Goal: Task Accomplishment & Management: Manage account settings

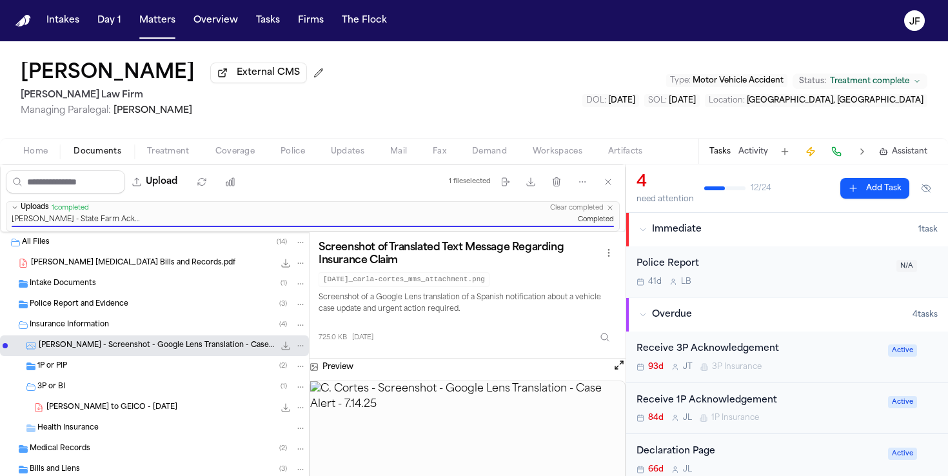
scroll to position [44, 0]
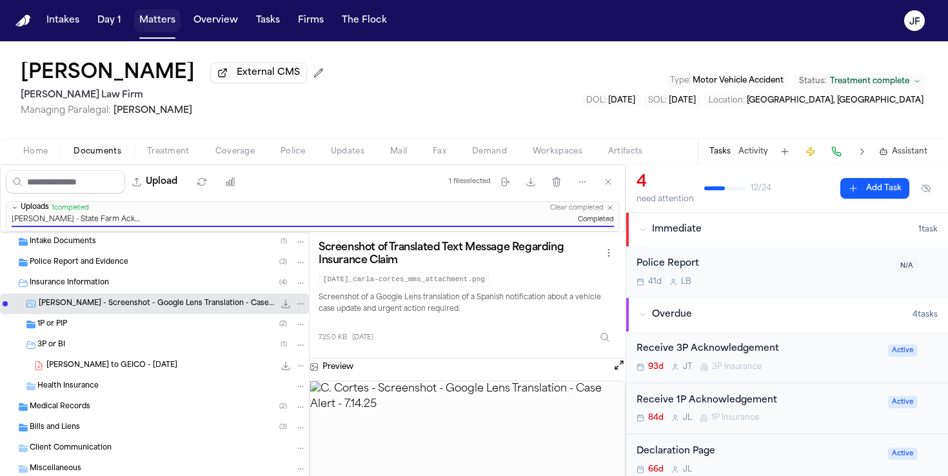
click at [139, 30] on button "Matters" at bounding box center [157, 20] width 46 height 23
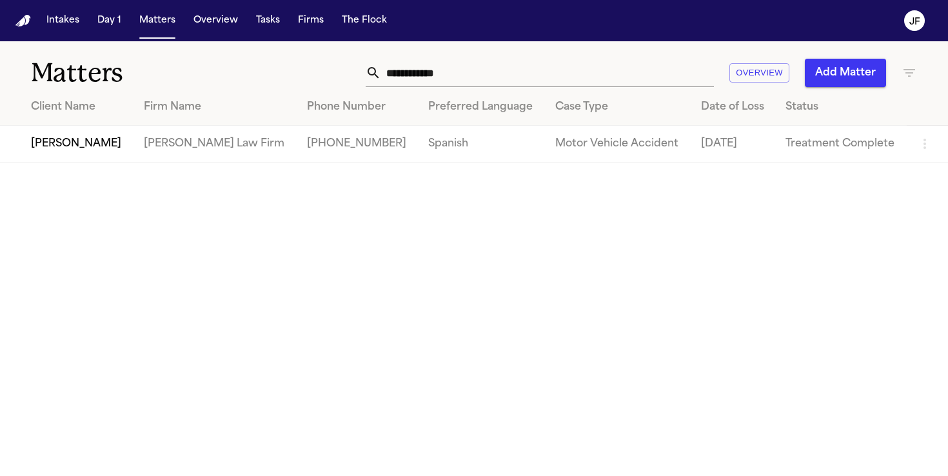
drag, startPoint x: 479, startPoint y: 70, endPoint x: 386, endPoint y: 60, distance: 94.1
click at [386, 60] on input "**********" at bounding box center [547, 73] width 333 height 28
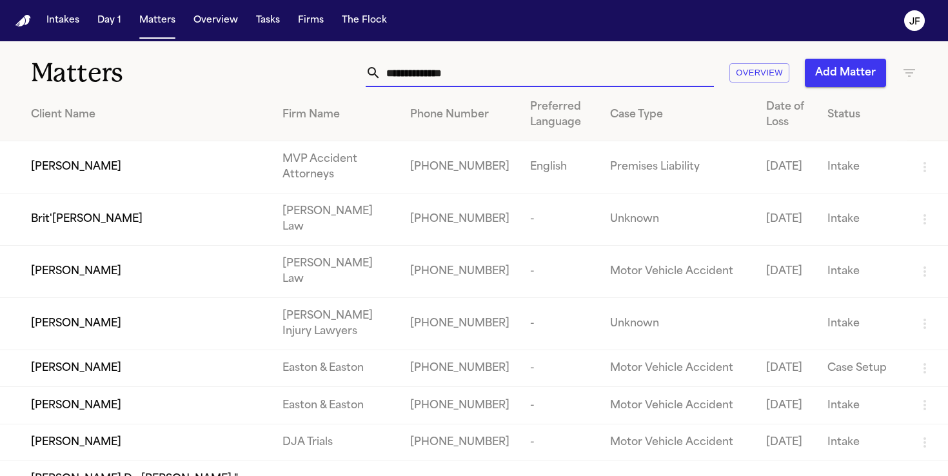
drag, startPoint x: 347, startPoint y: 128, endPoint x: 348, endPoint y: 119, distance: 9.8
click at [348, 128] on th "Firm Name" at bounding box center [336, 115] width 128 height 52
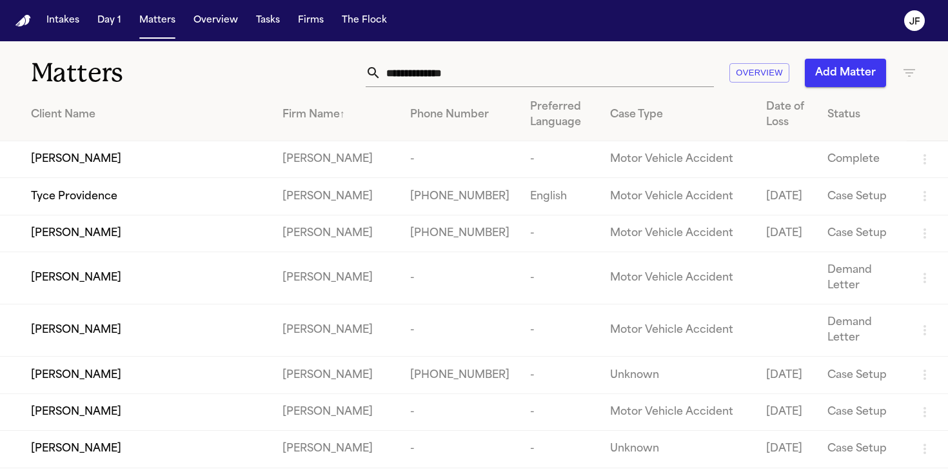
click at [350, 119] on div "Firm Name ↑" at bounding box center [335, 114] width 107 height 15
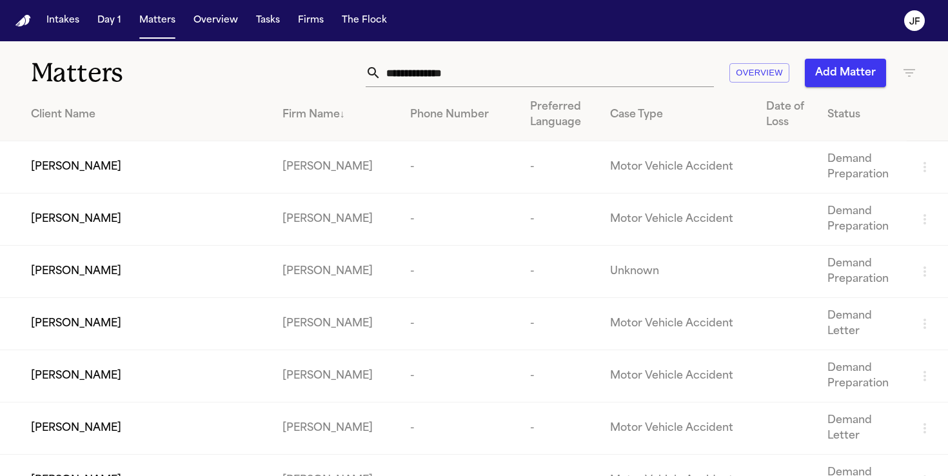
click at [458, 57] on div "Matters Overview Add Matter" at bounding box center [474, 65] width 948 height 48
click at [456, 76] on input "text" at bounding box center [547, 73] width 333 height 28
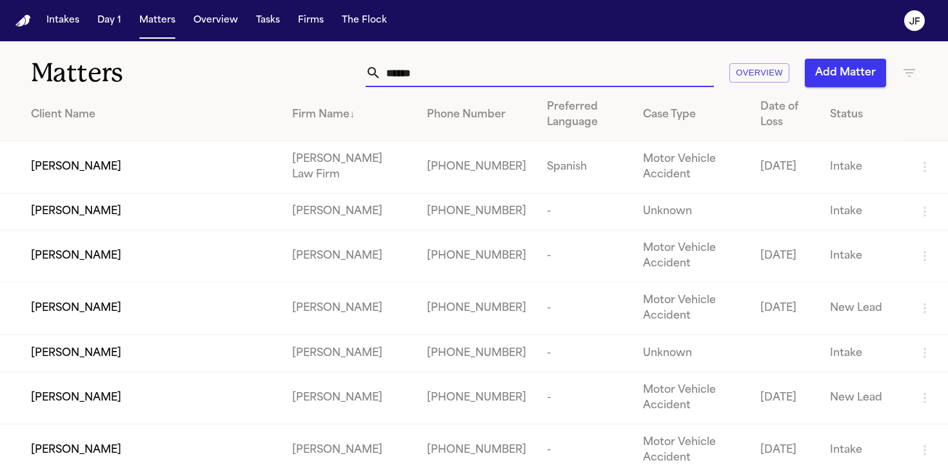
type input "*******"
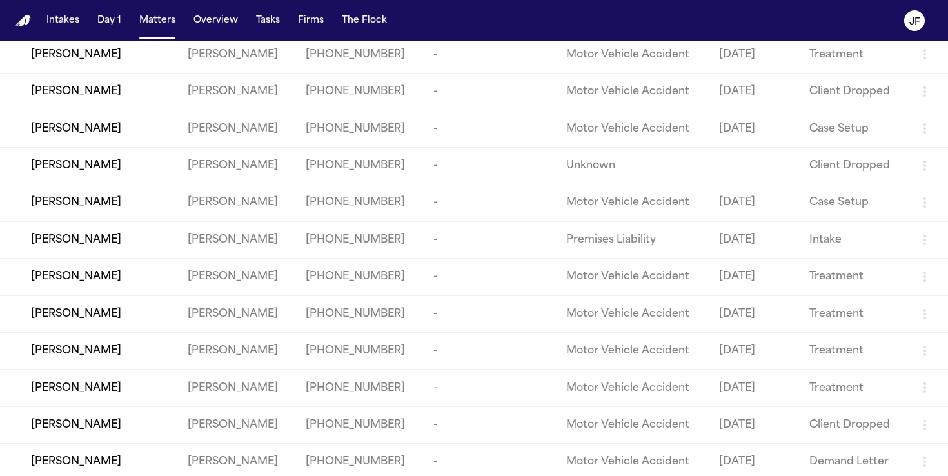
scroll to position [773, 0]
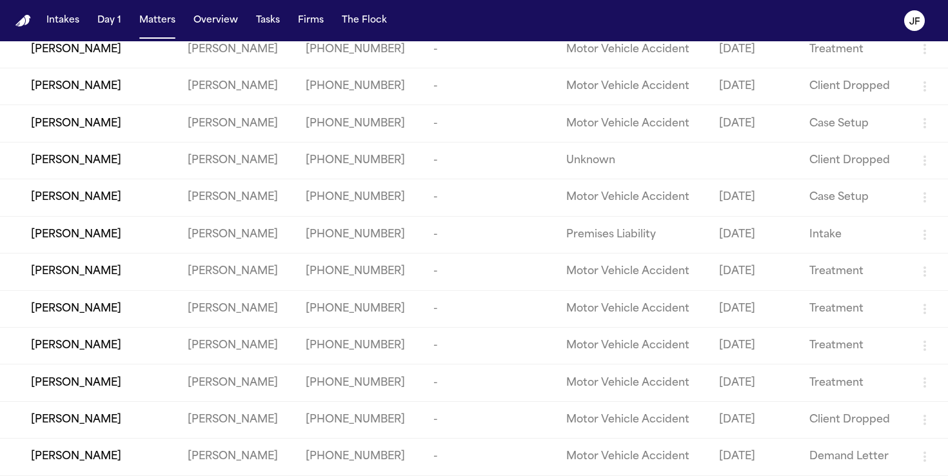
click at [95, 190] on span "[PERSON_NAME]" at bounding box center [76, 197] width 90 height 15
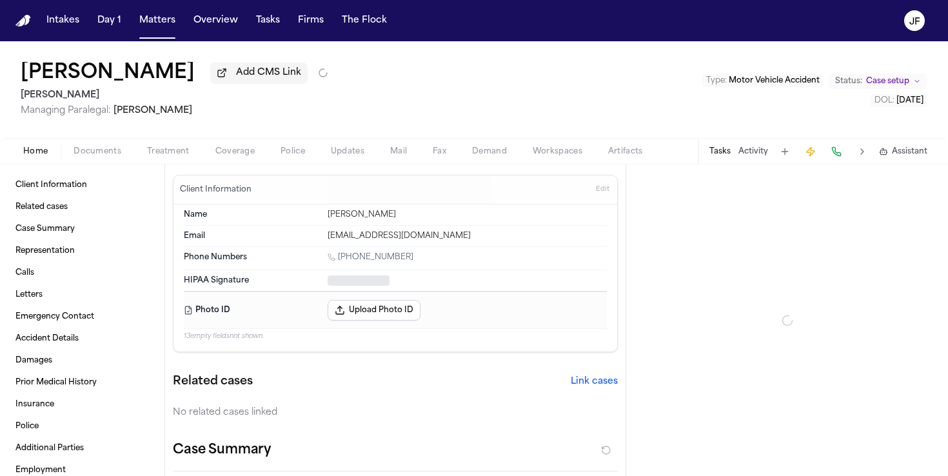
click at [235, 132] on div "LUCERO HUERTA Add CMS Link Gammill Managing Paralegal: Jessica Barrett Type : M…" at bounding box center [474, 89] width 948 height 97
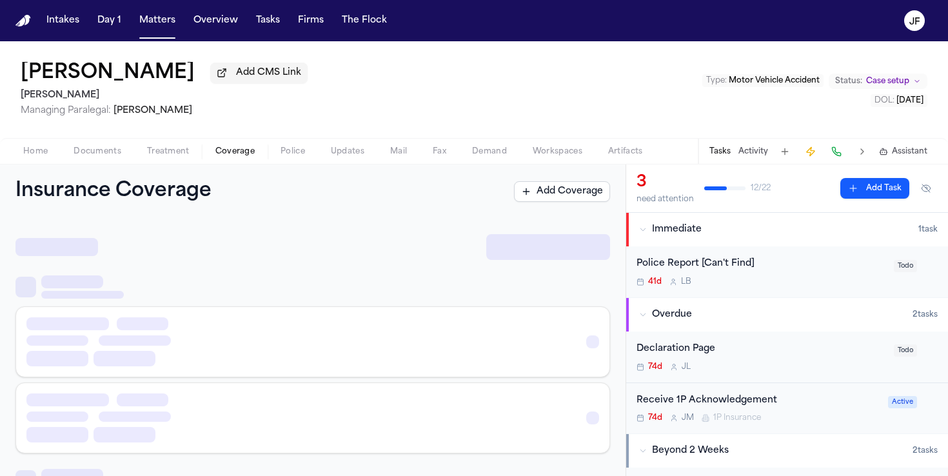
click at [235, 159] on span "button" at bounding box center [235, 158] width 55 height 1
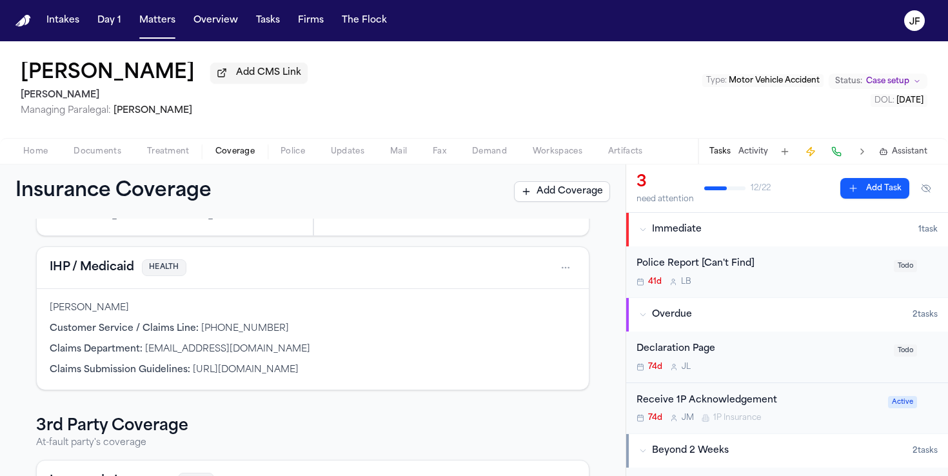
scroll to position [391, 0]
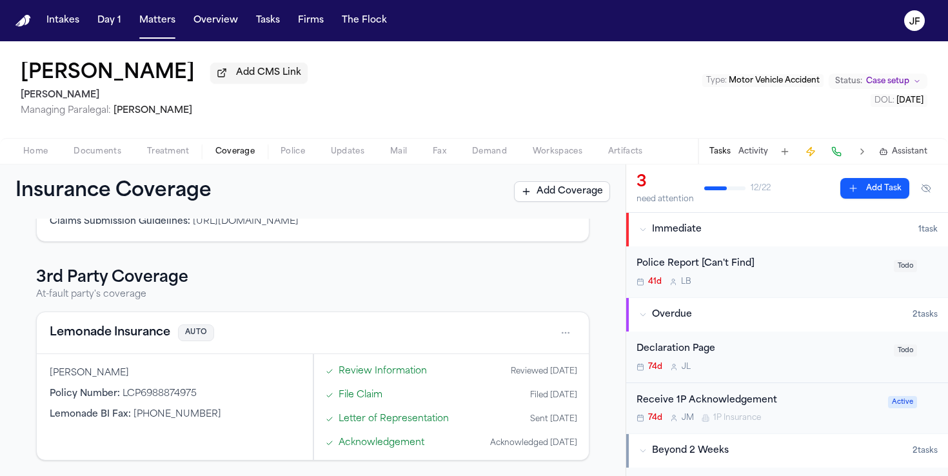
click at [103, 340] on button "Lemonade Insurance" at bounding box center [110, 333] width 121 height 18
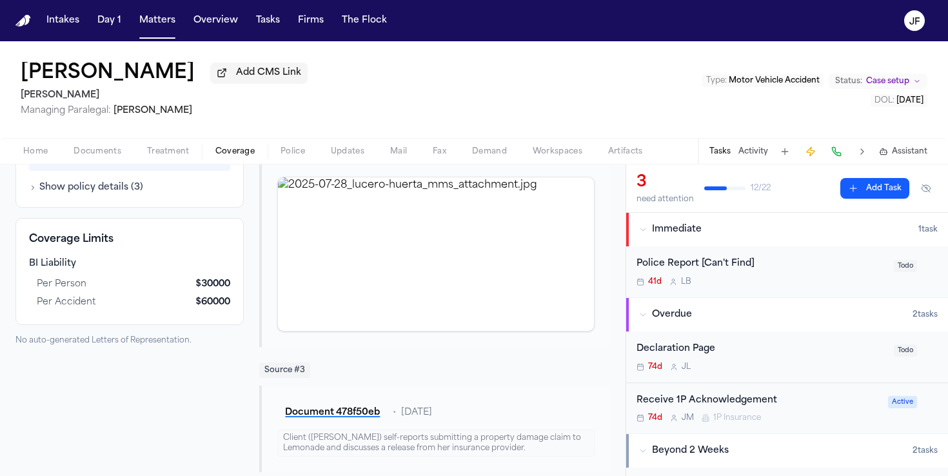
scroll to position [217, 0]
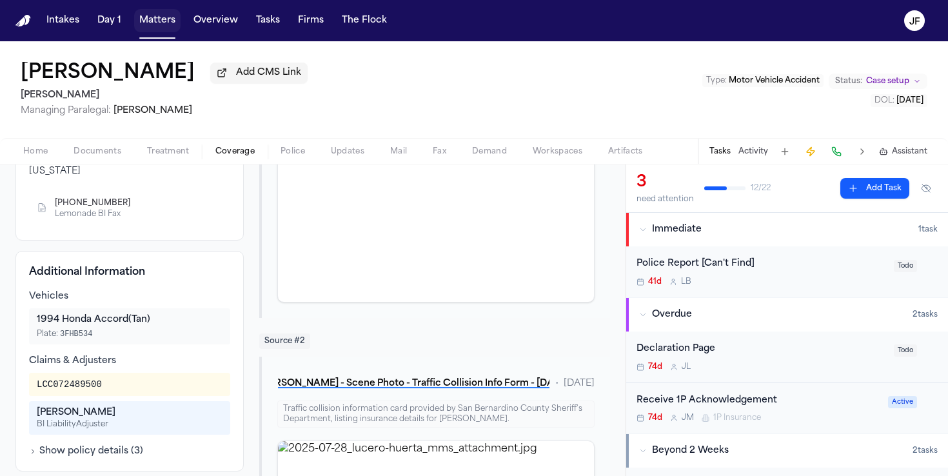
click at [159, 21] on button "Matters" at bounding box center [157, 20] width 46 height 23
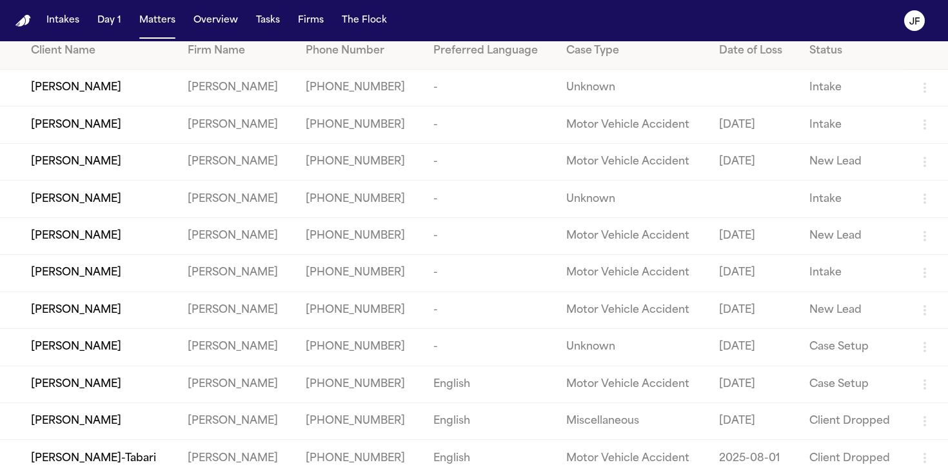
scroll to position [68, 0]
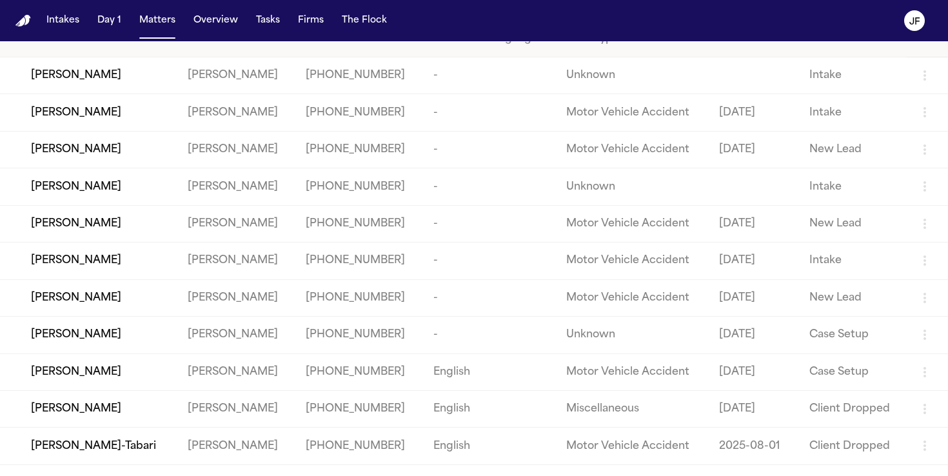
click at [81, 342] on span "[PERSON_NAME]" at bounding box center [76, 334] width 90 height 15
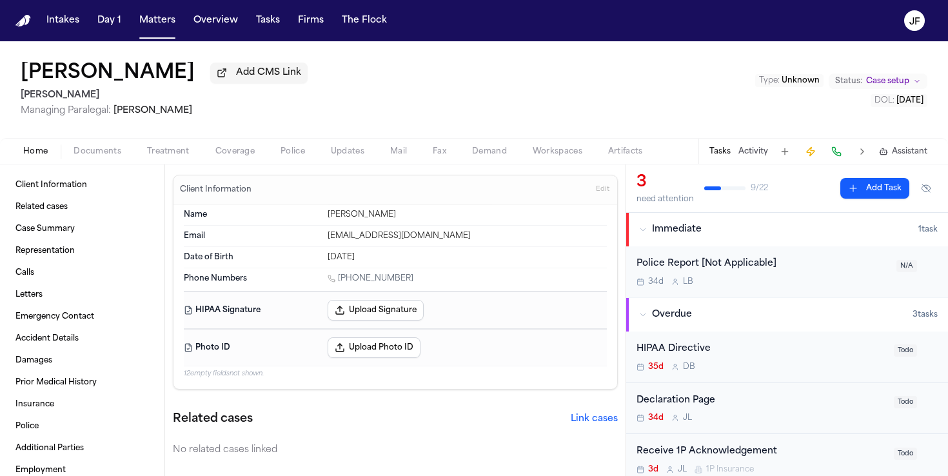
click at [81, 153] on span "Documents" at bounding box center [98, 151] width 48 height 10
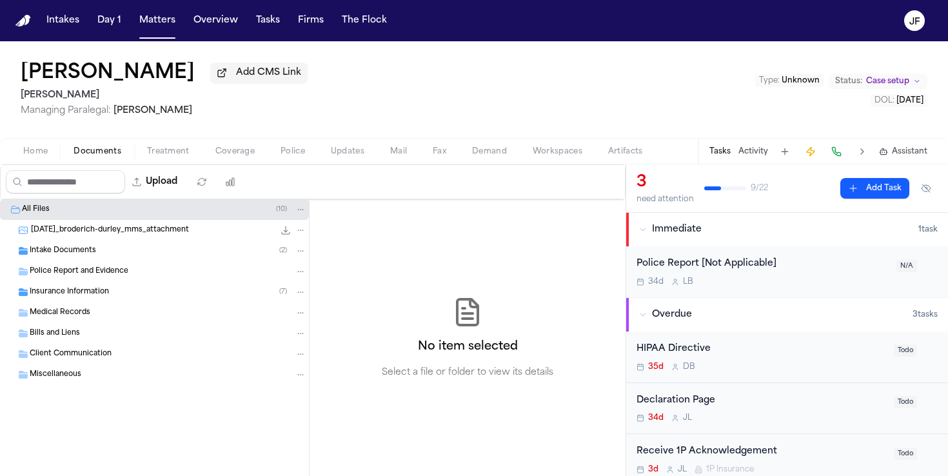
click at [101, 290] on span "Insurance Information" at bounding box center [69, 292] width 79 height 11
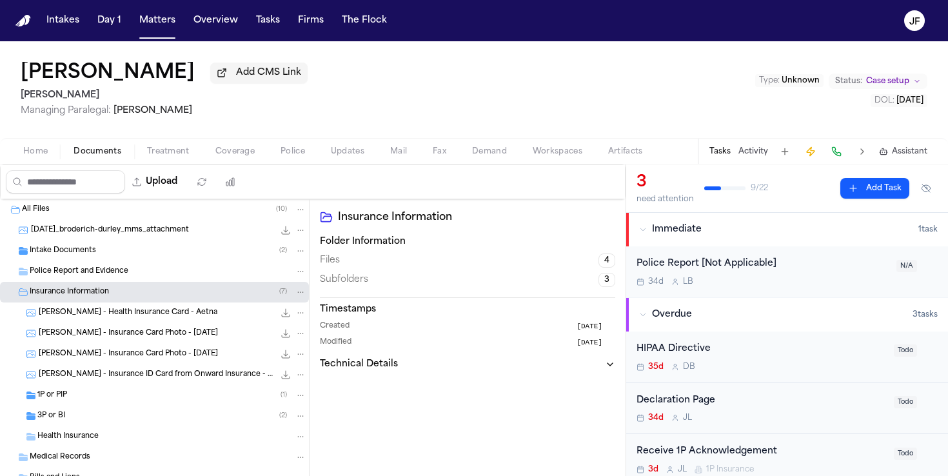
click at [95, 426] on div "3P or BI ( 2 )" at bounding box center [154, 416] width 309 height 21
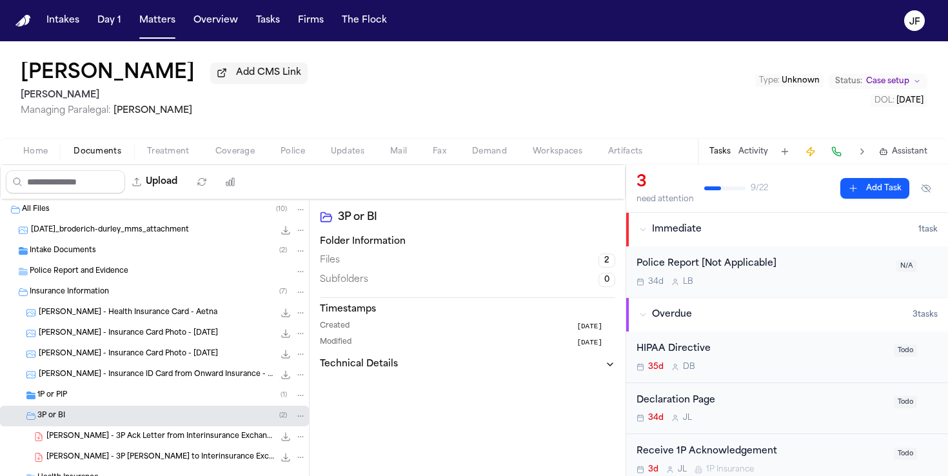
click at [95, 401] on div "1P or PIP ( 1 )" at bounding box center [171, 395] width 269 height 12
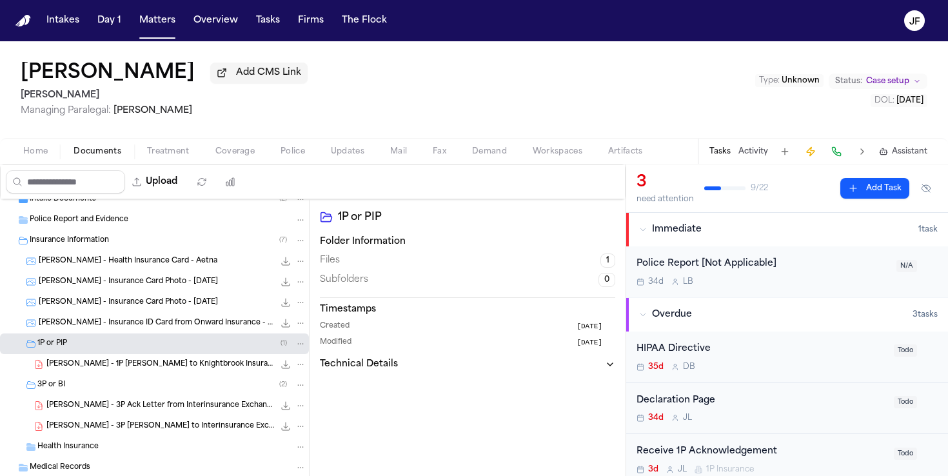
scroll to position [61, 0]
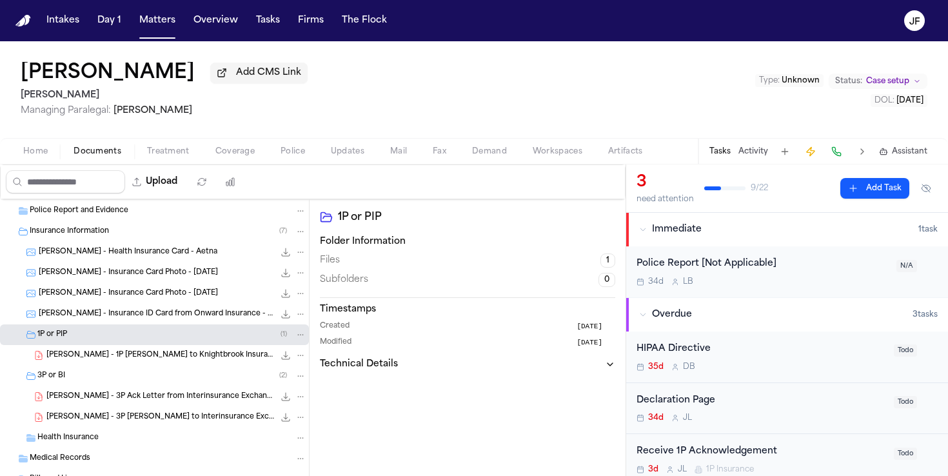
click at [127, 362] on div "B. Durley - 1P LOR to Knightbrook Insurance Company - 9.25.25 130.4 KB • PDF" at bounding box center [176, 355] width 260 height 13
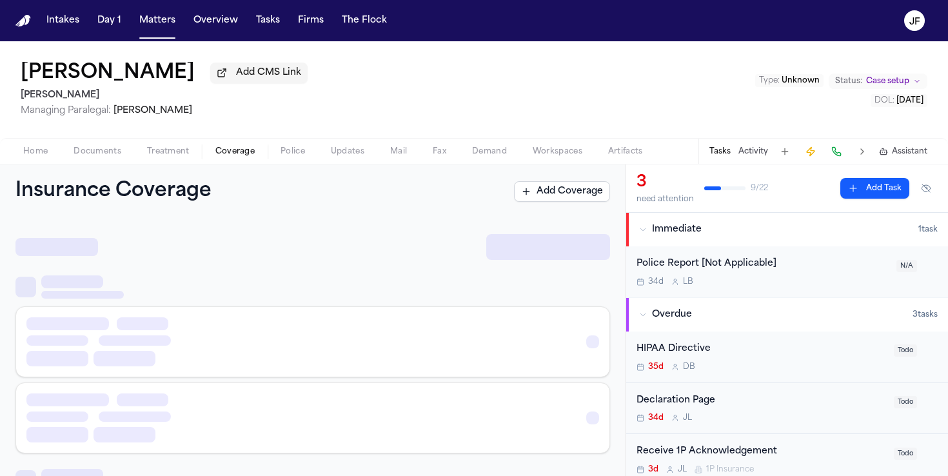
click at [238, 157] on span "Coverage" at bounding box center [234, 151] width 39 height 10
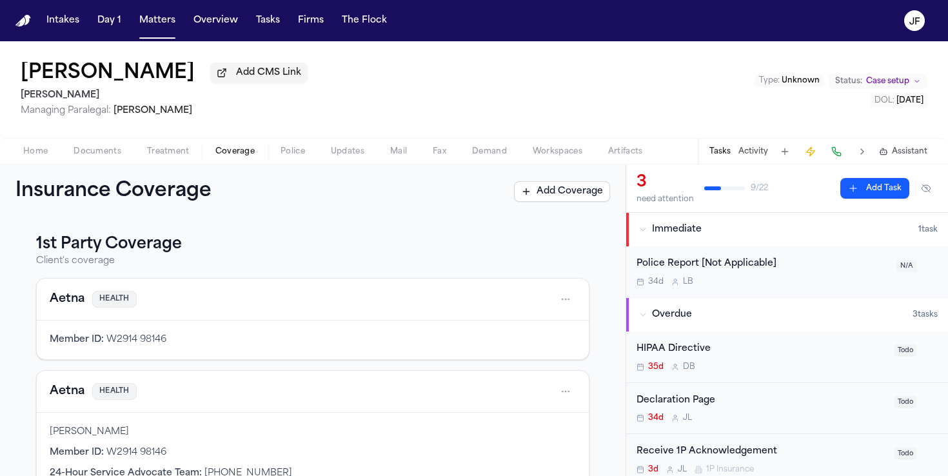
click at [94, 164] on div "Home Documents Treatment Coverage Police Updates Mail Fax Demand Workspaces Art…" at bounding box center [474, 151] width 948 height 26
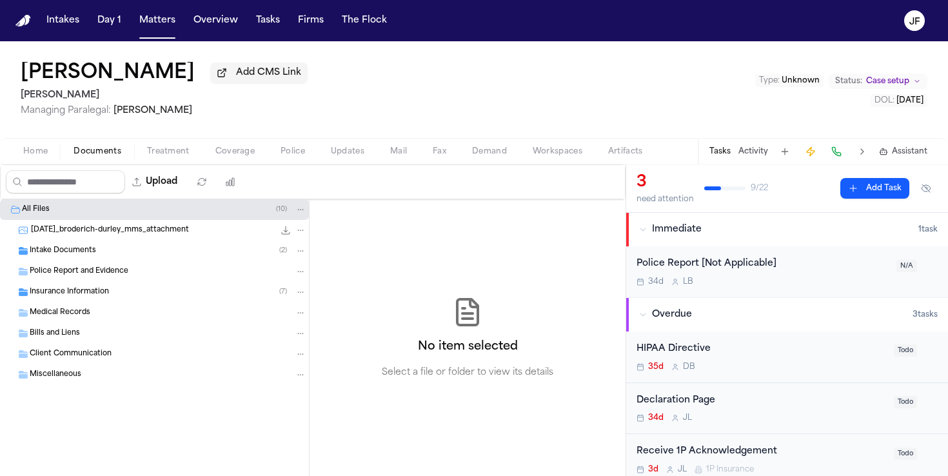
click at [109, 148] on span "Documents" at bounding box center [98, 151] width 48 height 10
click at [101, 298] on span "Insurance Information" at bounding box center [69, 292] width 79 height 11
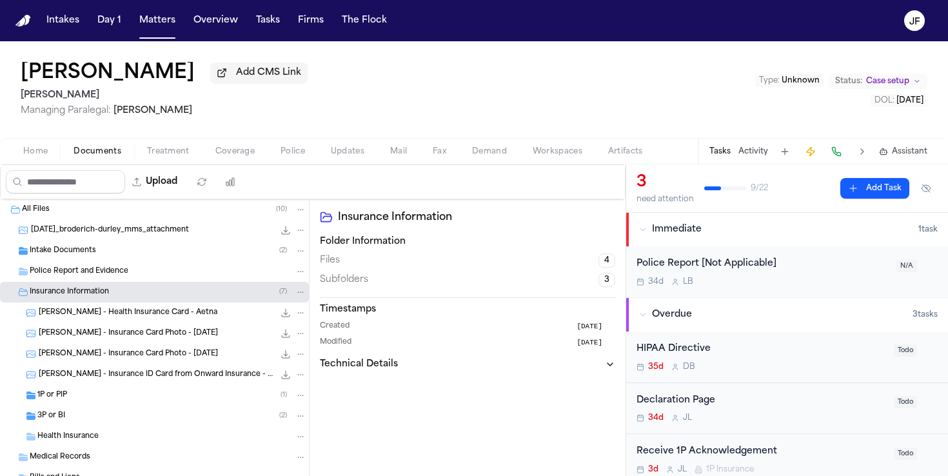
click at [110, 401] on div "1P or PIP ( 1 )" at bounding box center [171, 395] width 269 height 12
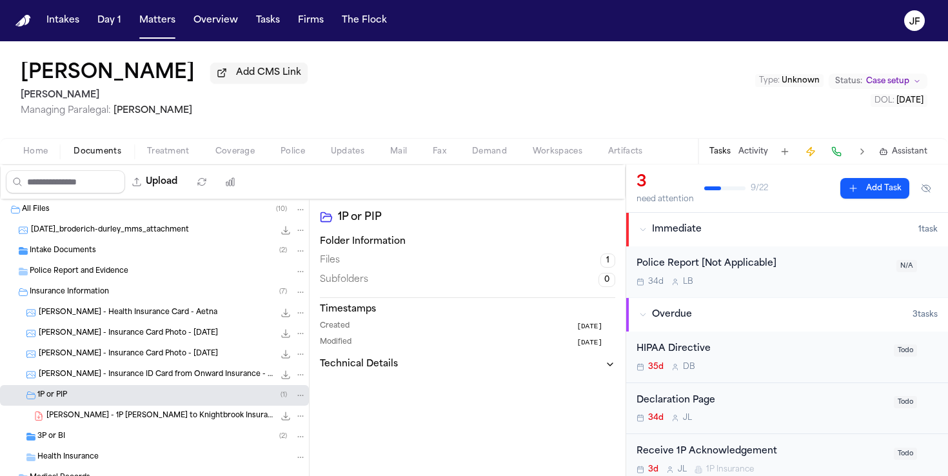
click at [138, 426] on div "B. Durley - 1P LOR to Knightbrook Insurance Company - 9.25.25 130.4 KB • PDF" at bounding box center [154, 416] width 309 height 21
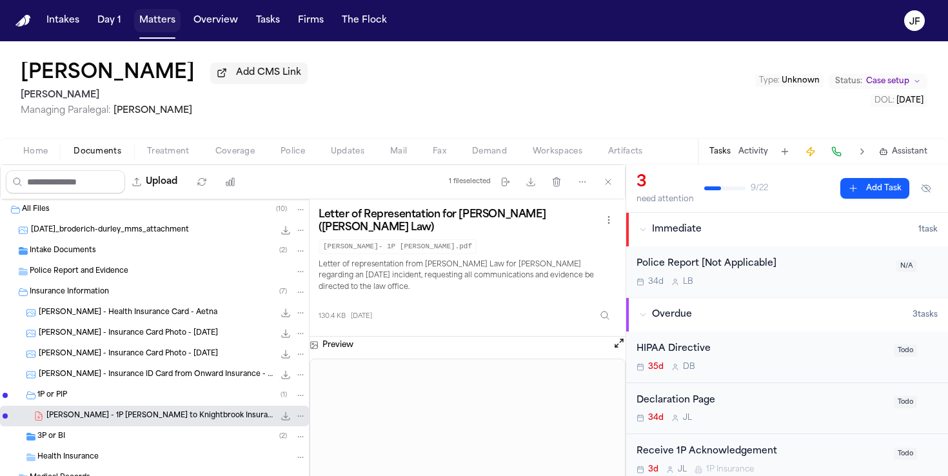
click at [136, 25] on button "Matters" at bounding box center [157, 20] width 46 height 23
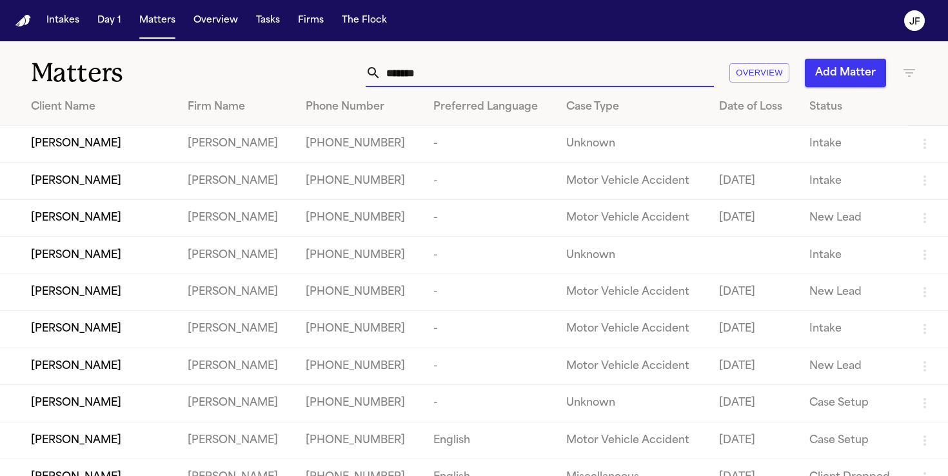
drag, startPoint x: 460, startPoint y: 79, endPoint x: 341, endPoint y: 76, distance: 118.7
click at [342, 83] on div "******* Overview Add Matter" at bounding box center [597, 73] width 640 height 28
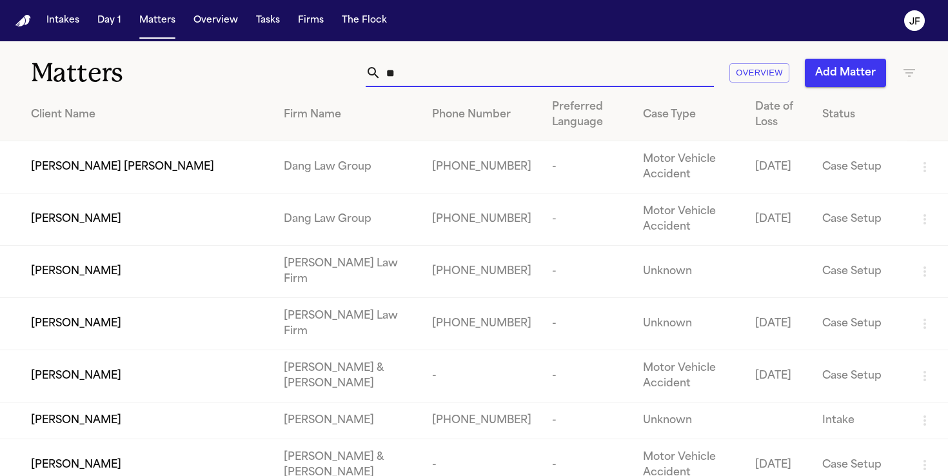
type input "*"
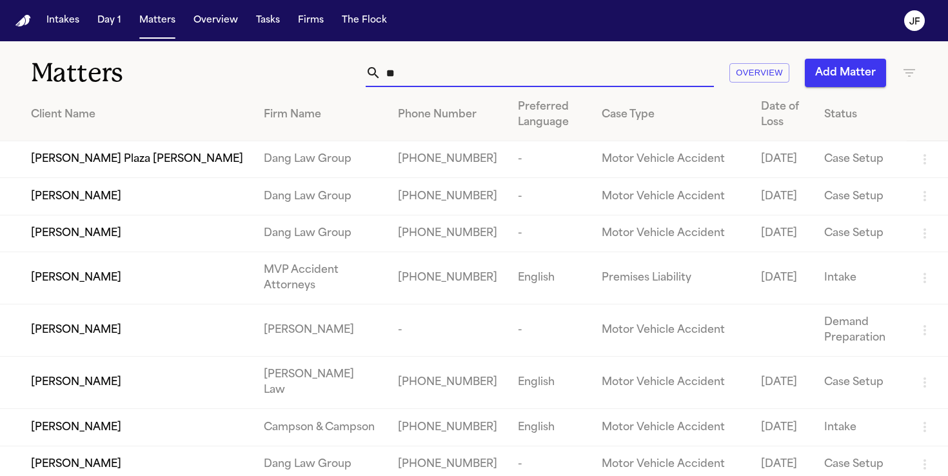
type input "*"
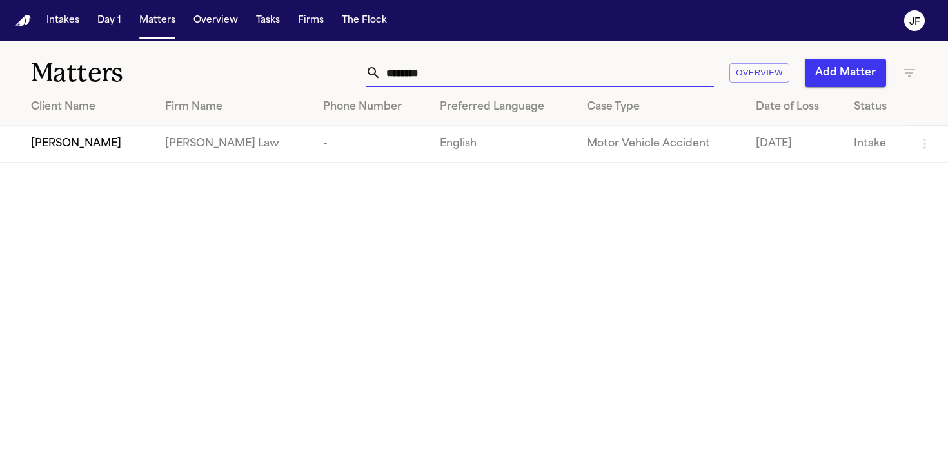
type input "********"
click at [106, 149] on span "[PERSON_NAME]" at bounding box center [76, 143] width 90 height 15
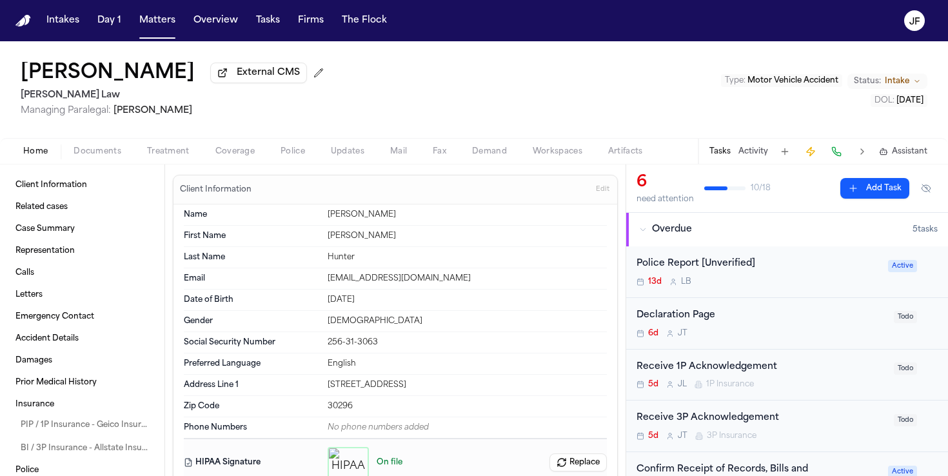
click at [121, 151] on button "Documents" at bounding box center [98, 151] width 74 height 15
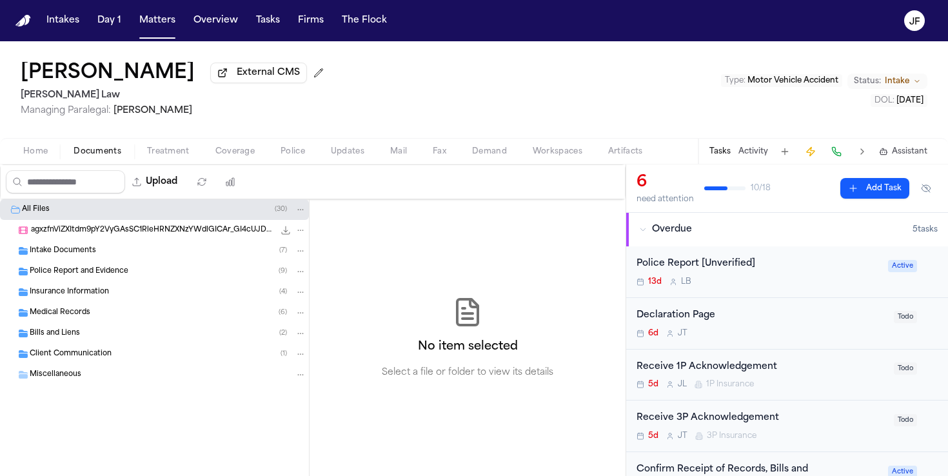
click at [70, 298] on span "Insurance Information" at bounding box center [69, 292] width 79 height 11
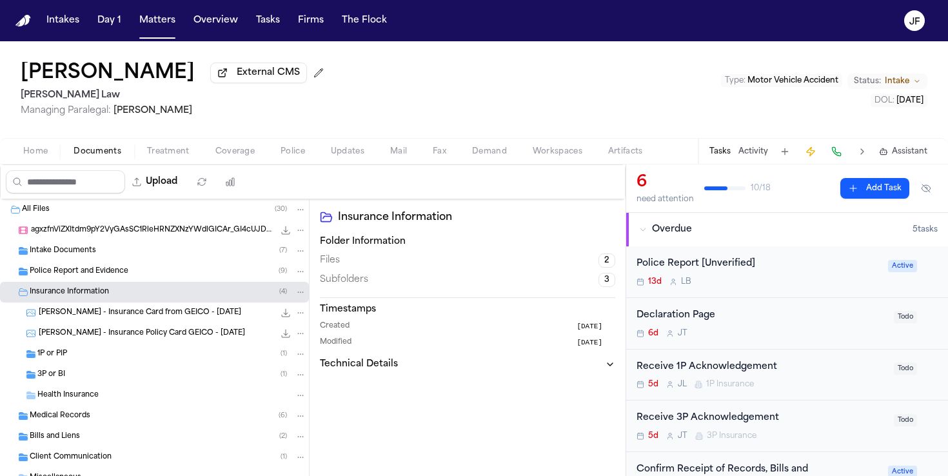
click at [66, 380] on div "3P or BI ( 1 )" at bounding box center [171, 375] width 269 height 12
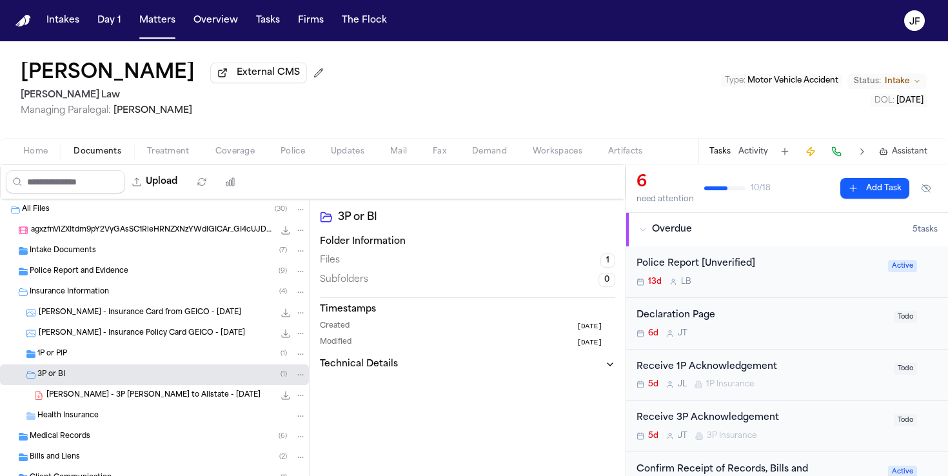
click at [74, 360] on div "1P or PIP ( 1 )" at bounding box center [171, 354] width 269 height 12
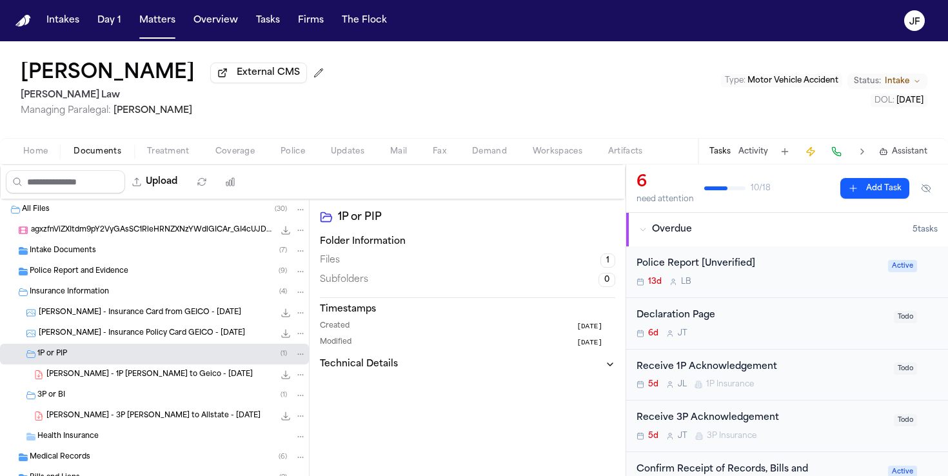
click at [72, 399] on div "3P or BI ( 1 )" at bounding box center [171, 395] width 269 height 12
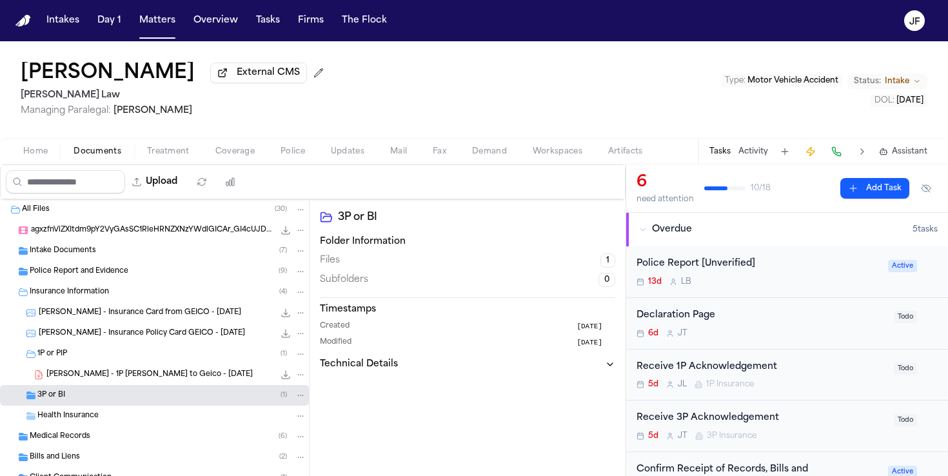
click at [72, 399] on div "3P or BI ( 1 )" at bounding box center [171, 395] width 269 height 12
click at [177, 164] on div "Home Documents Treatment Coverage Police Updates Mail Fax Demand Workspaces Art…" at bounding box center [474, 151] width 948 height 26
click at [177, 176] on button "Upload" at bounding box center [155, 181] width 60 height 23
select select "**********"
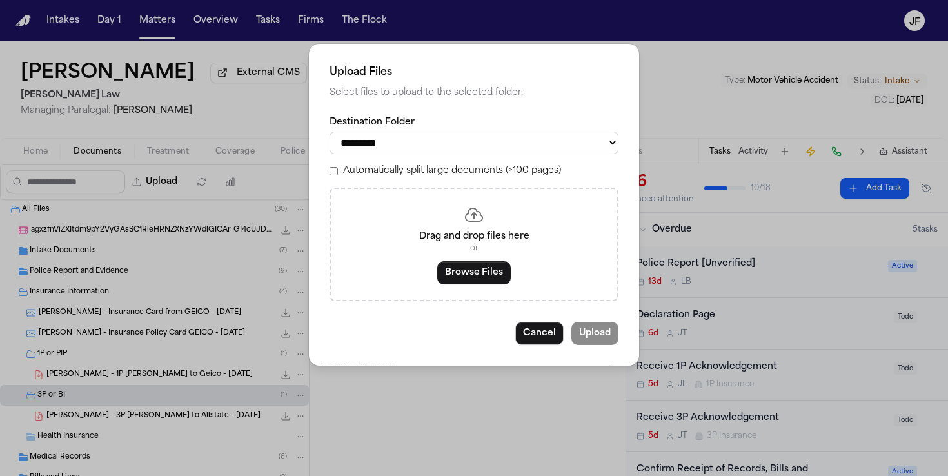
click at [463, 293] on div "Drag and drop files here or Browse Files" at bounding box center [473, 244] width 289 height 113
click at [463, 284] on button "Browse Files" at bounding box center [474, 272] width 74 height 23
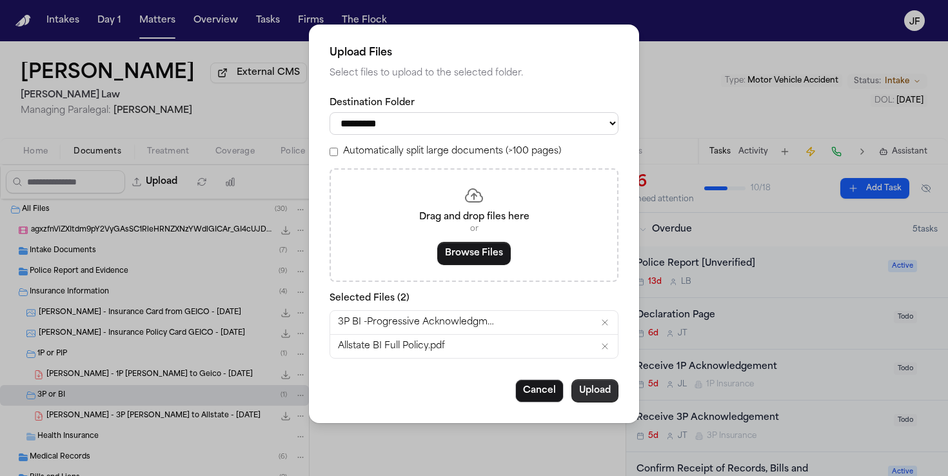
click at [601, 402] on button "Upload" at bounding box center [594, 390] width 47 height 23
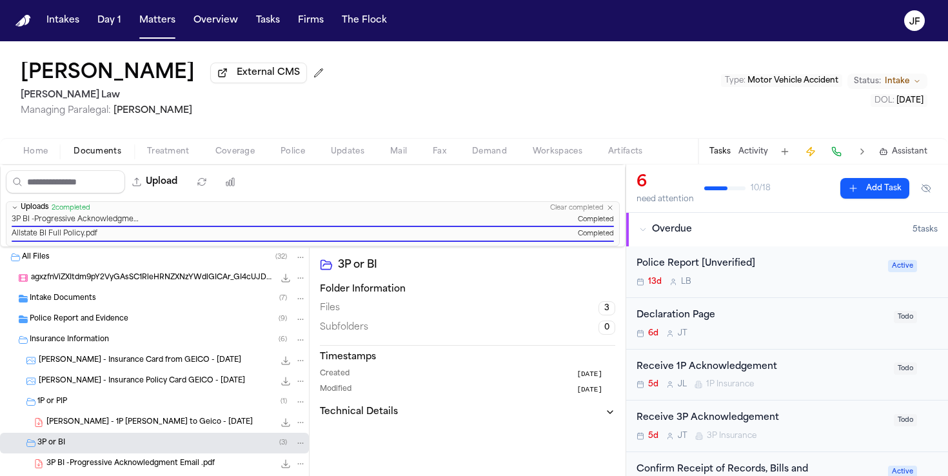
click at [725, 429] on div "Receive 3P Acknowledgement 5d J T 3P Insurance" at bounding box center [761, 426] width 250 height 30
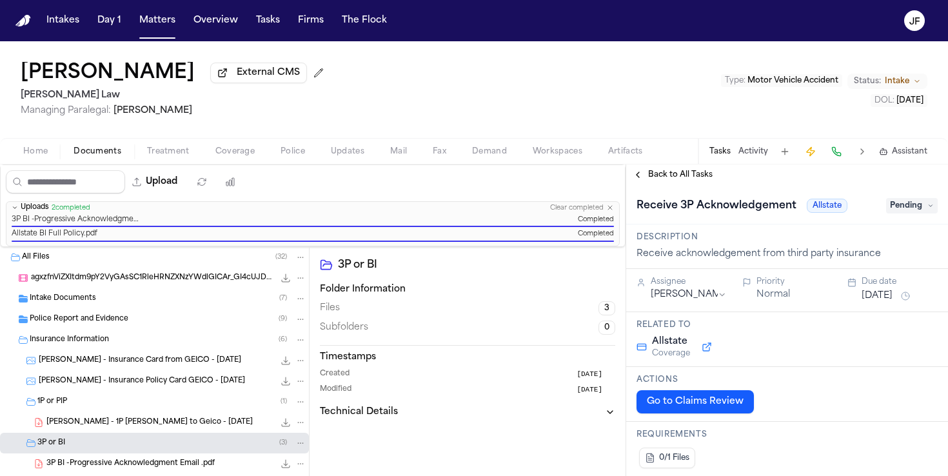
click at [912, 213] on span "Pending" at bounding box center [912, 205] width 52 height 15
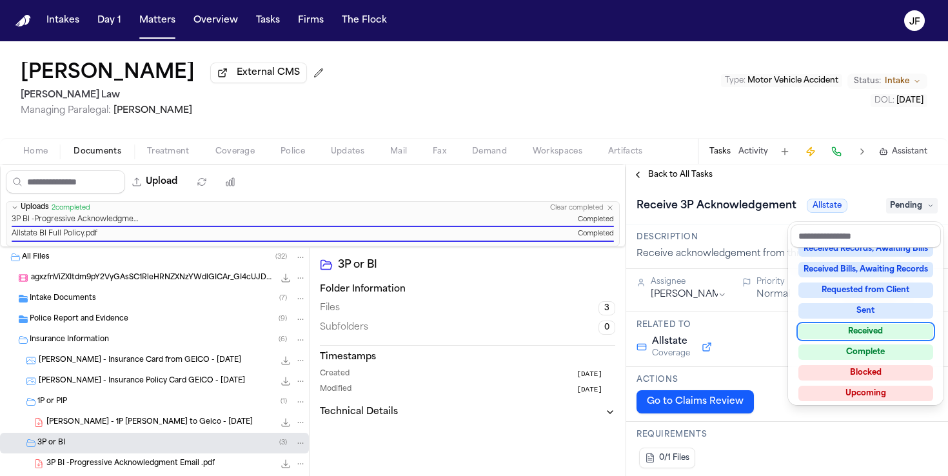
click at [872, 337] on div "Received" at bounding box center [865, 331] width 135 height 15
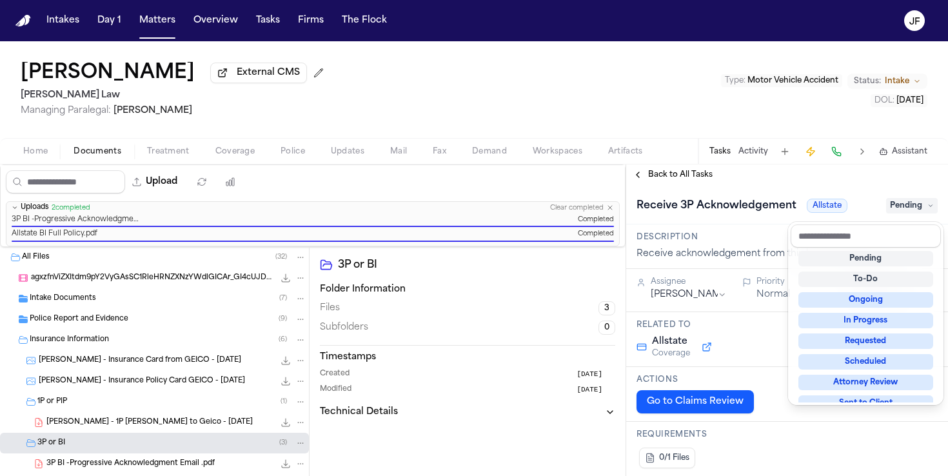
scroll to position [10, 0]
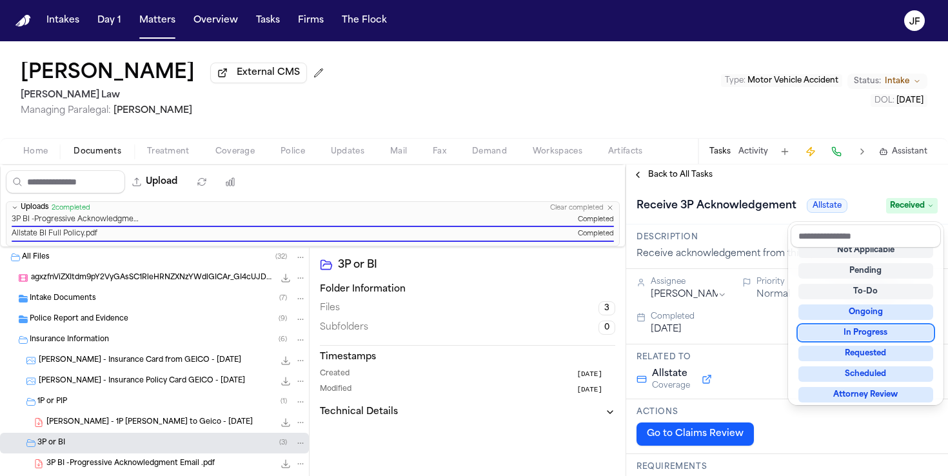
drag, startPoint x: 822, startPoint y: 197, endPoint x: 791, endPoint y: 197, distance: 31.6
click at [822, 197] on div "Receive 3P Acknowledgement Allstate Received" at bounding box center [787, 204] width 322 height 39
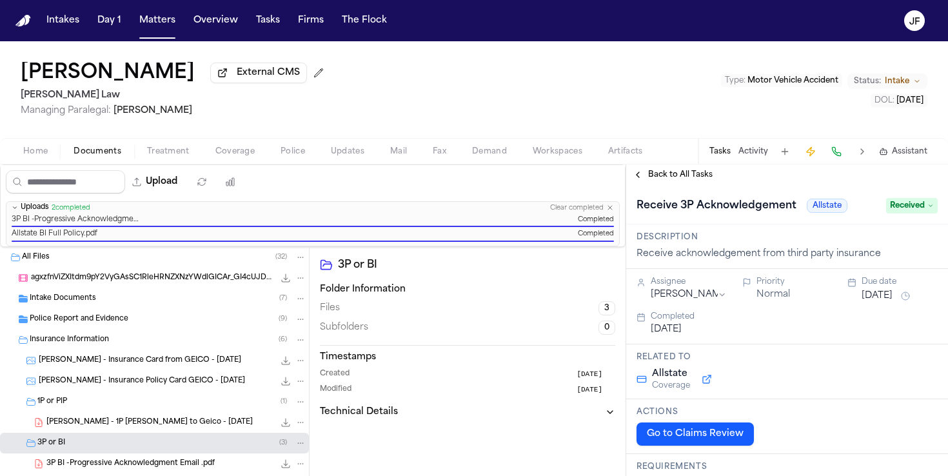
click at [712, 180] on button "Back to All Tasks" at bounding box center [672, 175] width 93 height 10
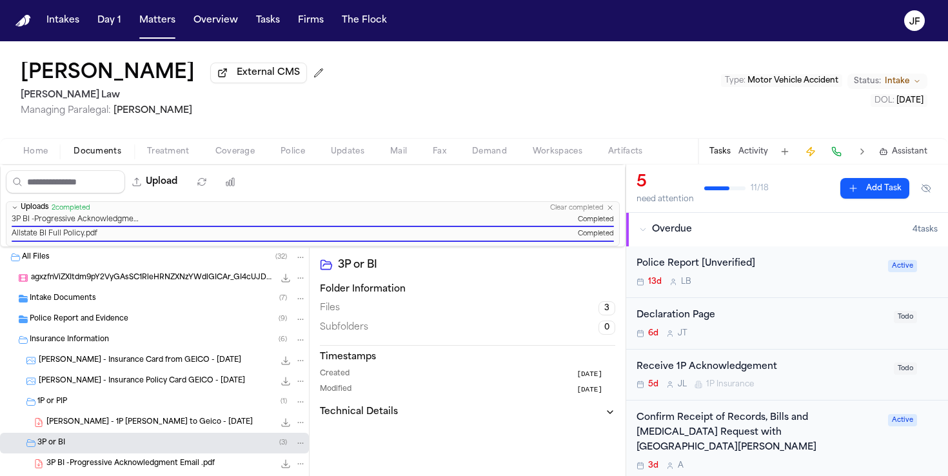
scroll to position [83, 0]
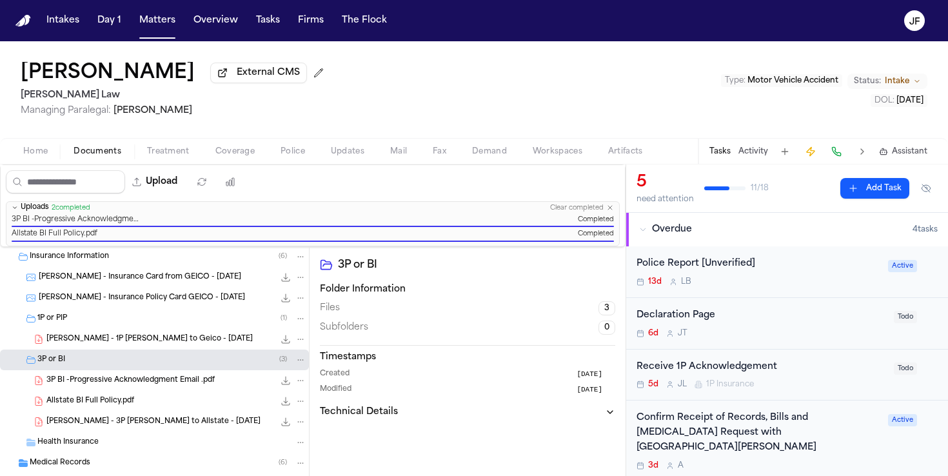
click at [149, 424] on span "L. Hunter - 3P LOR to Allstate - 10.7.25" at bounding box center [153, 422] width 214 height 11
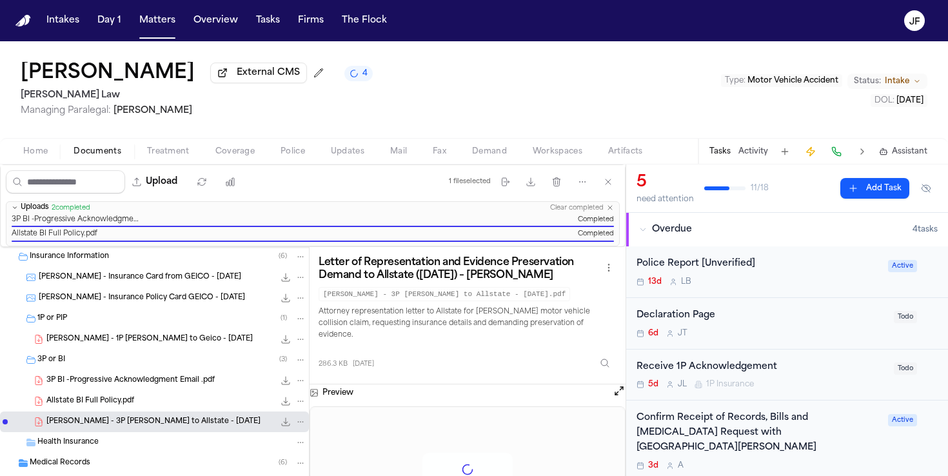
click at [188, 391] on div "3P BI -Progressive Acknowledgment Email .pdf 864.6 KB • PDF" at bounding box center [154, 380] width 309 height 21
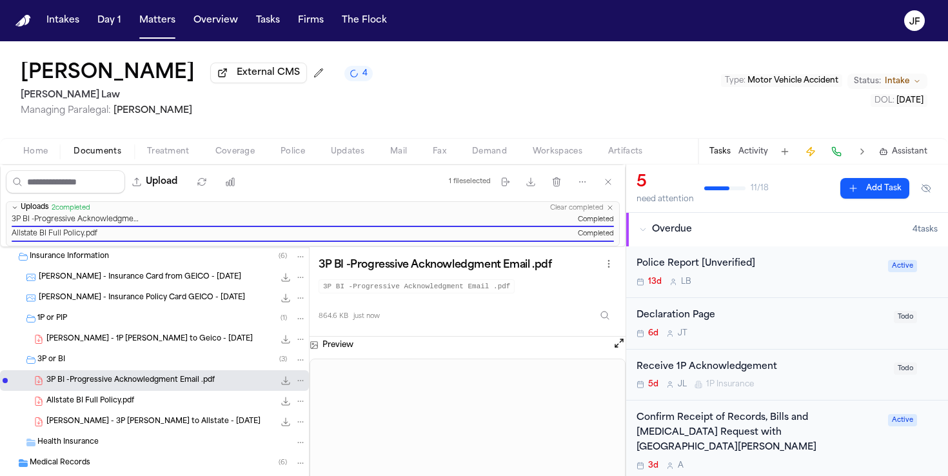
click at [281, 386] on icon "File: 3P BI -Progressive Acknowledgment Email .pdf" at bounding box center [285, 380] width 10 height 10
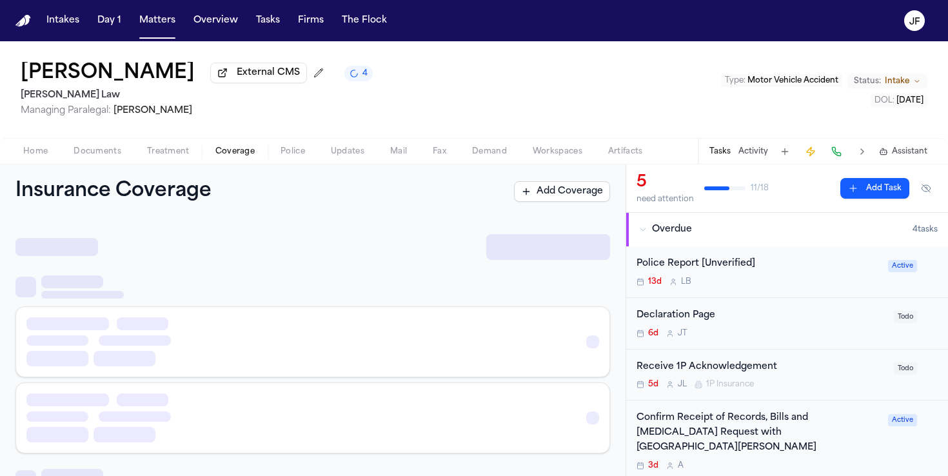
click at [225, 159] on span "button" at bounding box center [235, 158] width 55 height 1
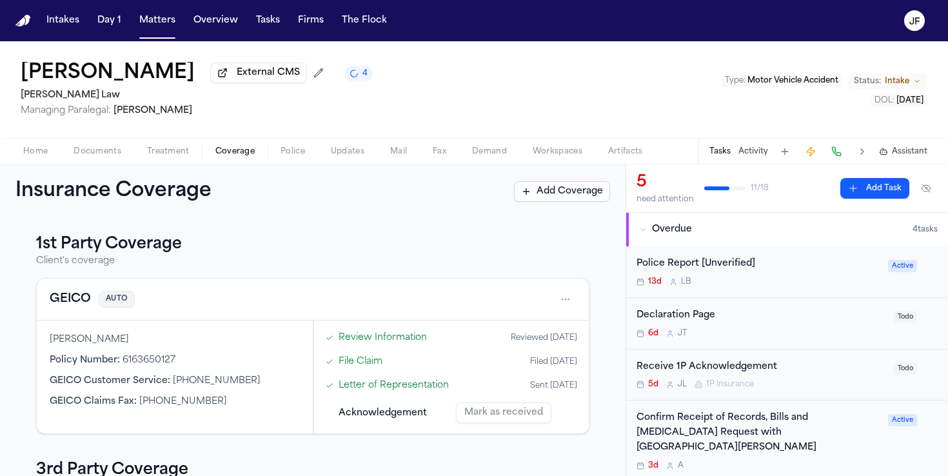
scroll to position [202, 0]
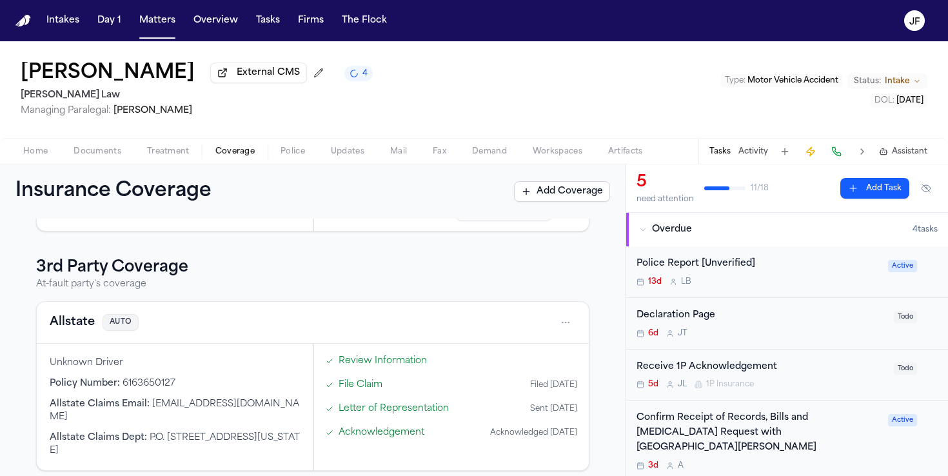
click at [57, 322] on button "Allstate" at bounding box center [72, 322] width 45 height 18
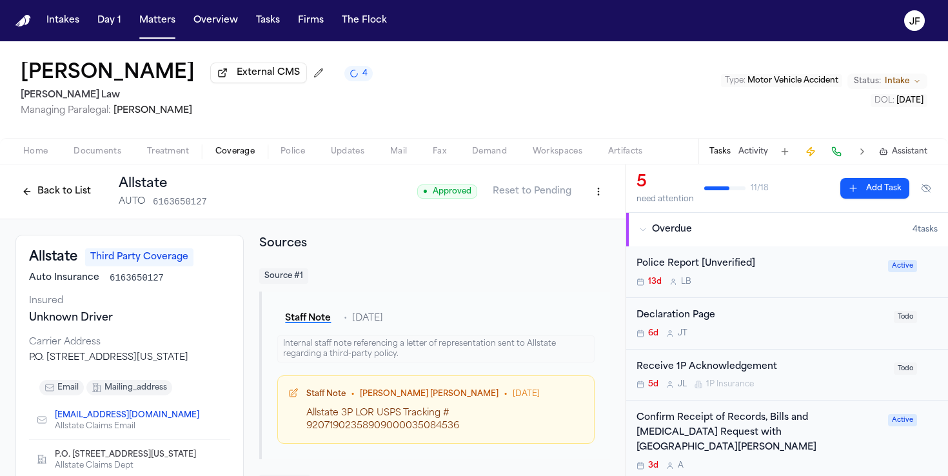
click at [604, 193] on html "Intakes Day 1 Matters Overview Tasks Firms The Flock JF Lakeysha Hunter Externa…" at bounding box center [474, 238] width 948 height 476
click at [559, 224] on div "Edit Coverage" at bounding box center [554, 222] width 108 height 21
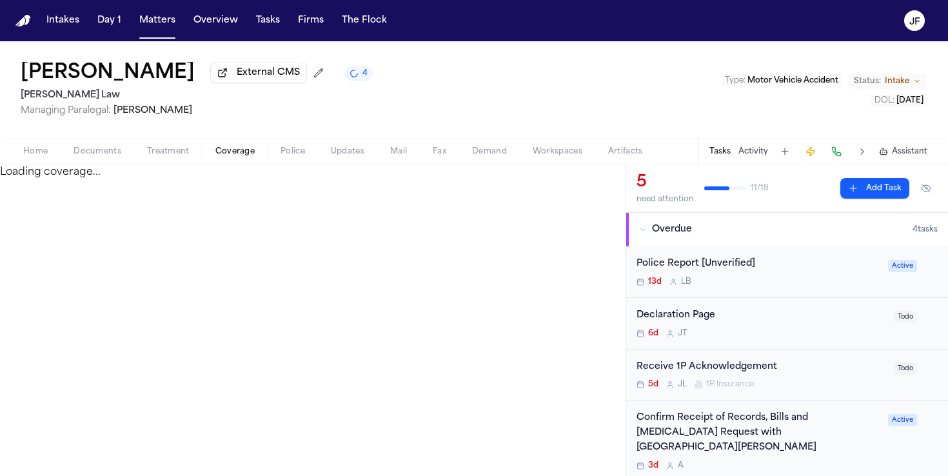
select select "**********"
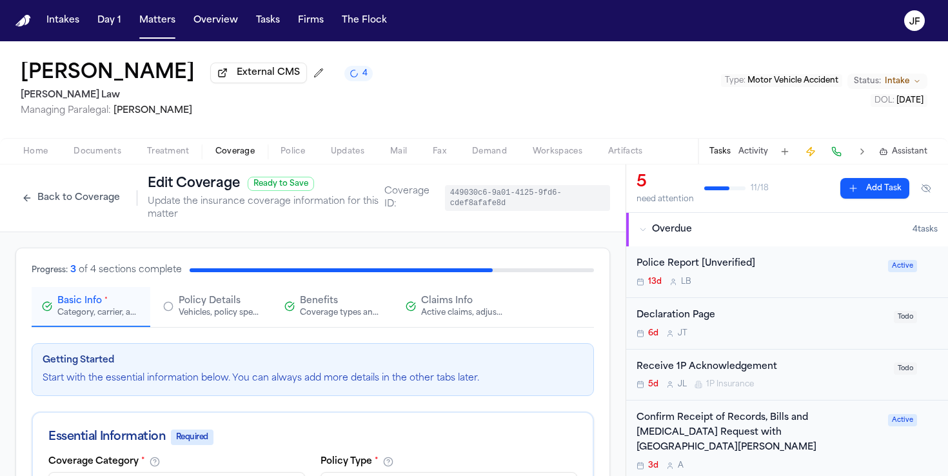
click at [338, 304] on div "Benefits Coverage types and limits" at bounding box center [341, 306] width 83 height 23
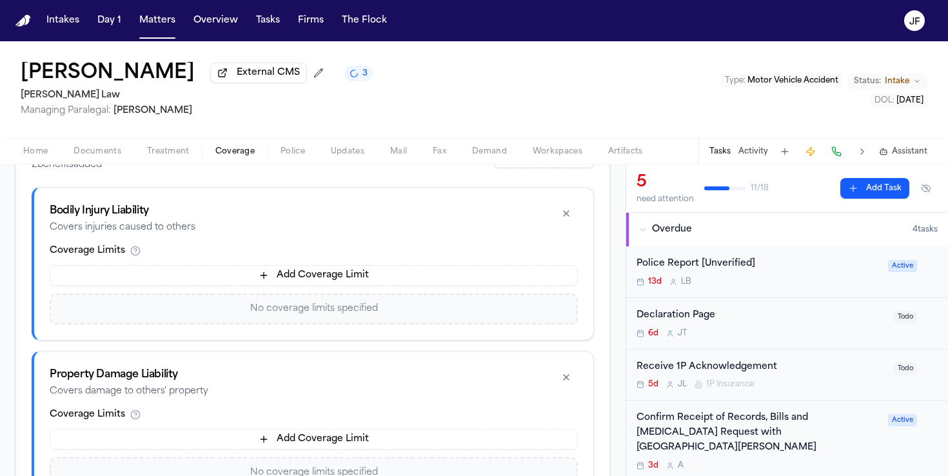
scroll to position [248, 0]
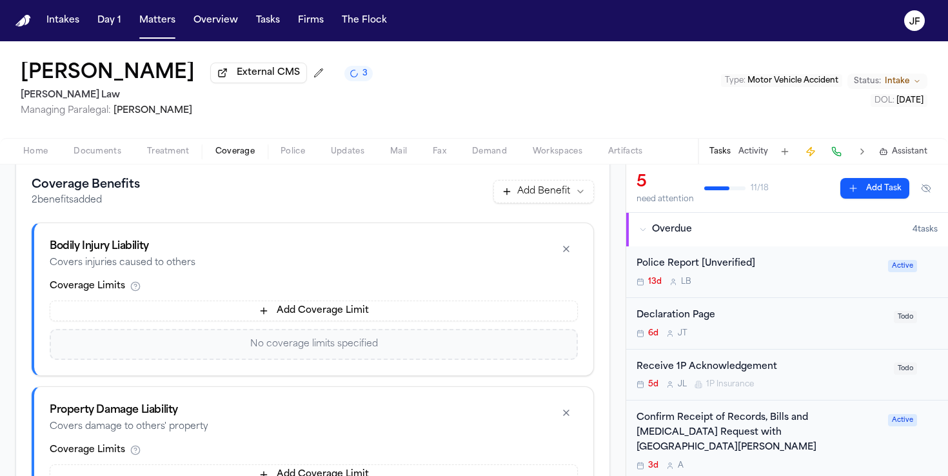
click at [329, 321] on button "Add Coverage Limit" at bounding box center [314, 310] width 528 height 21
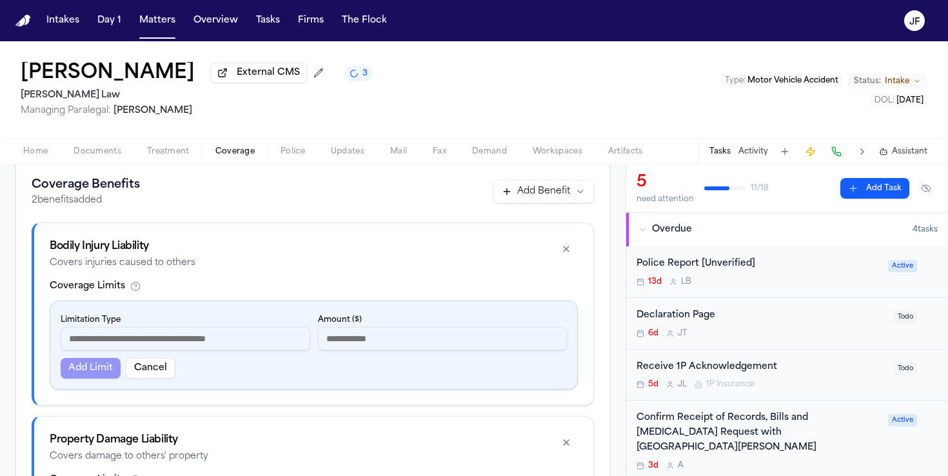
click at [139, 346] on input at bounding box center [186, 338] width 250 height 23
type input "**********"
type input "*****"
click at [74, 369] on button "Add Limit" at bounding box center [91, 368] width 60 height 21
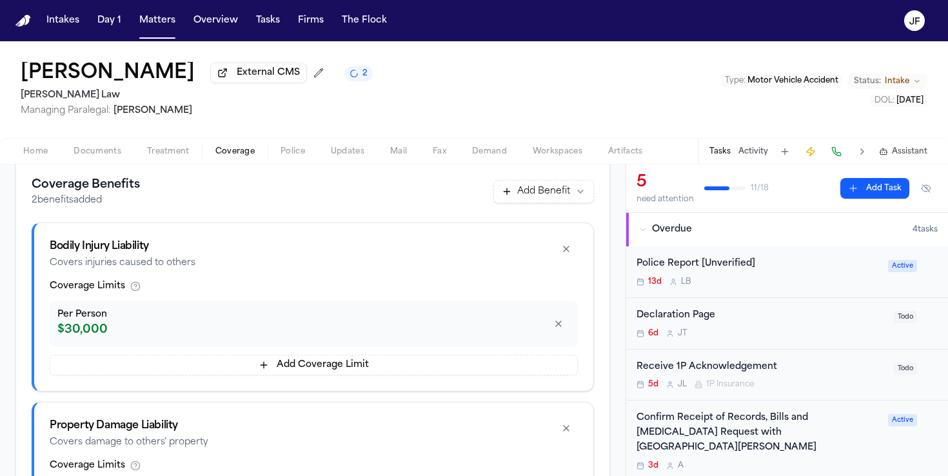
click at [93, 370] on button "Add Coverage Limit" at bounding box center [314, 365] width 528 height 21
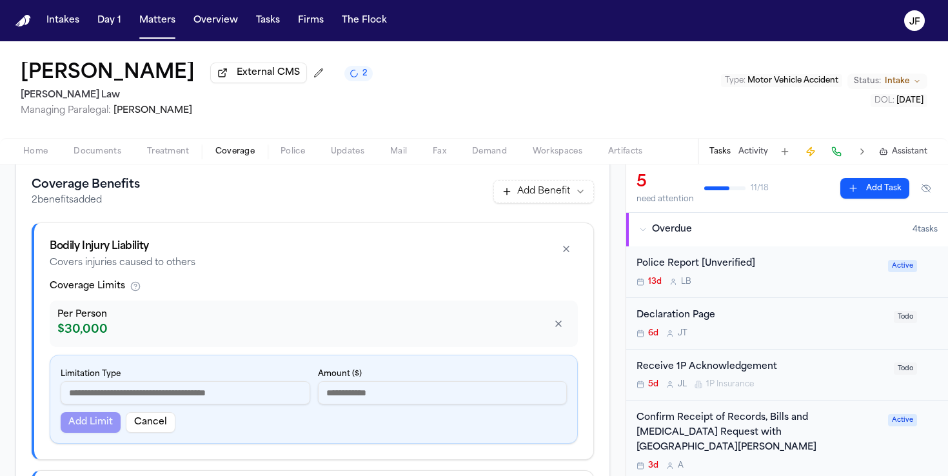
click at [99, 404] on input at bounding box center [186, 392] width 250 height 23
type input "**********"
type input "*****"
click at [77, 418] on button "Add Limit" at bounding box center [91, 422] width 60 height 21
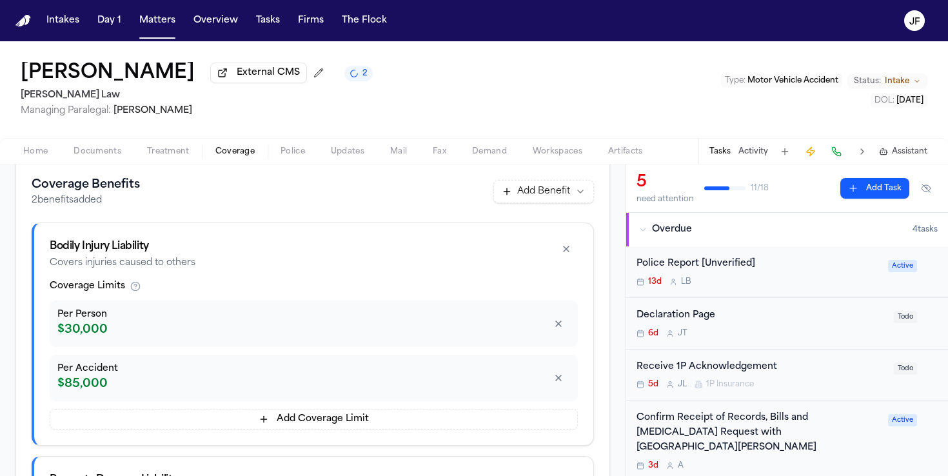
scroll to position [471, 0]
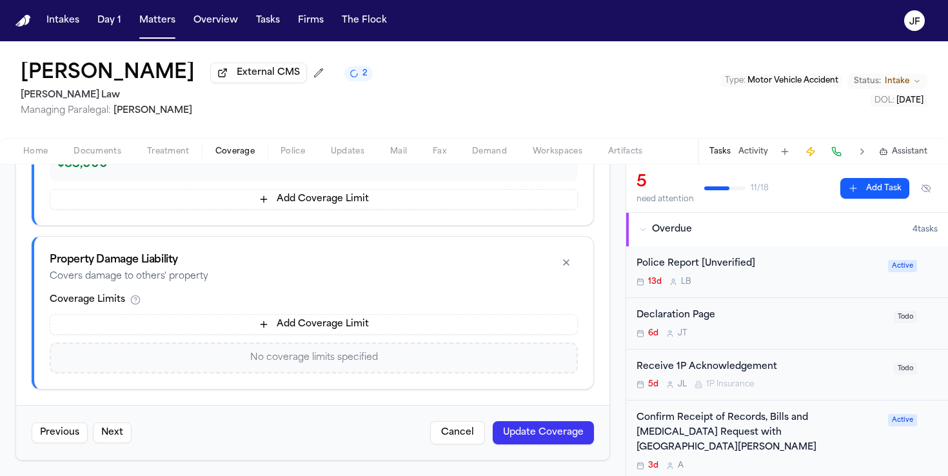
click at [542, 446] on div "Previous Next Cancel Update Coverage" at bounding box center [312, 432] width 593 height 55
click at [542, 444] on button "Update Coverage" at bounding box center [543, 432] width 101 height 23
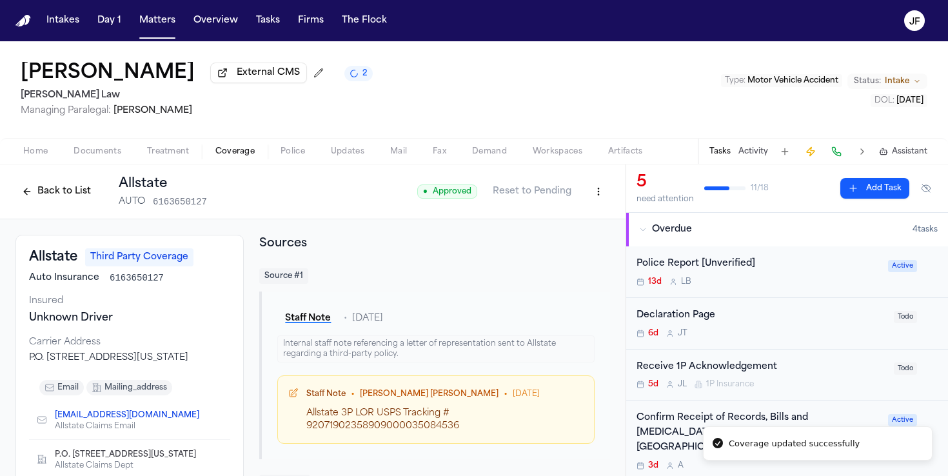
click at [64, 199] on button "Back to List" at bounding box center [56, 191] width 82 height 21
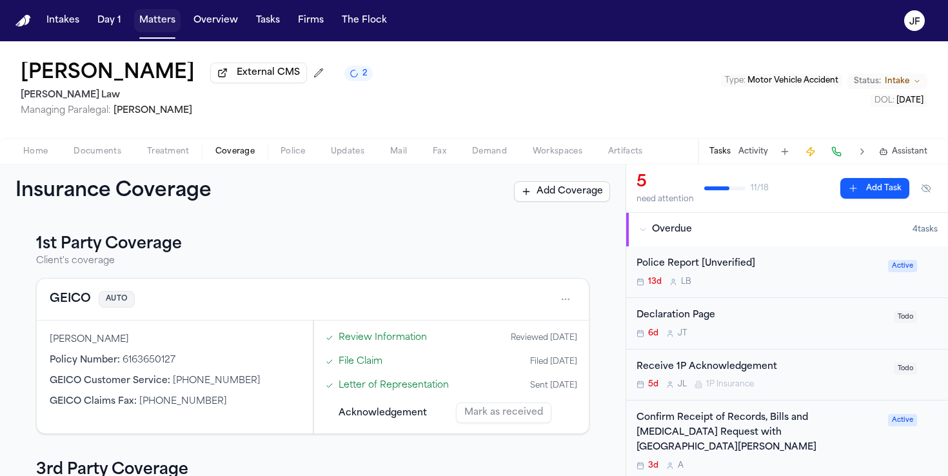
click at [147, 24] on button "Matters" at bounding box center [157, 20] width 46 height 23
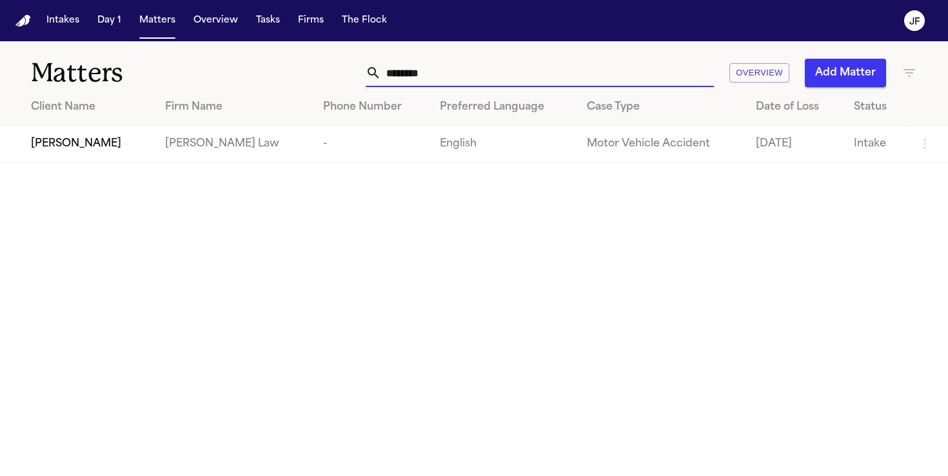
drag, startPoint x: 422, startPoint y: 75, endPoint x: 0, endPoint y: 33, distance: 423.8
click at [0, 33] on div "Intakes Day 1 Matters Overview Tasks Firms The Flock JF Matters ******** Overvi…" at bounding box center [474, 238] width 948 height 476
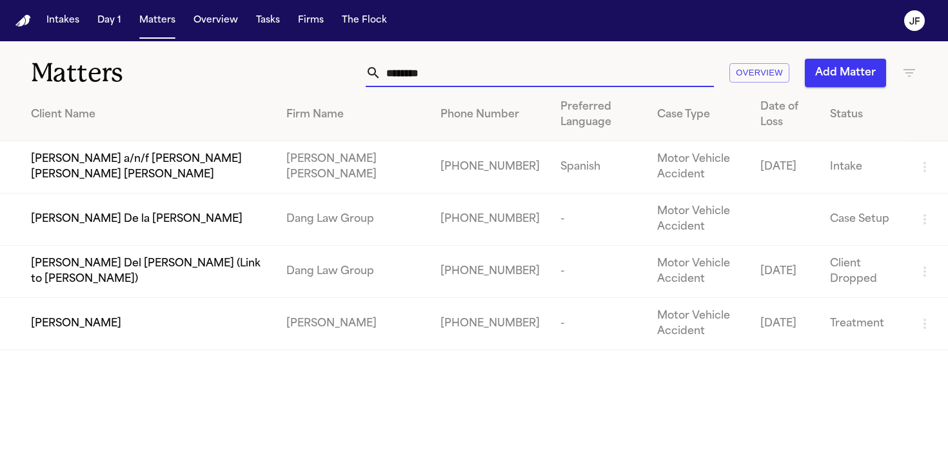
type input "********"
click at [74, 327] on span "[PERSON_NAME]" at bounding box center [76, 323] width 90 height 15
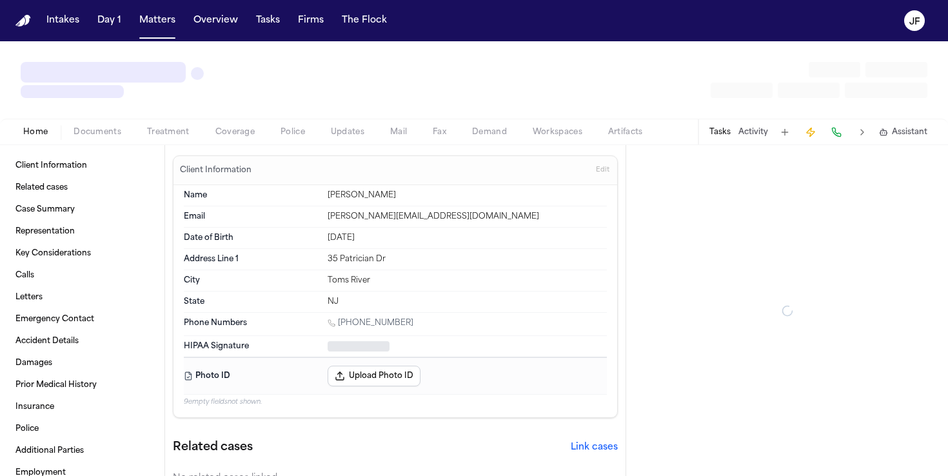
type textarea "*"
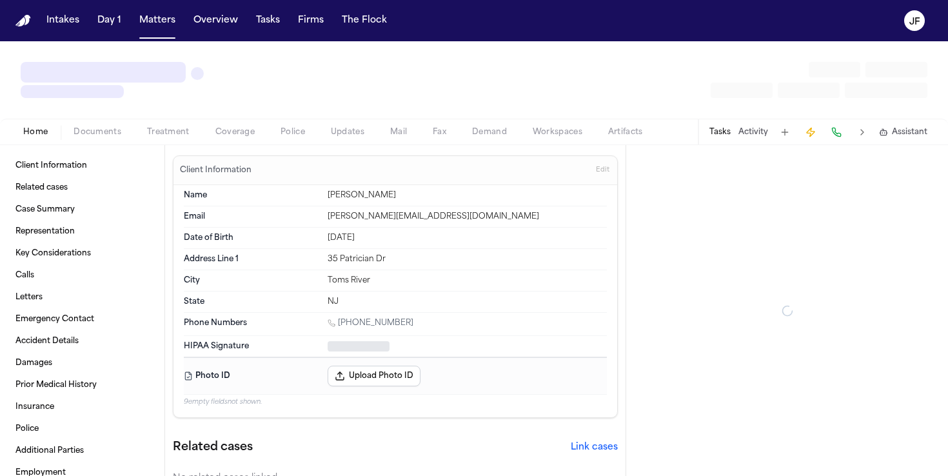
type textarea "*"
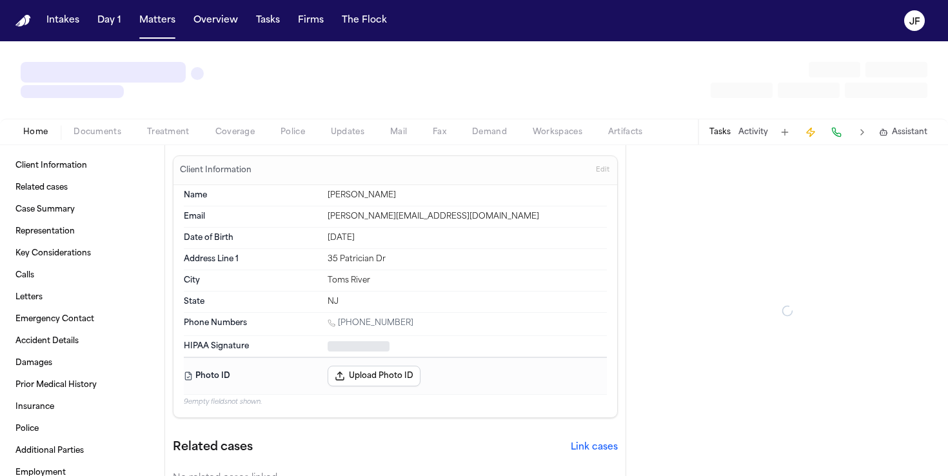
type textarea "*"
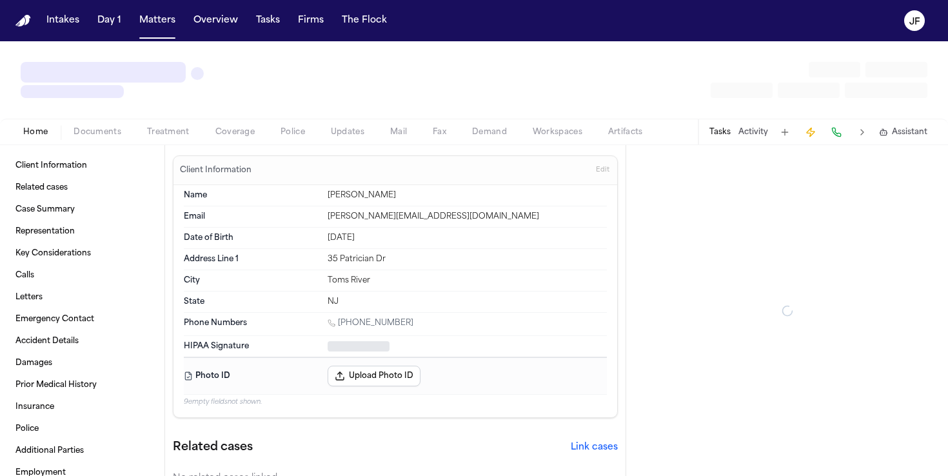
type textarea "*"
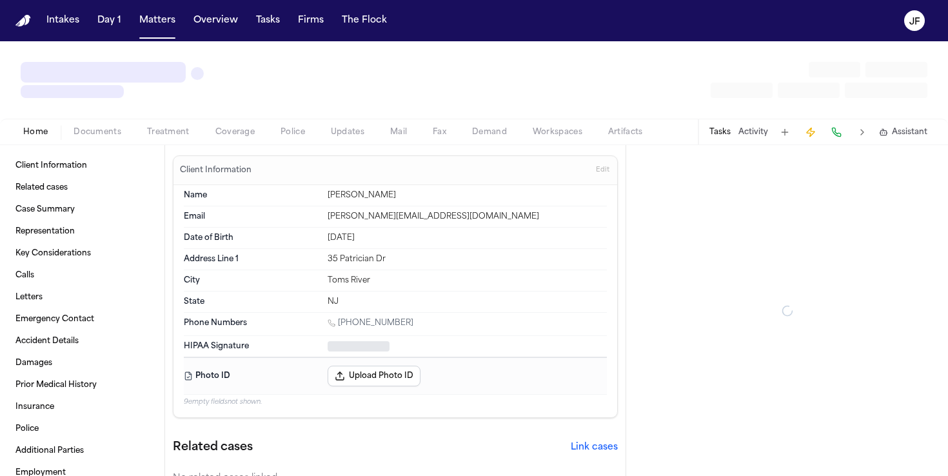
type textarea "*"
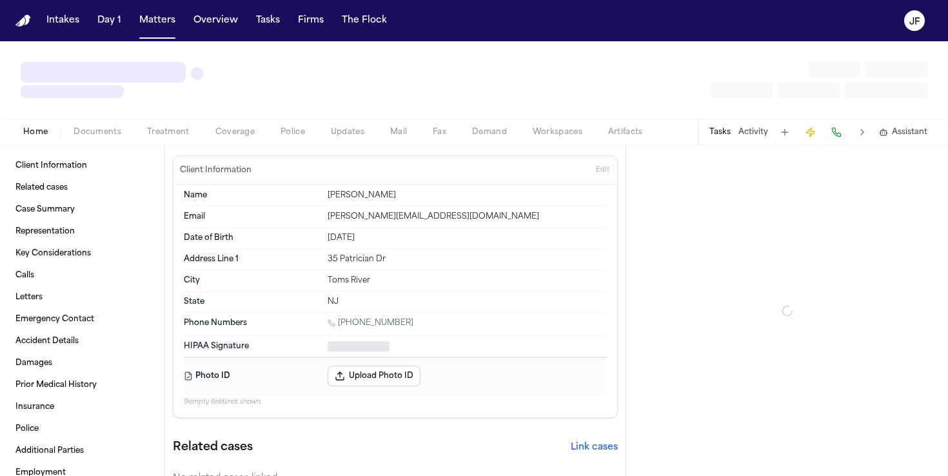
type textarea "*"
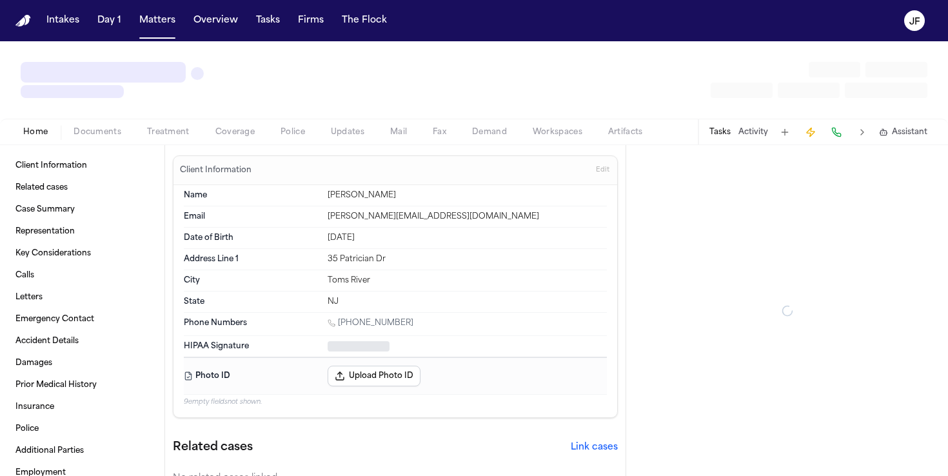
type textarea "*"
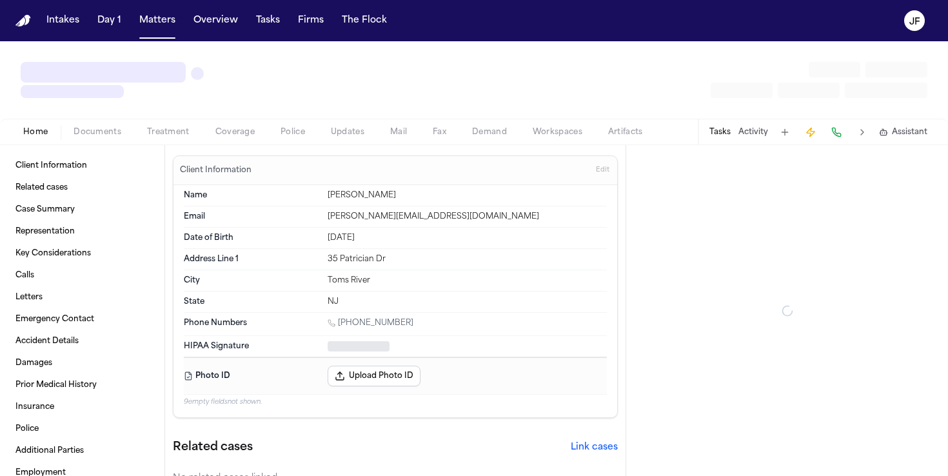
type textarea "*"
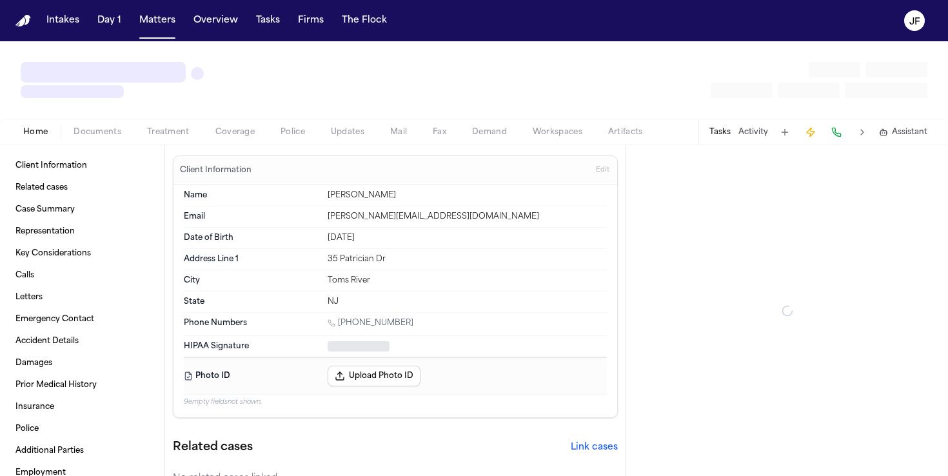
type textarea "*"
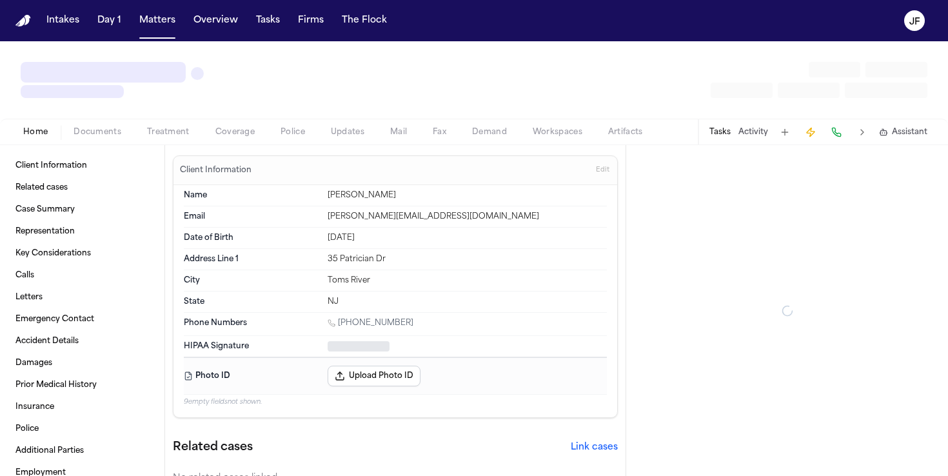
type textarea "*"
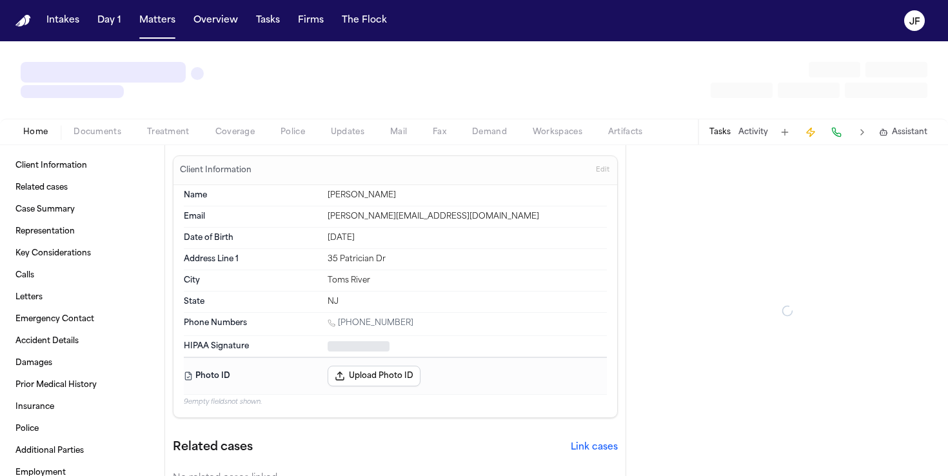
type textarea "*"
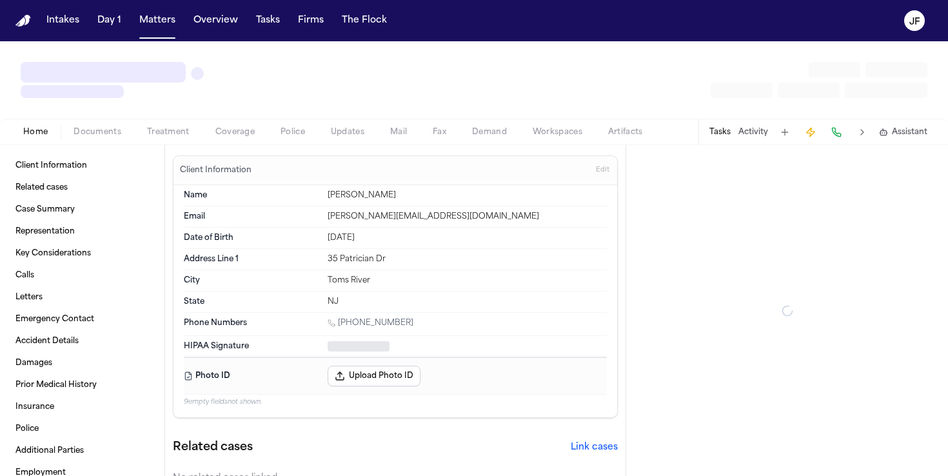
type textarea "*"
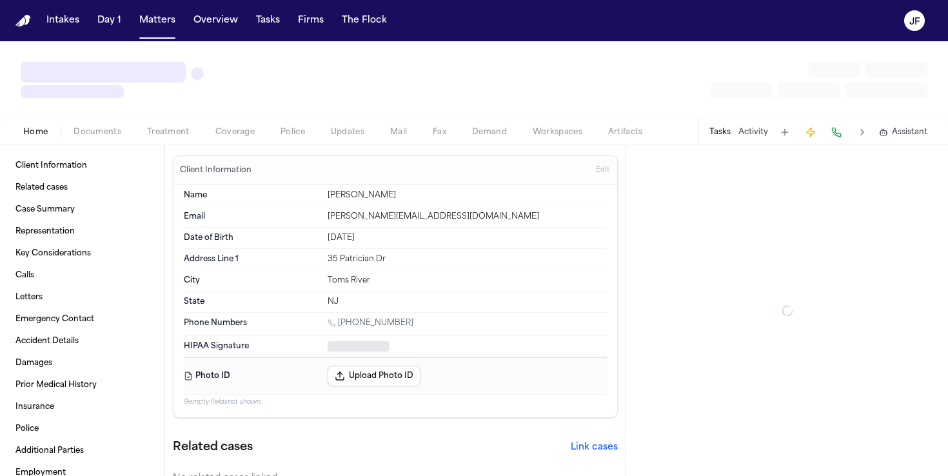
type textarea "*"
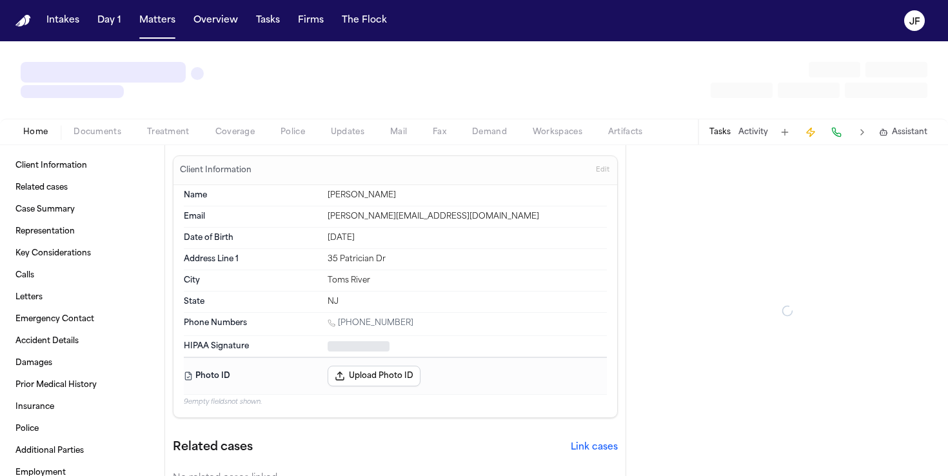
type textarea "*"
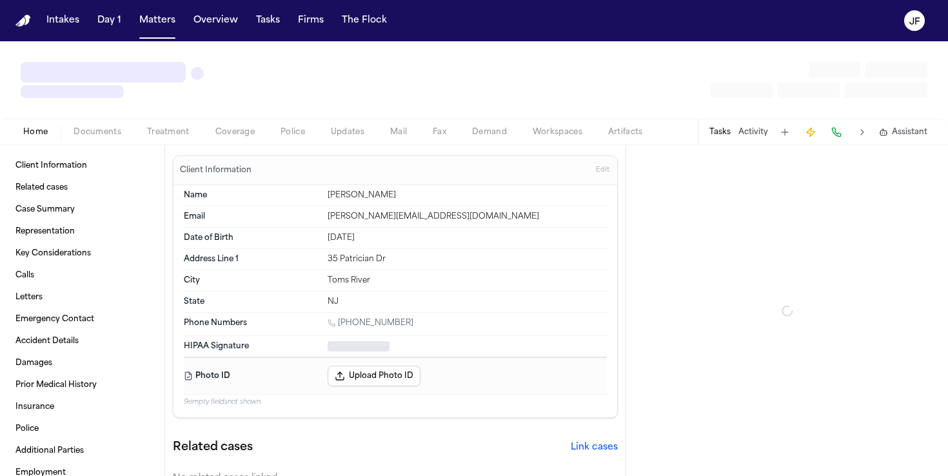
type textarea "*"
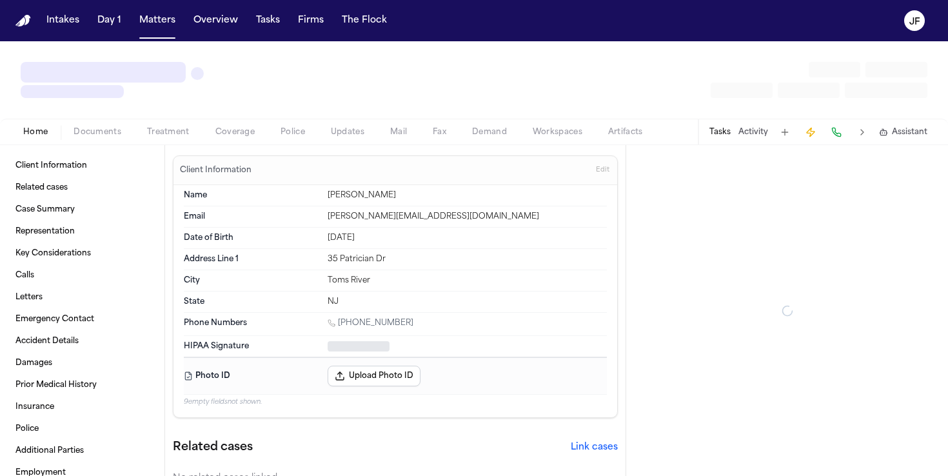
type textarea "*"
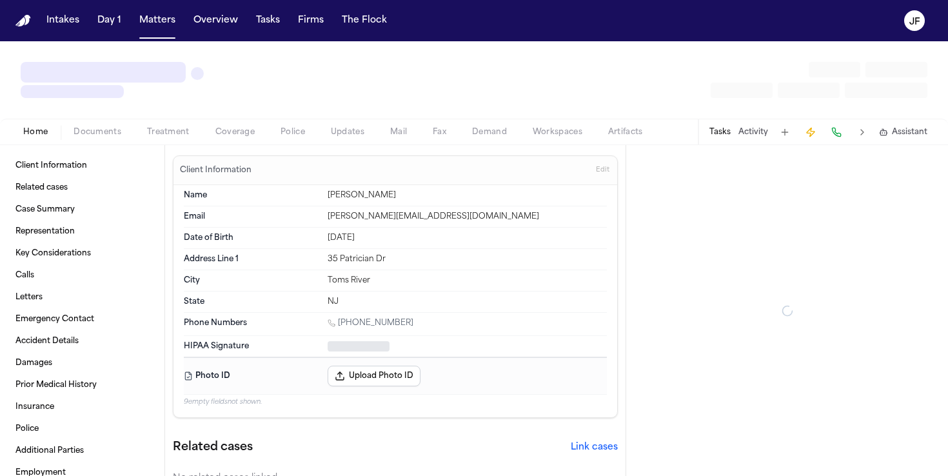
type textarea "*"
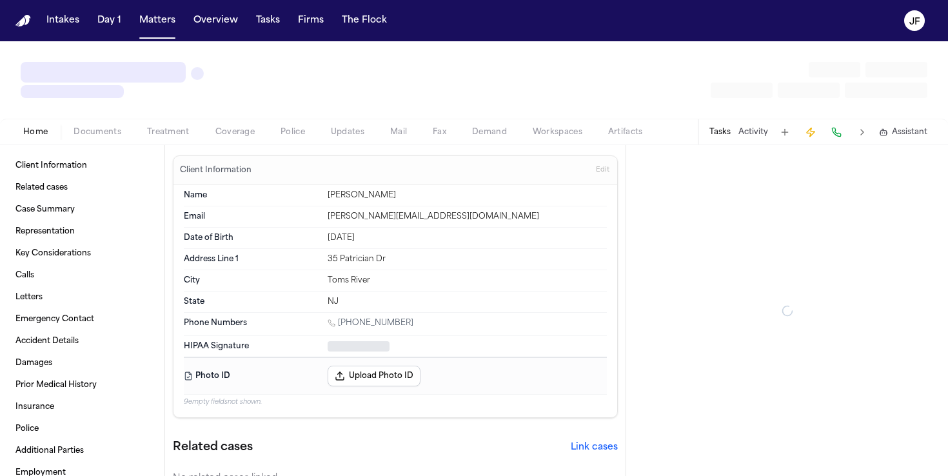
type textarea "*"
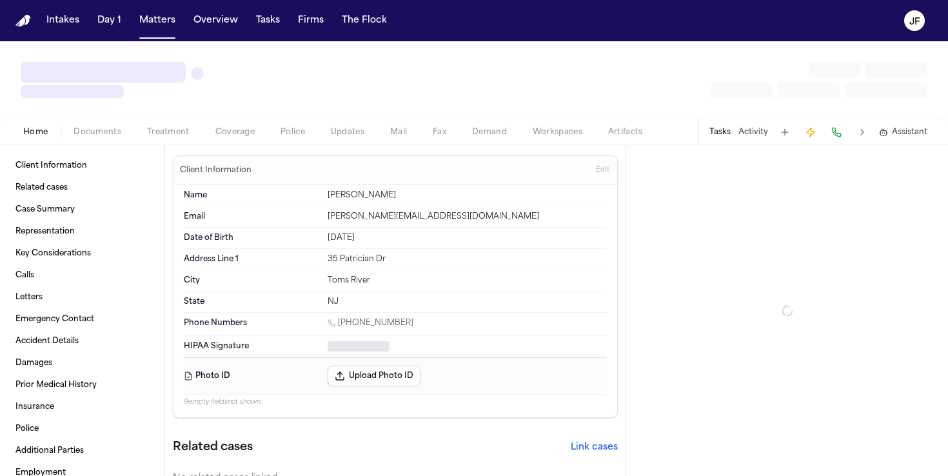
type textarea "*"
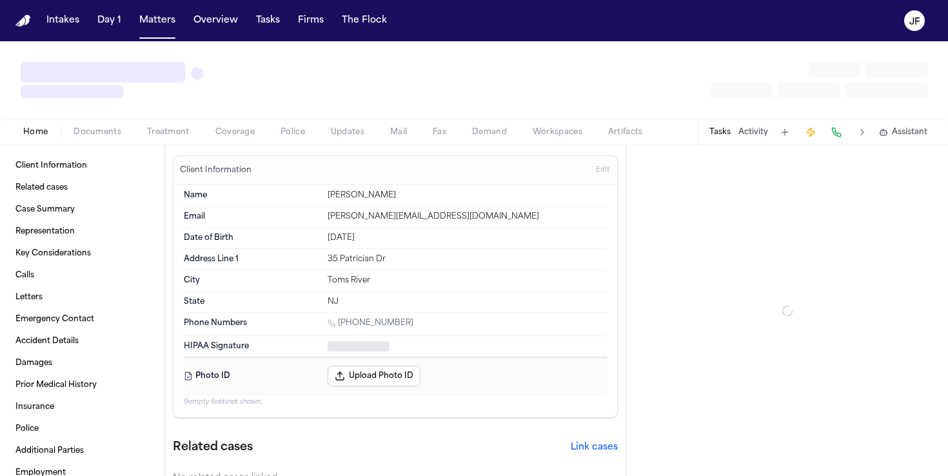
type textarea "*"
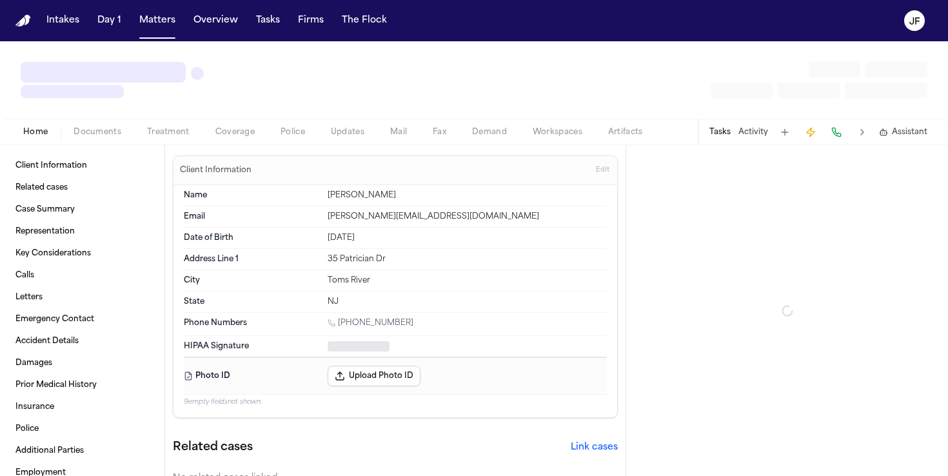
type textarea "*"
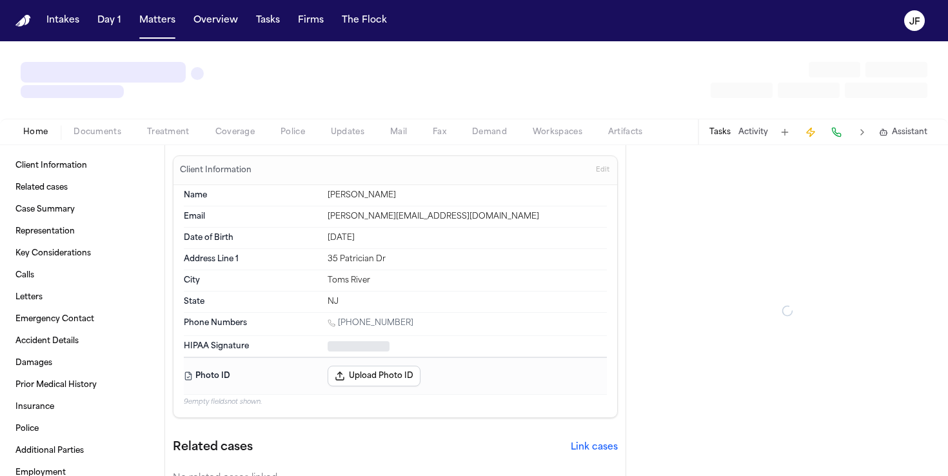
type textarea "*"
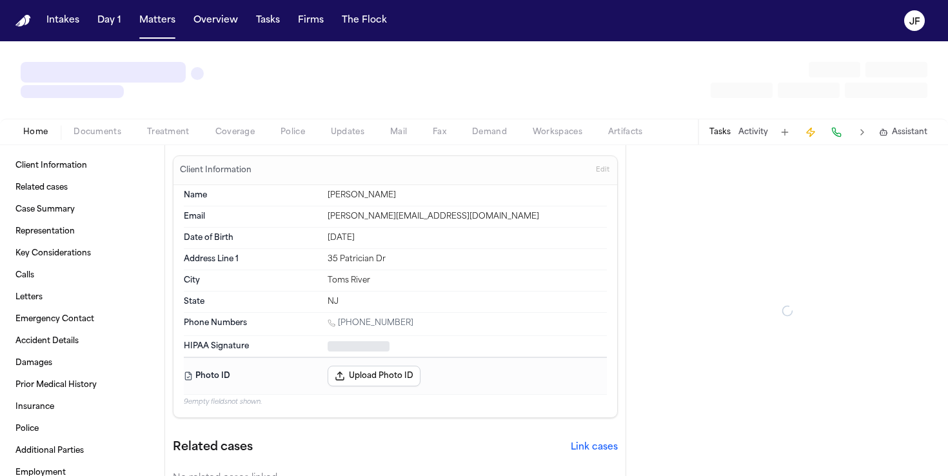
type textarea "*"
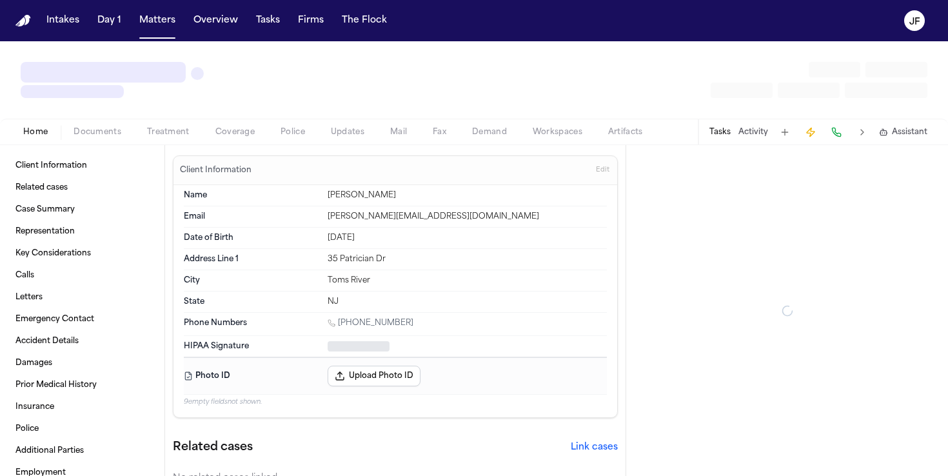
type textarea "*"
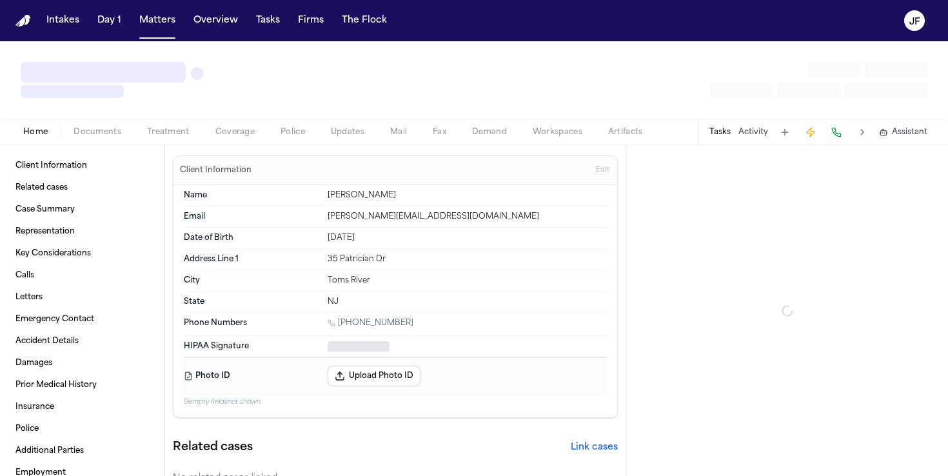
type textarea "*"
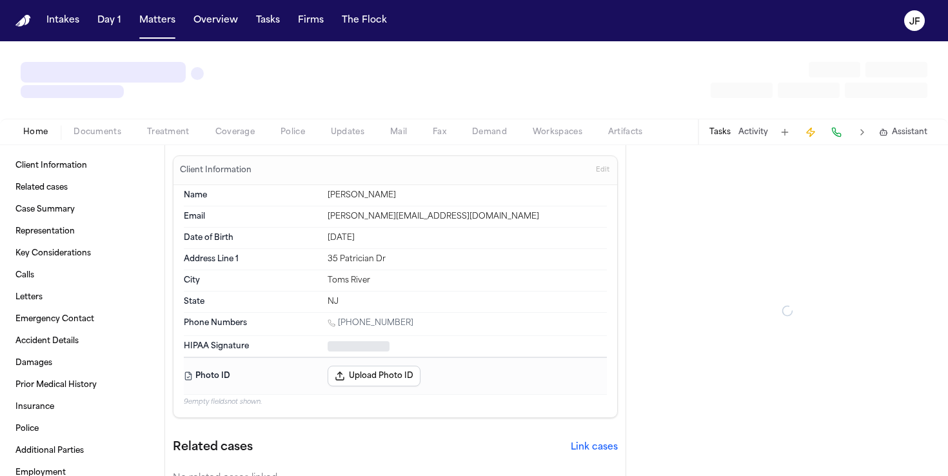
type textarea "*"
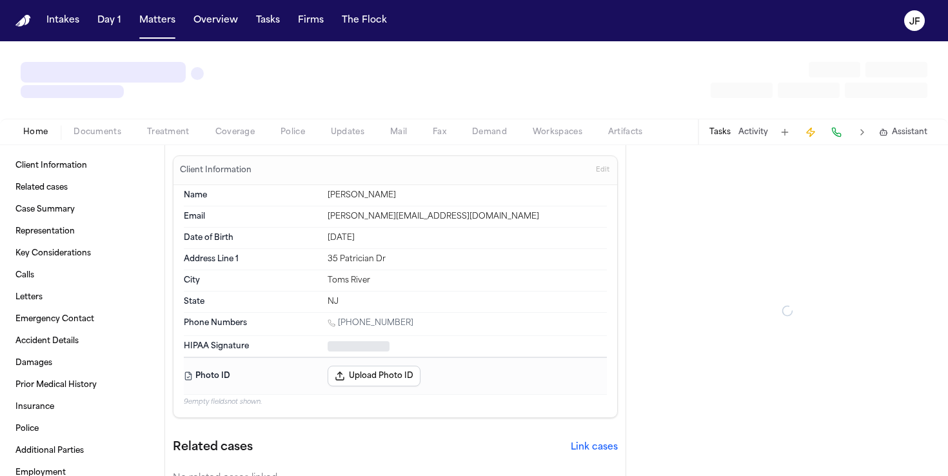
type textarea "*"
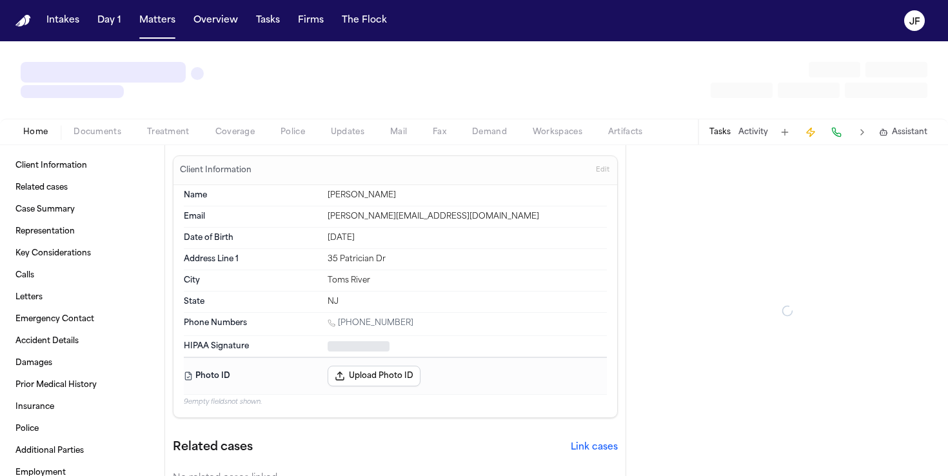
type textarea "*"
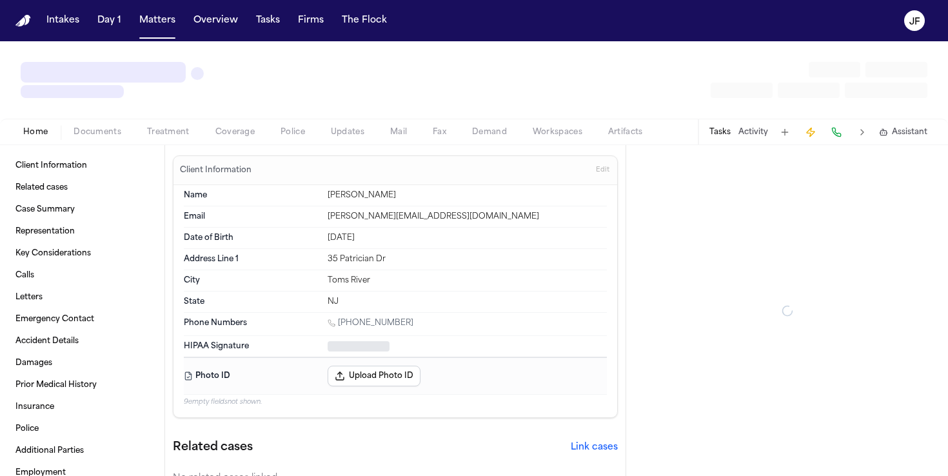
type textarea "*"
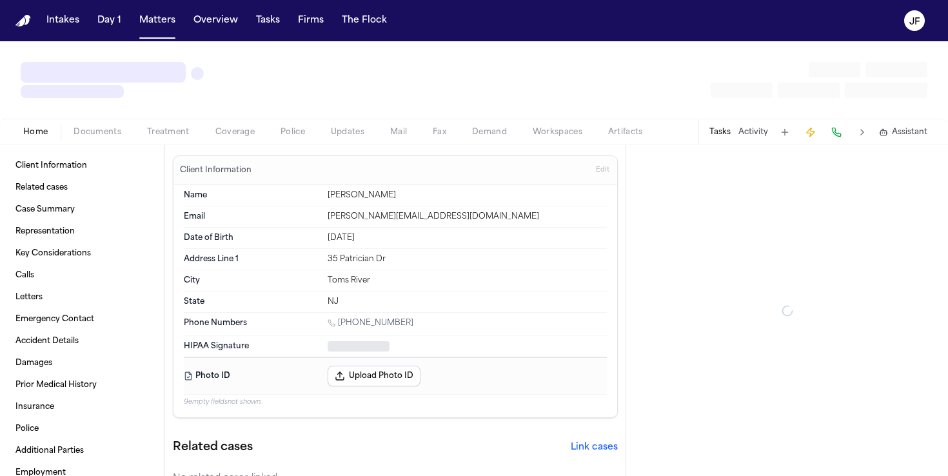
type textarea "*"
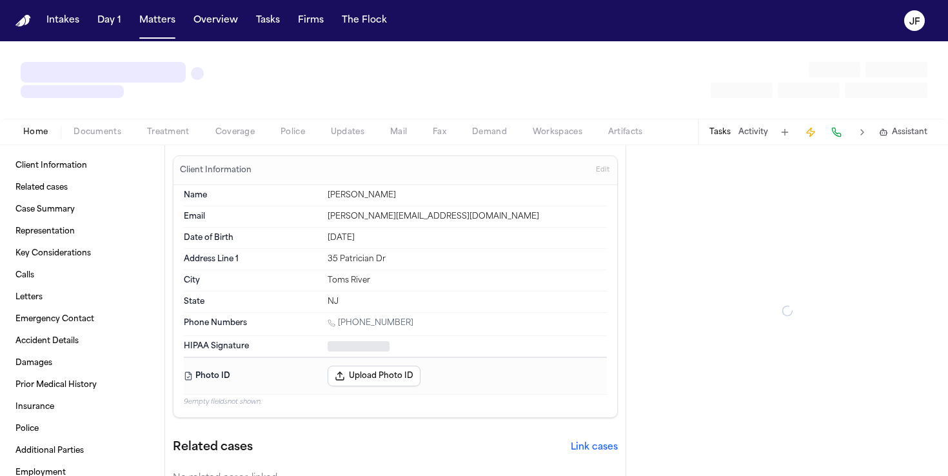
type textarea "*"
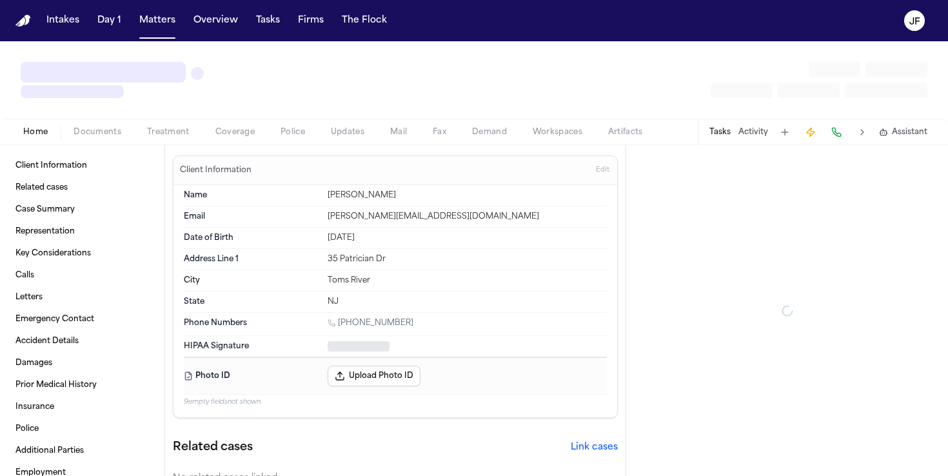
type textarea "*"
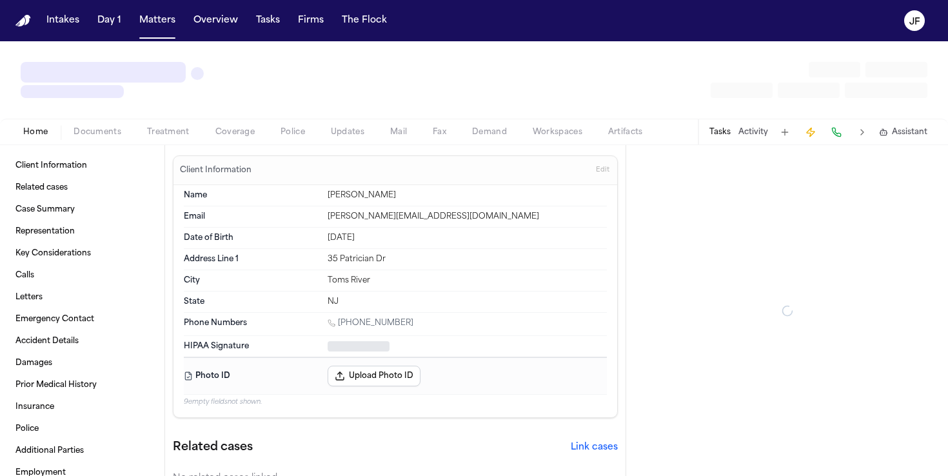
type textarea "*"
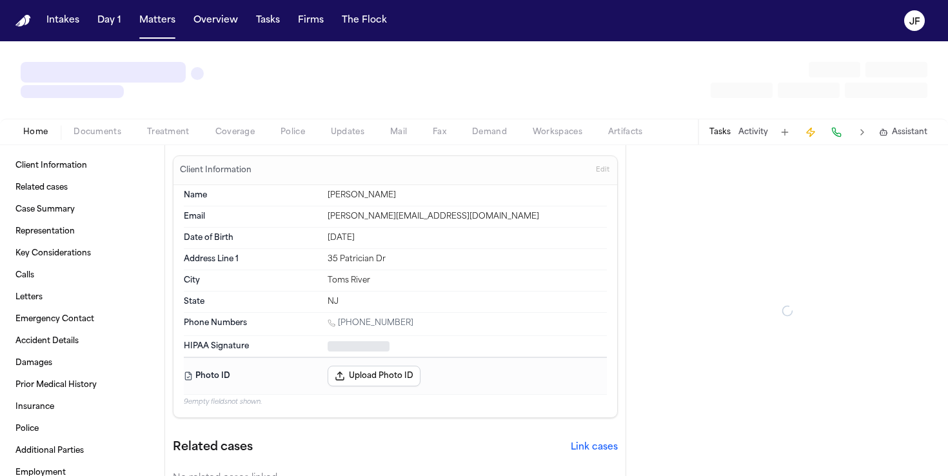
type textarea "*"
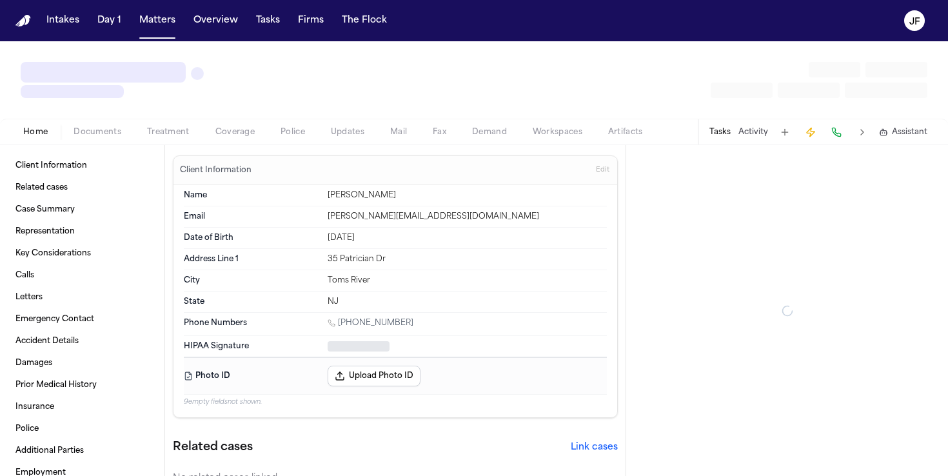
type textarea "*"
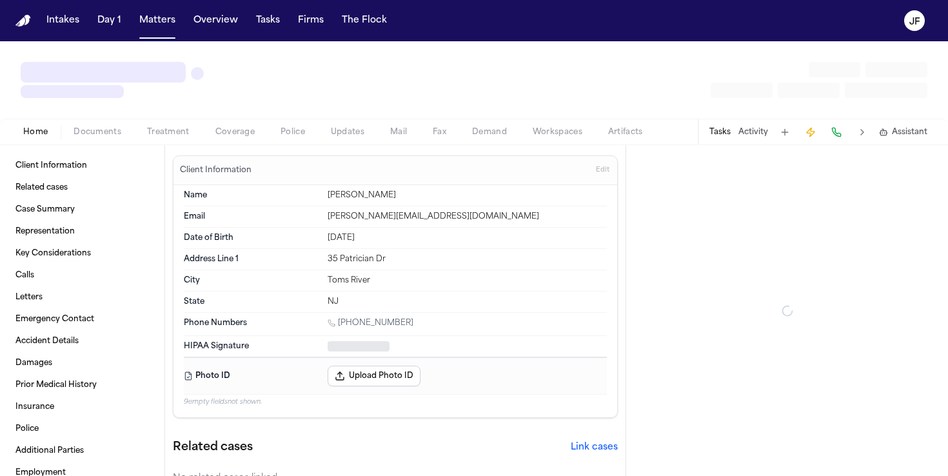
type textarea "*"
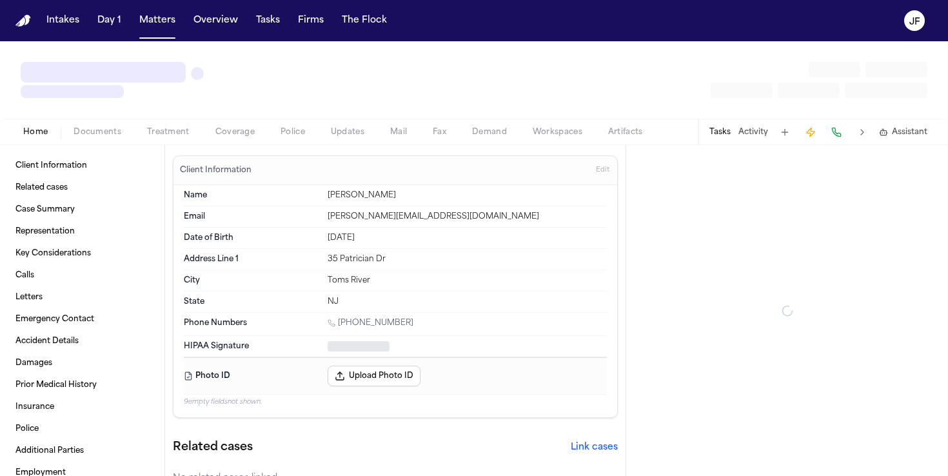
type textarea "*"
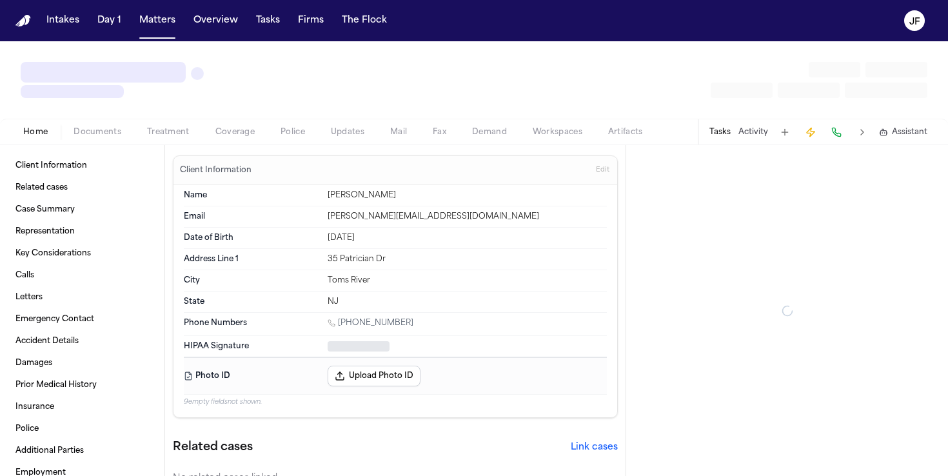
type textarea "*"
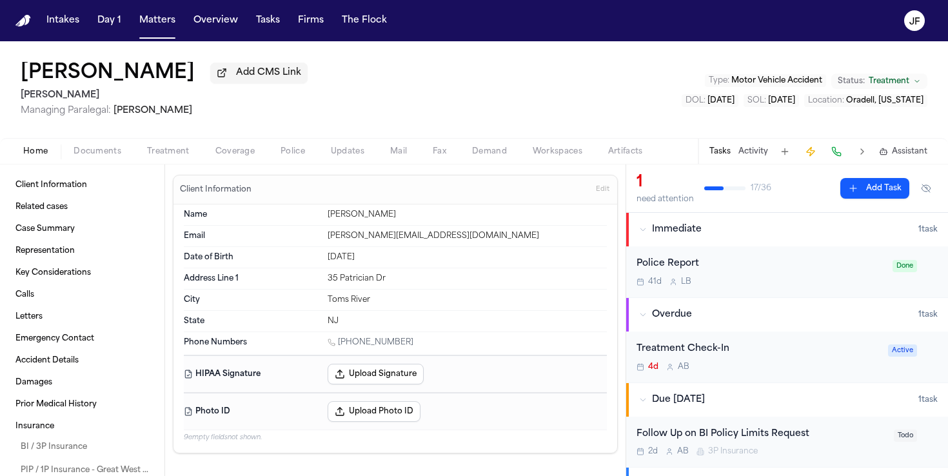
click at [104, 149] on span "Documents" at bounding box center [98, 151] width 48 height 10
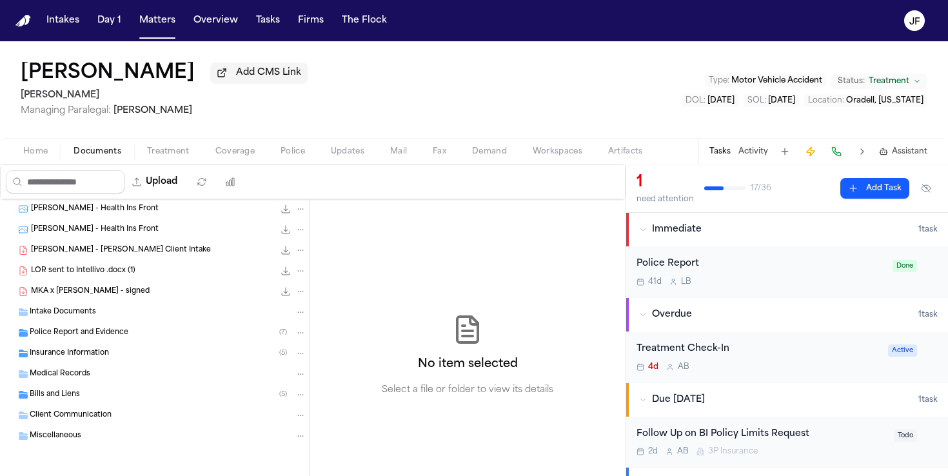
scroll to position [106, 0]
click at [96, 360] on div "Insurance Information ( 5 )" at bounding box center [154, 353] width 309 height 21
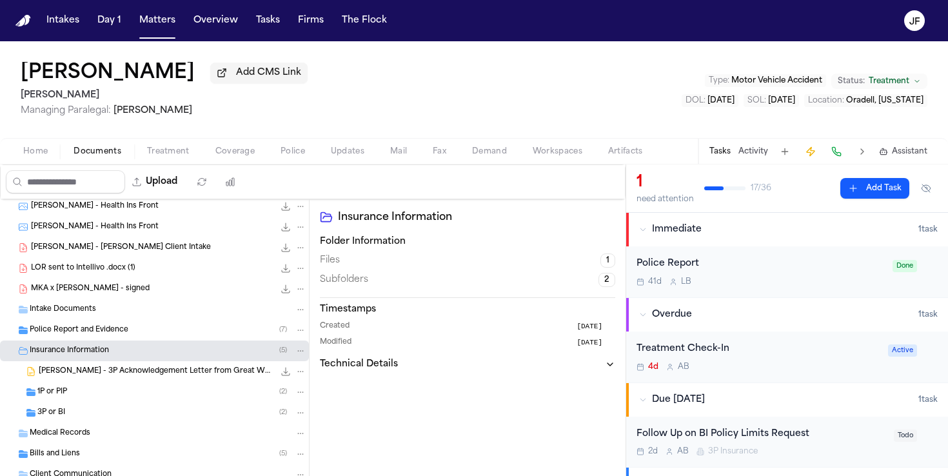
click at [93, 418] on div "3P or BI ( 2 )" at bounding box center [171, 413] width 269 height 12
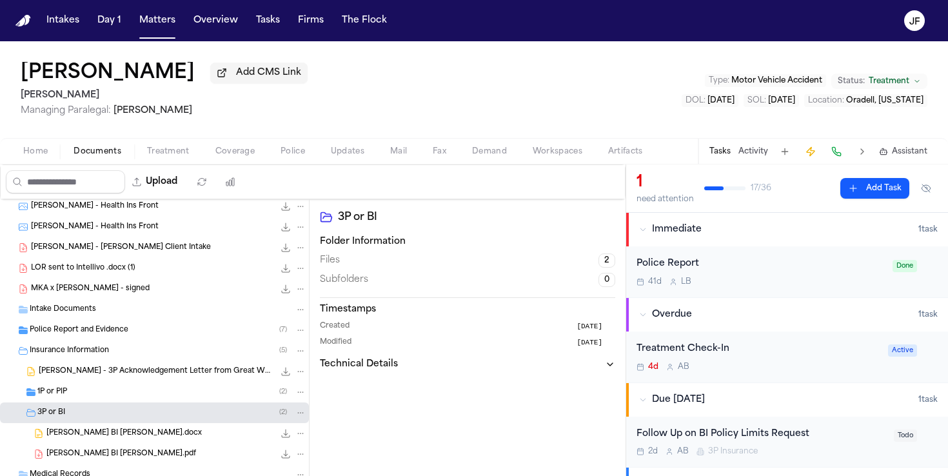
click at [93, 396] on div "1P or PIP ( 2 )" at bounding box center [171, 392] width 269 height 12
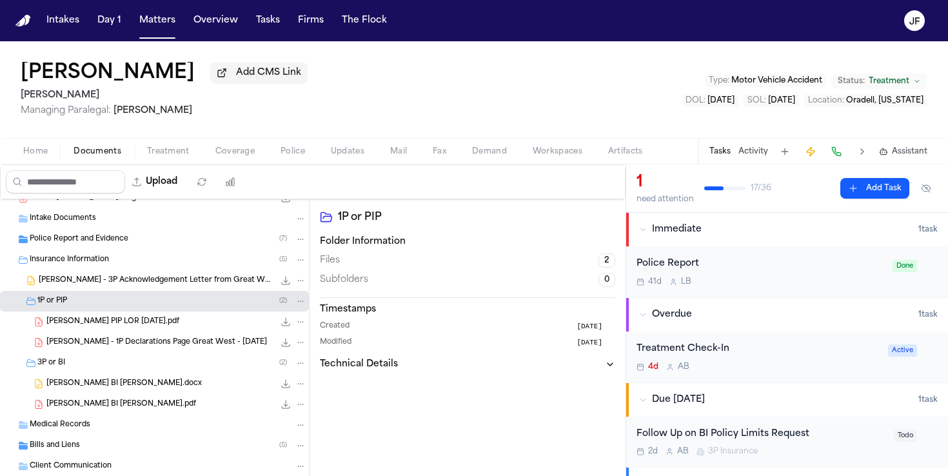
scroll to position [204, 0]
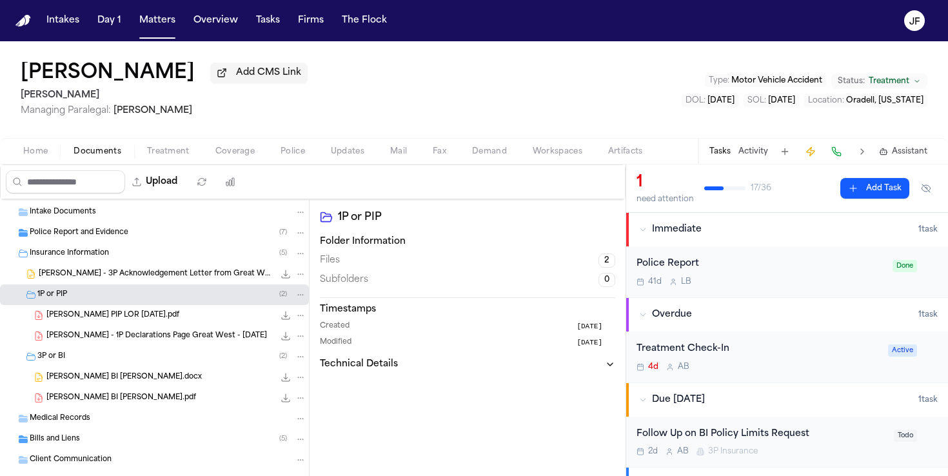
click at [201, 270] on div "L. D. Cruz - 3P Acknowledgement Letter from Great West Casualty - 5.8.25 143.5 …" at bounding box center [173, 274] width 268 height 13
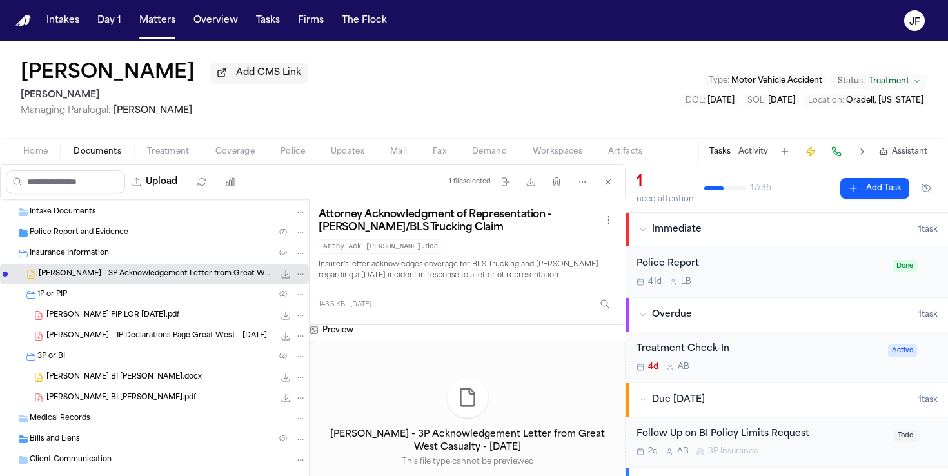
click at [300, 277] on icon "File: L. D. Cruz - 3P Acknowledgement Letter from Great West Casualty - 5.8.25" at bounding box center [300, 274] width 9 height 9
click at [320, 102] on div "Leo D Cruz Add CMS Link Mohamed K Ahmed Managing Paralegal: Jacqueline Maldonad…" at bounding box center [474, 258] width 948 height 435
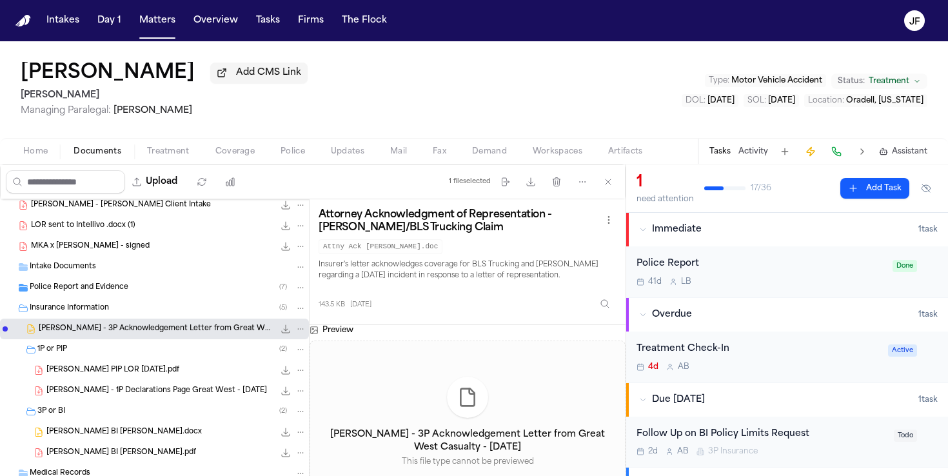
scroll to position [84, 0]
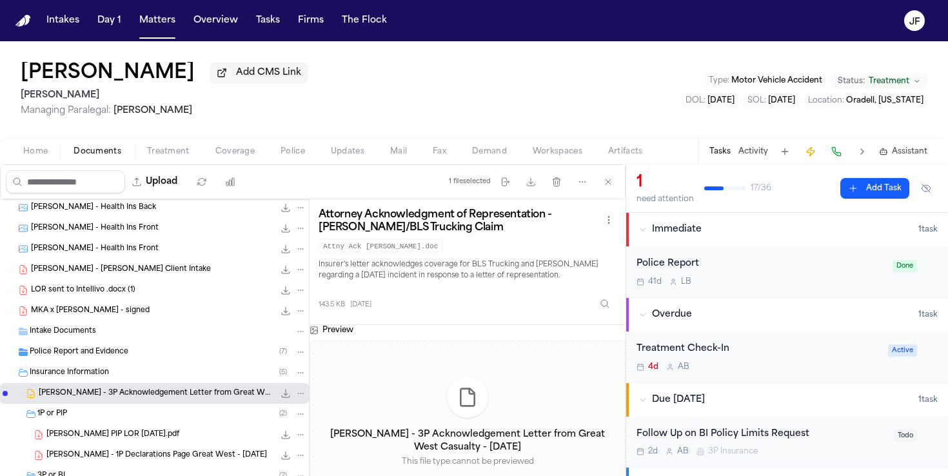
click at [119, 378] on div "Insurance Information ( 5 )" at bounding box center [168, 373] width 277 height 12
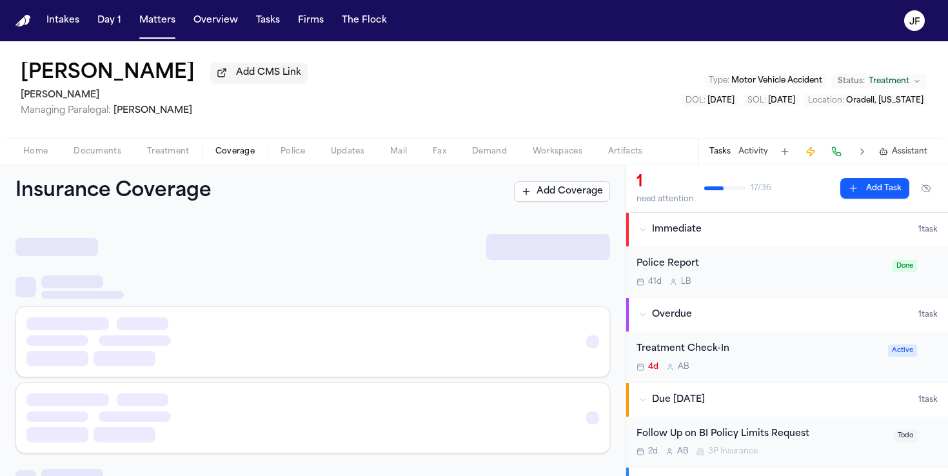
click at [212, 148] on button "Coverage" at bounding box center [234, 151] width 65 height 15
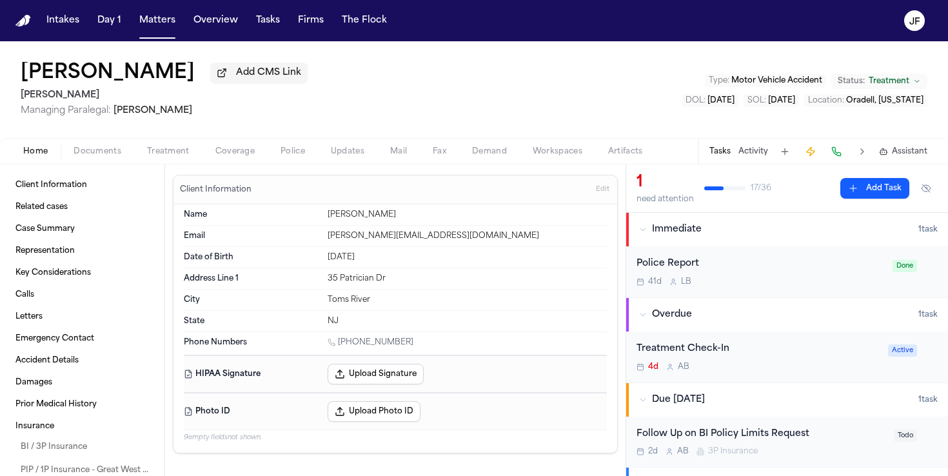
click at [54, 148] on button "Home" at bounding box center [35, 151] width 50 height 15
click at [115, 152] on span "Documents" at bounding box center [98, 151] width 48 height 10
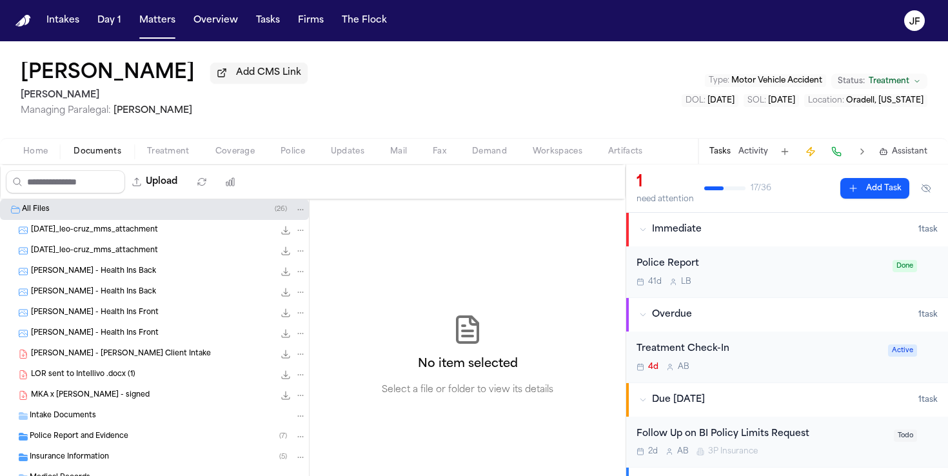
click at [68, 456] on span "Insurance Information" at bounding box center [69, 457] width 79 height 11
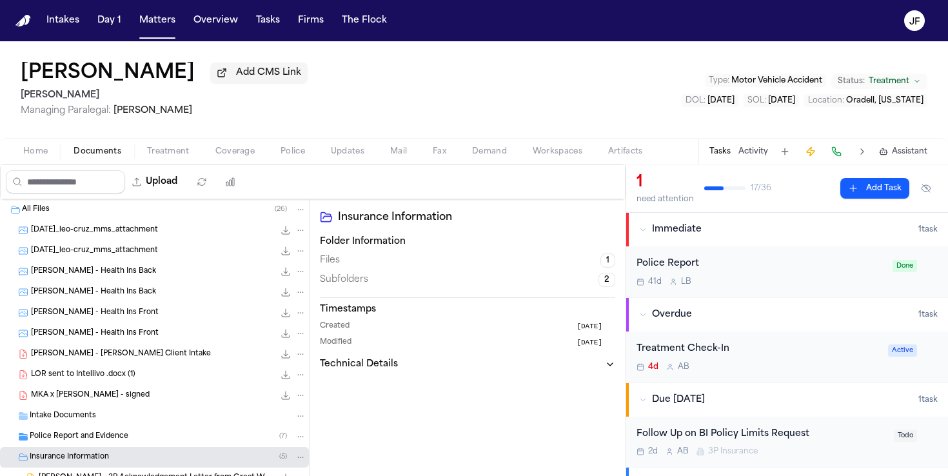
scroll to position [95, 0]
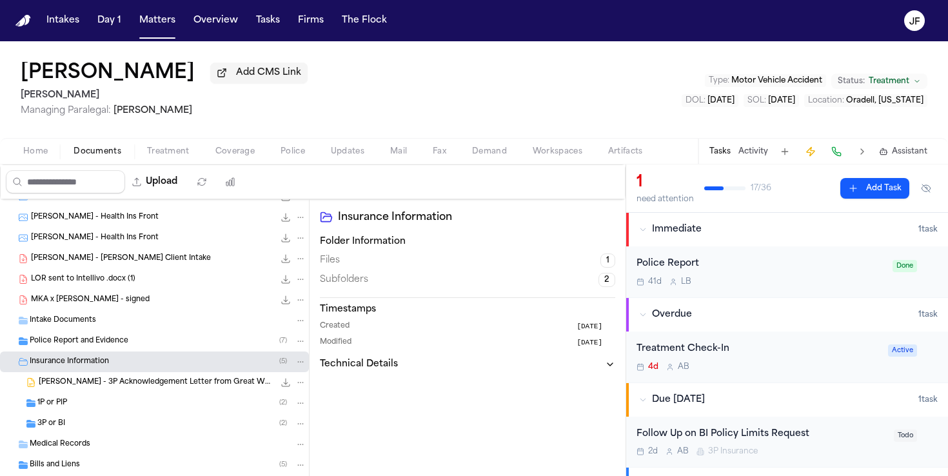
click at [80, 429] on div "3P or BI ( 2 )" at bounding box center [171, 424] width 269 height 12
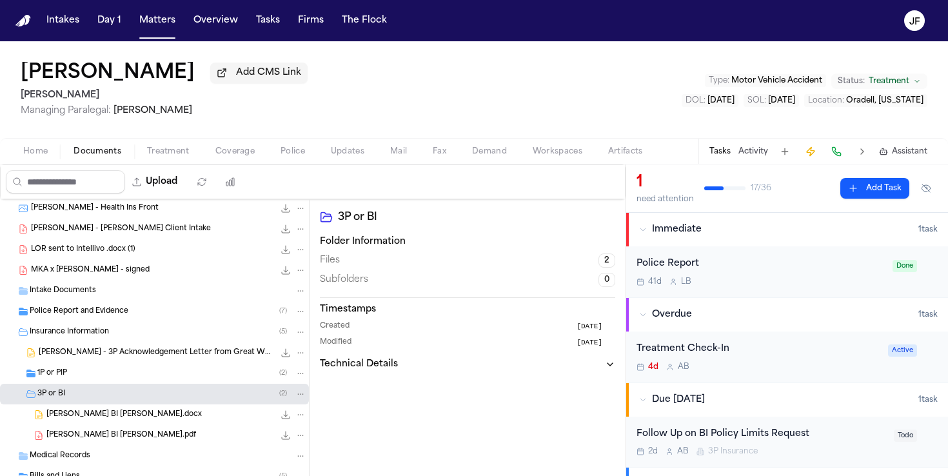
scroll to position [136, 0]
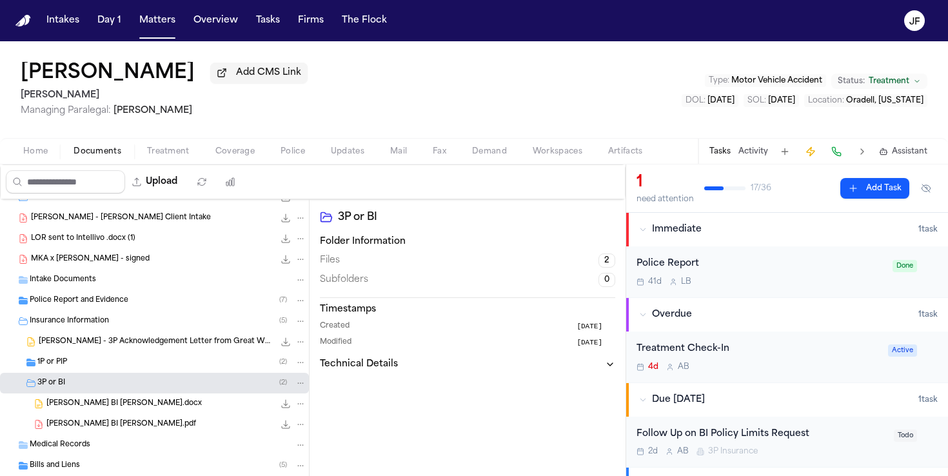
click at [95, 421] on span "Leo Cruz BI LOR.pdf" at bounding box center [121, 424] width 150 height 11
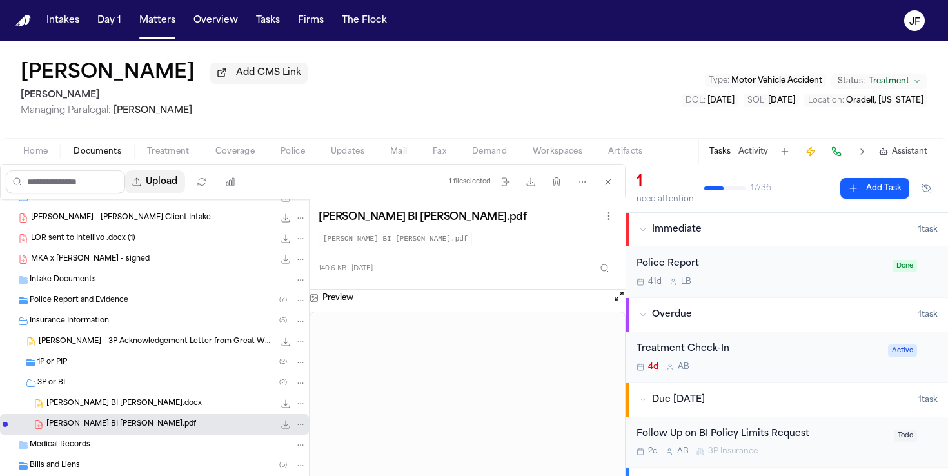
click at [175, 177] on button "Upload" at bounding box center [155, 181] width 60 height 23
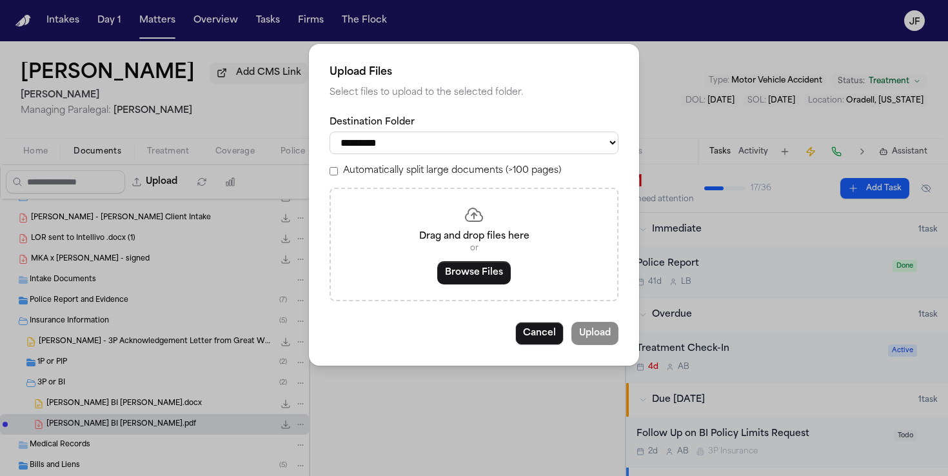
click at [371, 154] on select "**********" at bounding box center [473, 143] width 289 height 23
click at [329, 132] on select "**********" at bounding box center [473, 143] width 289 height 23
click at [449, 277] on button "Browse Files" at bounding box center [474, 272] width 74 height 23
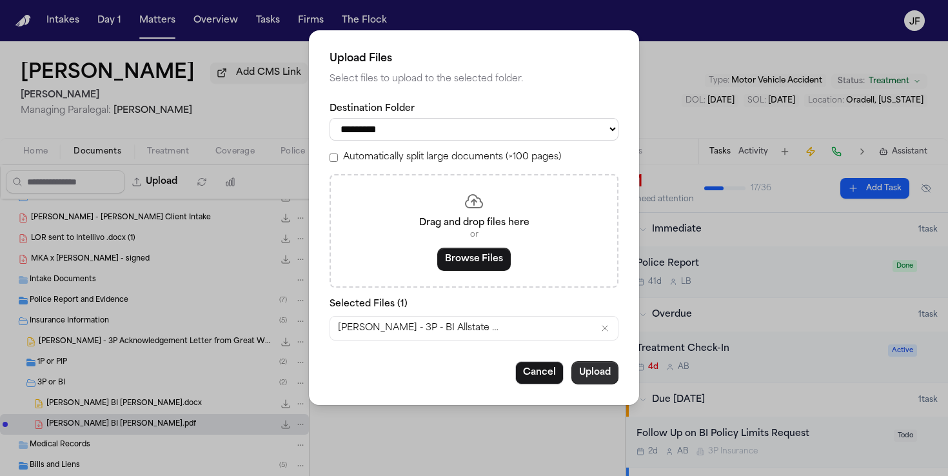
click at [588, 372] on button "Upload" at bounding box center [594, 372] width 47 height 23
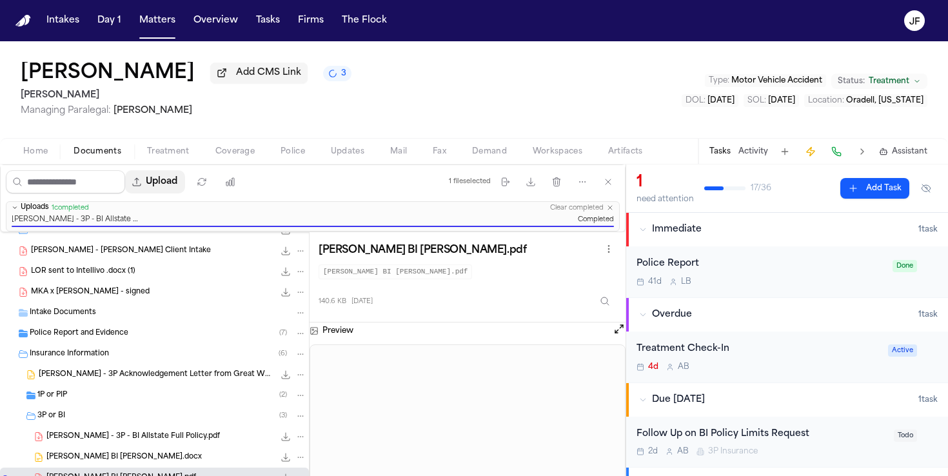
click at [171, 179] on button "Upload" at bounding box center [155, 181] width 60 height 23
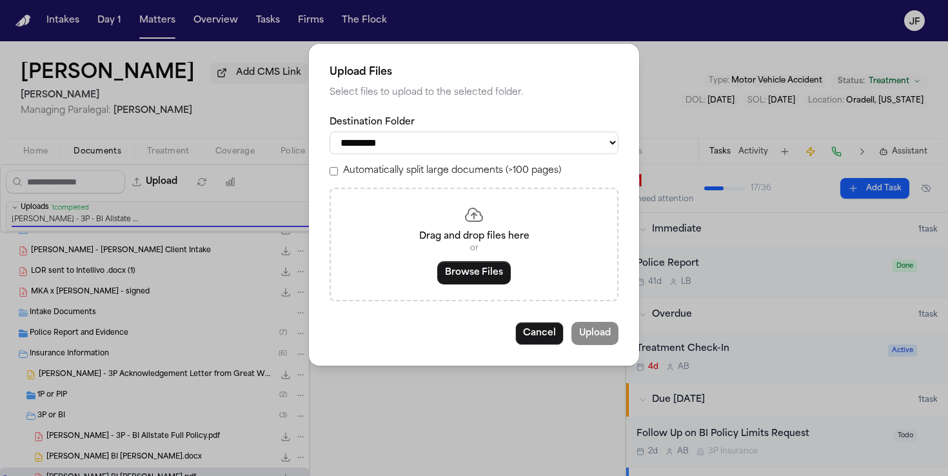
click at [384, 144] on select "**********" at bounding box center [473, 143] width 289 height 23
click at [329, 132] on select "**********" at bounding box center [473, 143] width 289 height 23
click at [460, 264] on div "Drag and drop files here or Browse Files" at bounding box center [473, 244] width 289 height 113
click at [460, 280] on button "Browse Files" at bounding box center [474, 272] width 74 height 23
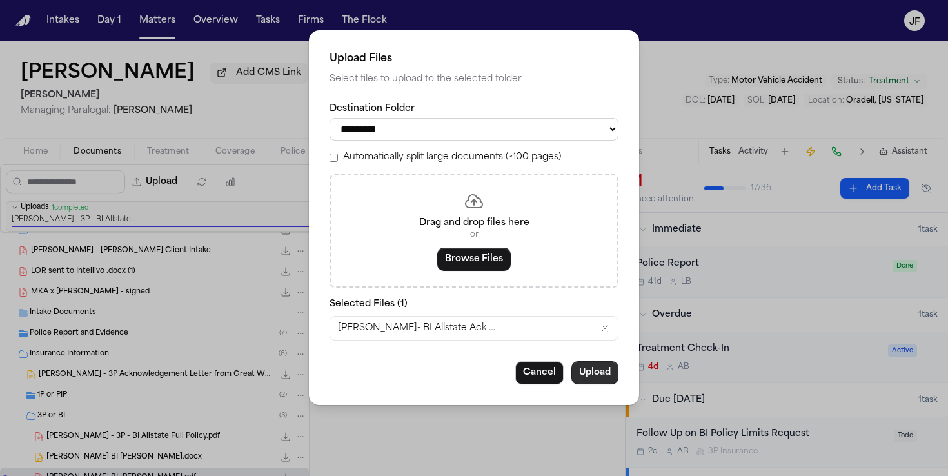
click at [587, 373] on button "Upload" at bounding box center [594, 372] width 47 height 23
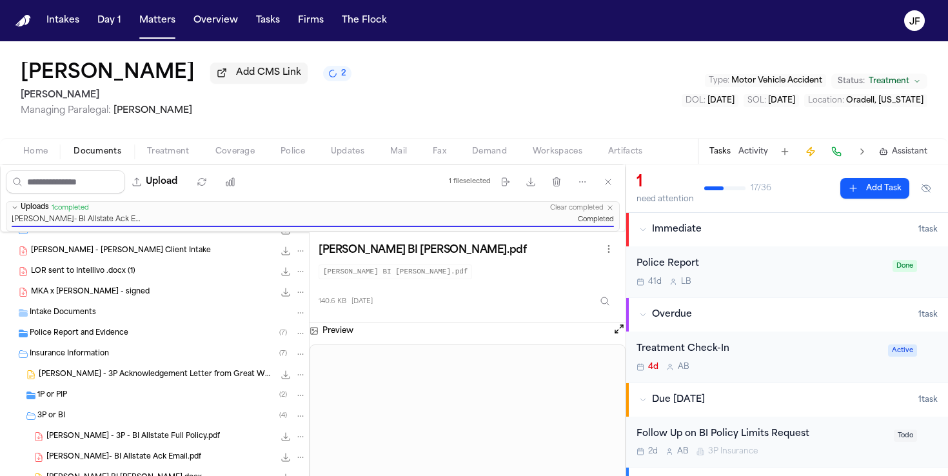
click at [211, 435] on div "L. Cruz - 3P - BI Allstate Full Policy.pdf 1.6 MB • PDF" at bounding box center [176, 436] width 260 height 13
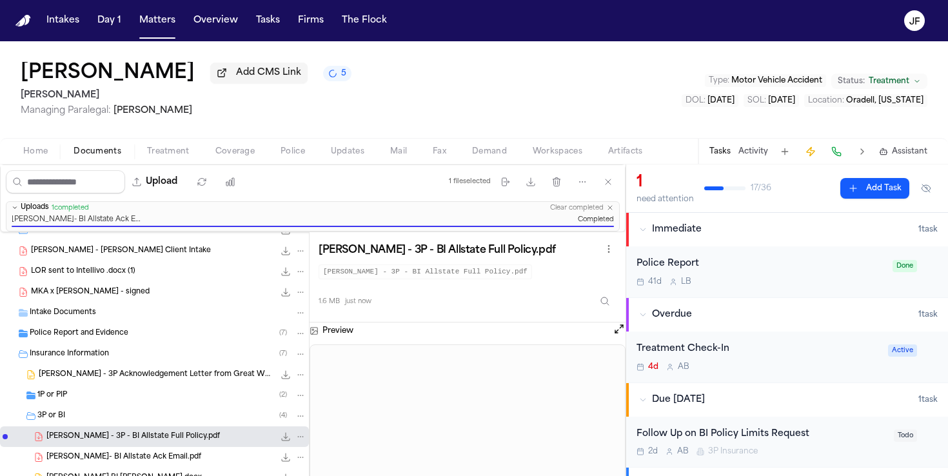
click at [279, 439] on button "File: L. Cruz - 3P - BI Allstate Full Policy.pdf" at bounding box center [285, 436] width 13 height 13
click at [251, 157] on span "Coverage" at bounding box center [234, 151] width 39 height 10
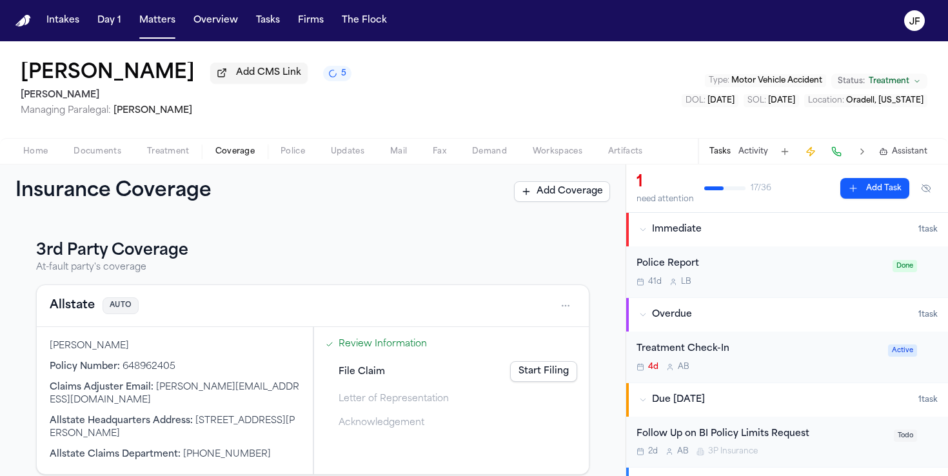
scroll to position [391, 0]
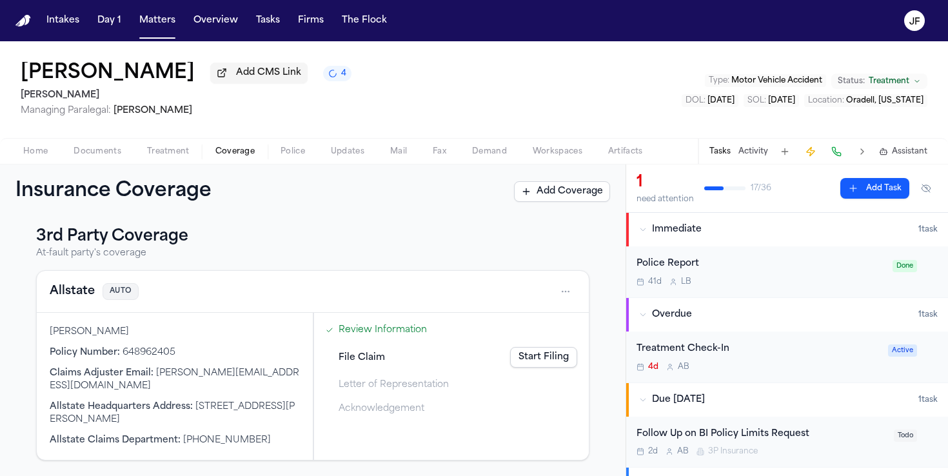
click at [70, 299] on button "Allstate" at bounding box center [72, 291] width 45 height 18
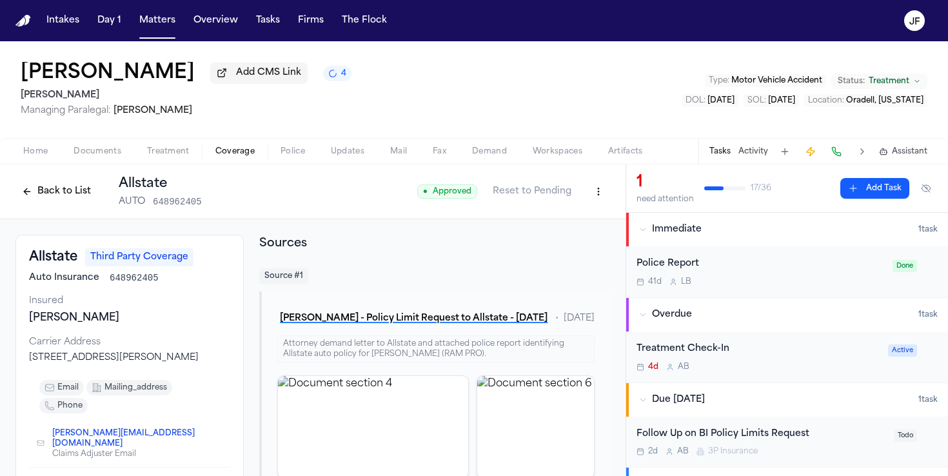
click at [614, 197] on div "Back to List Allstate AUTO 648962405 ● Approved Reset to Pending" at bounding box center [312, 191] width 625 height 55
click at [604, 197] on html "Intakes Day 1 Matters Overview Tasks Firms The Flock JF Leo D Cruz Add CMS Link…" at bounding box center [474, 238] width 948 height 476
click at [576, 221] on div "Edit Coverage" at bounding box center [554, 222] width 108 height 21
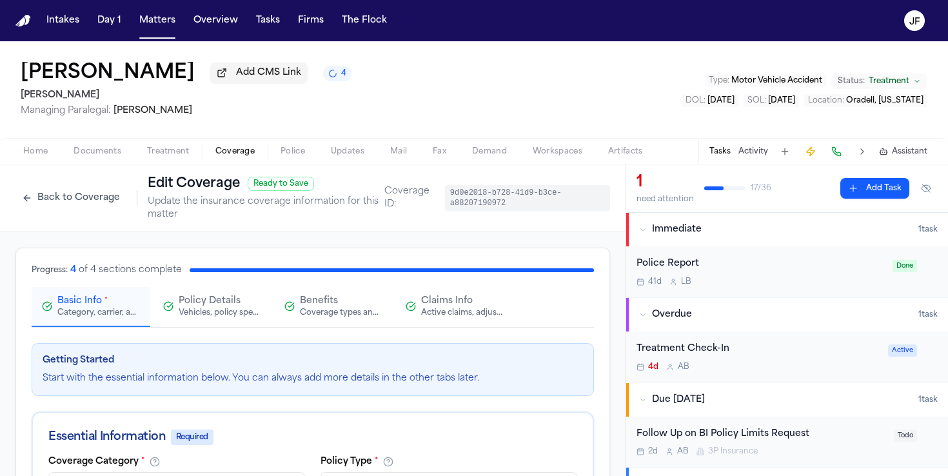
click at [438, 308] on span "Claims Info" at bounding box center [447, 301] width 52 height 13
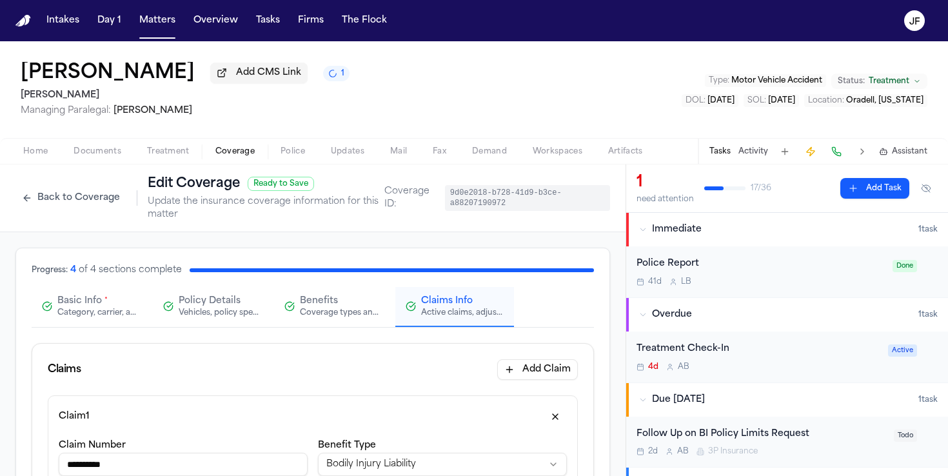
click at [315, 321] on button "Benefits Coverage types and limits" at bounding box center [333, 307] width 119 height 40
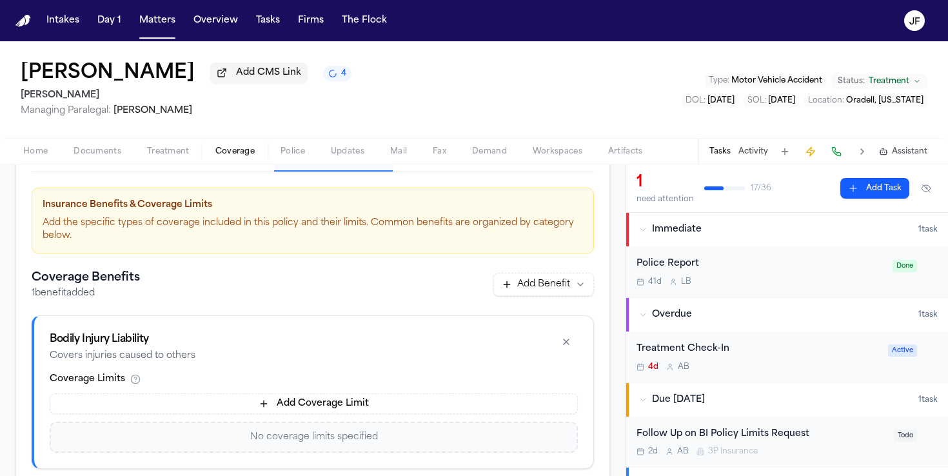
scroll to position [185, 0]
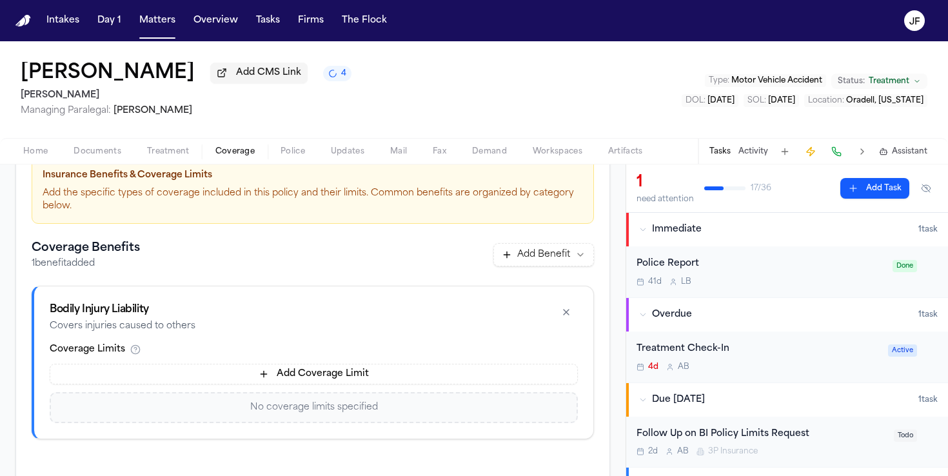
click at [308, 379] on button "Add Coverage Limit" at bounding box center [314, 374] width 528 height 21
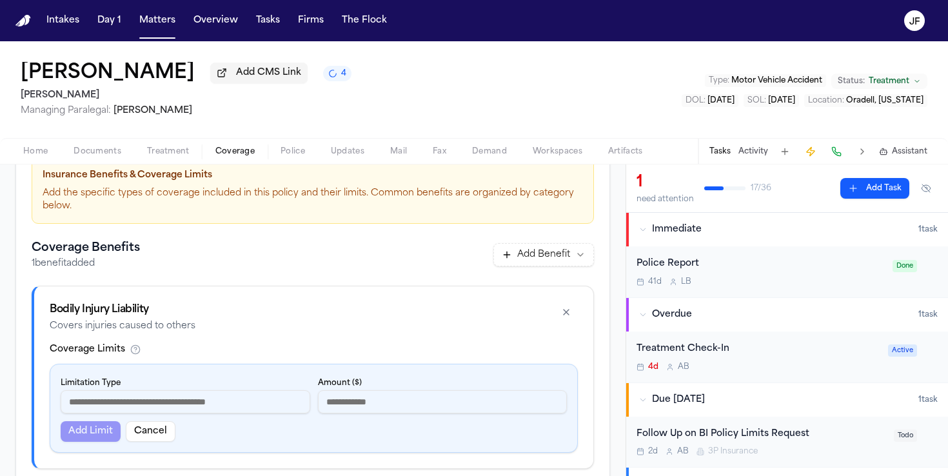
click at [213, 398] on input at bounding box center [186, 401] width 250 height 23
drag, startPoint x: 144, startPoint y: 406, endPoint x: 0, endPoint y: 395, distance: 144.2
click at [0, 395] on div "**********" at bounding box center [312, 307] width 625 height 520
click at [371, 400] on input "number" at bounding box center [443, 401] width 250 height 23
click at [99, 438] on button "Add Limit" at bounding box center [91, 431] width 60 height 21
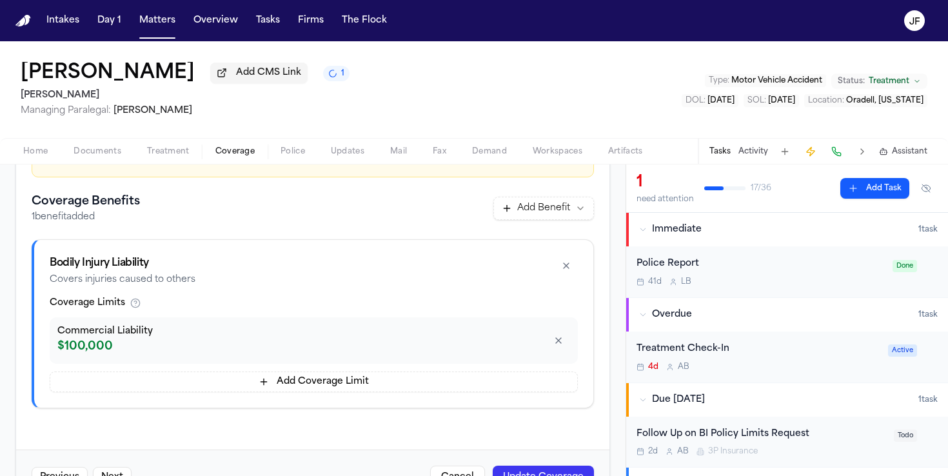
scroll to position [244, 0]
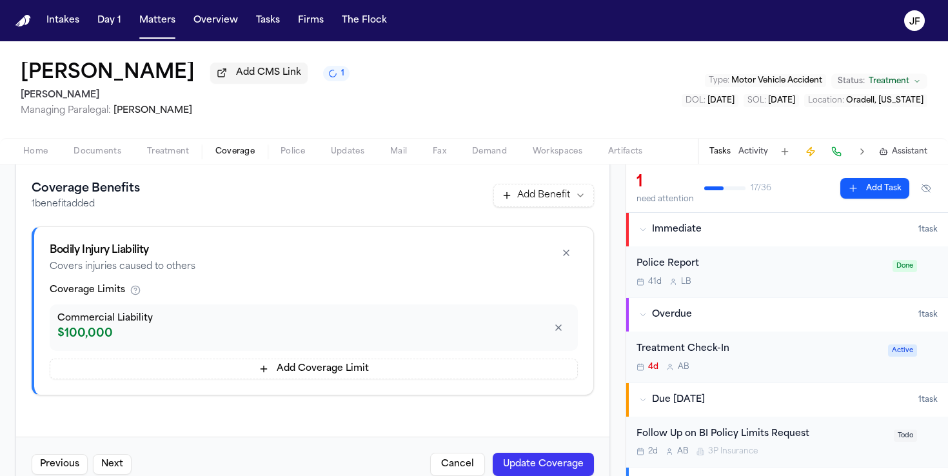
click at [539, 334] on div "$100,000" at bounding box center [299, 334] width 484 height 18
click at [554, 323] on button "button" at bounding box center [558, 327] width 23 height 21
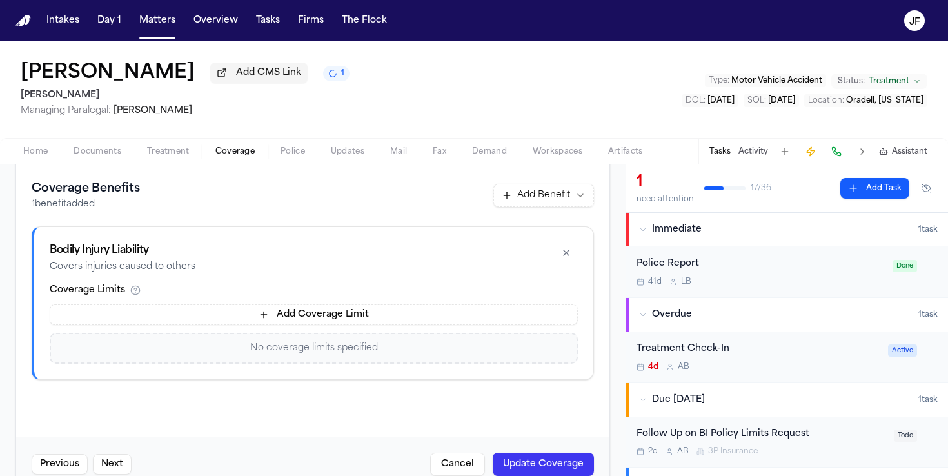
click at [461, 315] on button "Add Coverage Limit" at bounding box center [314, 314] width 528 height 21
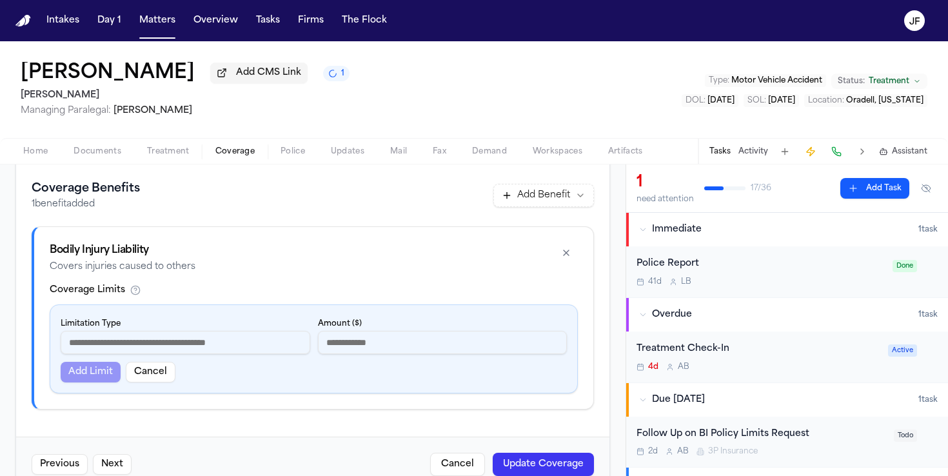
click at [460, 349] on input "number" at bounding box center [443, 342] width 250 height 23
click at [278, 340] on input at bounding box center [186, 342] width 250 height 23
click at [103, 382] on button "Add Limit" at bounding box center [91, 372] width 60 height 21
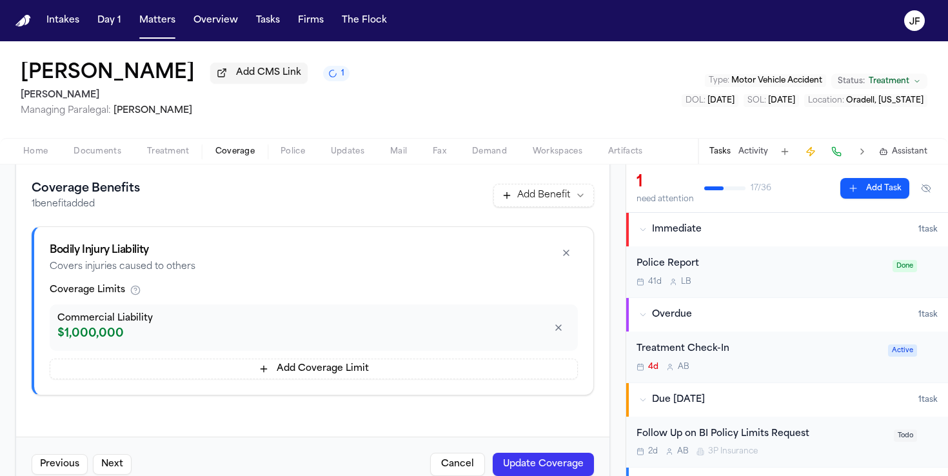
scroll to position [279, 0]
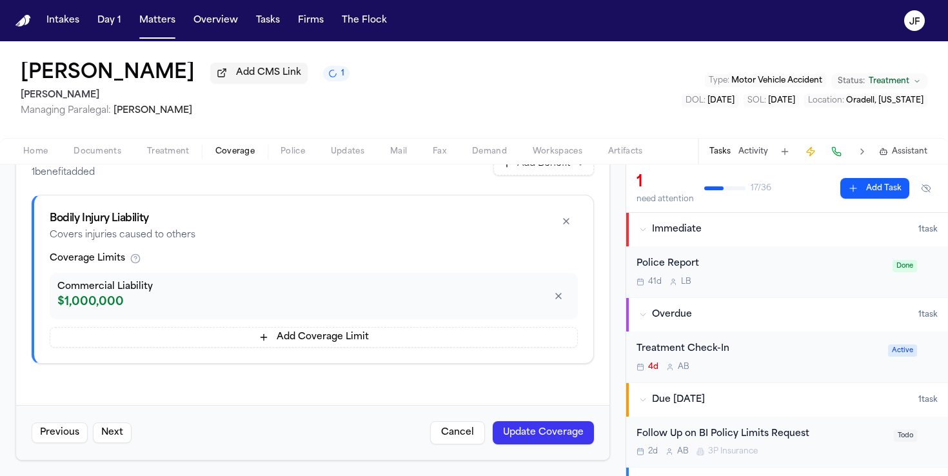
click at [529, 433] on button "Update Coverage" at bounding box center [543, 432] width 101 height 23
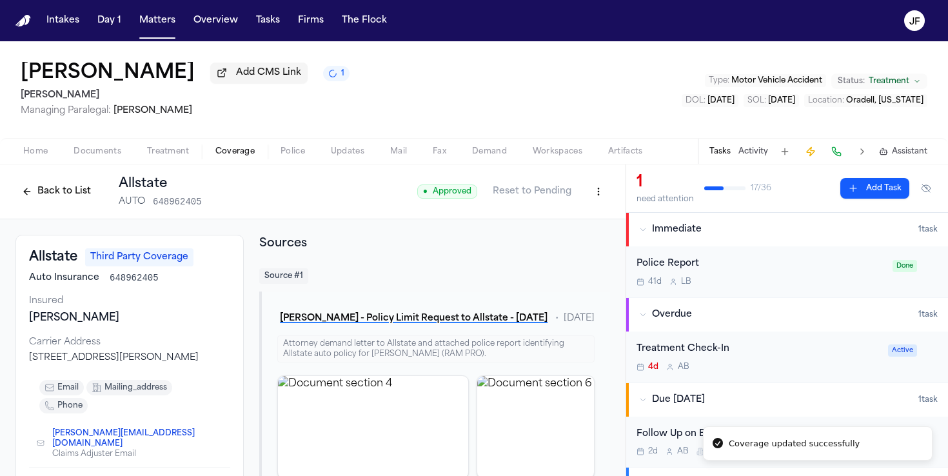
click at [50, 182] on div "Back to List Allstate AUTO 648962405" at bounding box center [108, 192] width 186 height 34
click at [61, 197] on button "Back to List" at bounding box center [56, 191] width 82 height 21
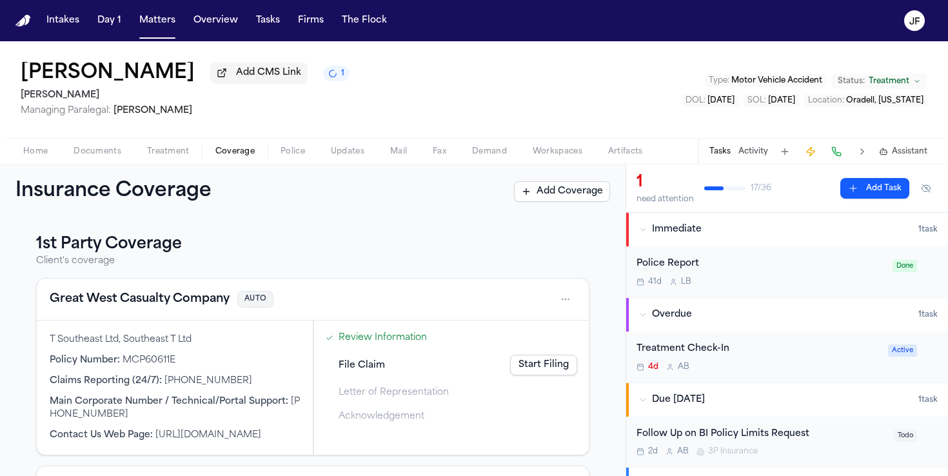
click at [765, 275] on div "Police Report 41d L B" at bounding box center [760, 272] width 248 height 30
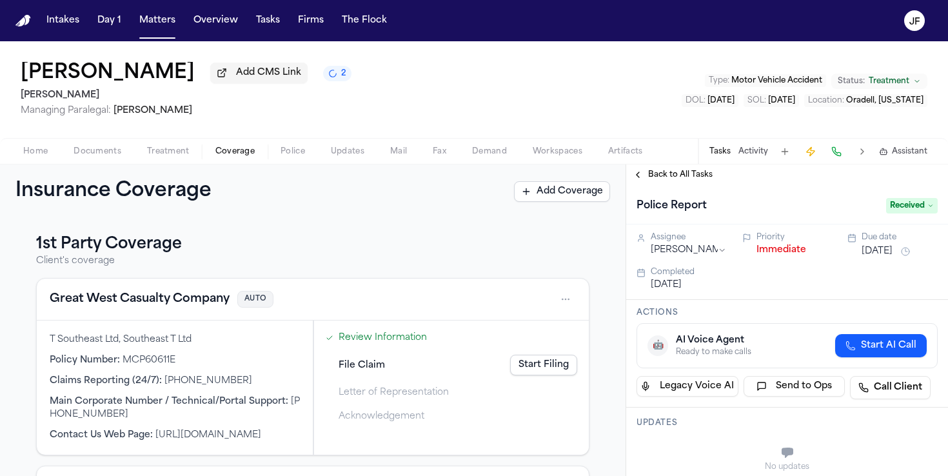
click at [787, 255] on button "Immediate" at bounding box center [781, 250] width 50 height 13
click at [563, 101] on div "Leo D Cruz Add CMS Link 2 Mohamed K Ahmed Managing Paralegal: Jacqueline Maldon…" at bounding box center [474, 89] width 948 height 97
click at [684, 184] on div "Back to All Tasks" at bounding box center [787, 174] width 322 height 21
click at [689, 178] on span "Back to All Tasks" at bounding box center [680, 175] width 64 height 10
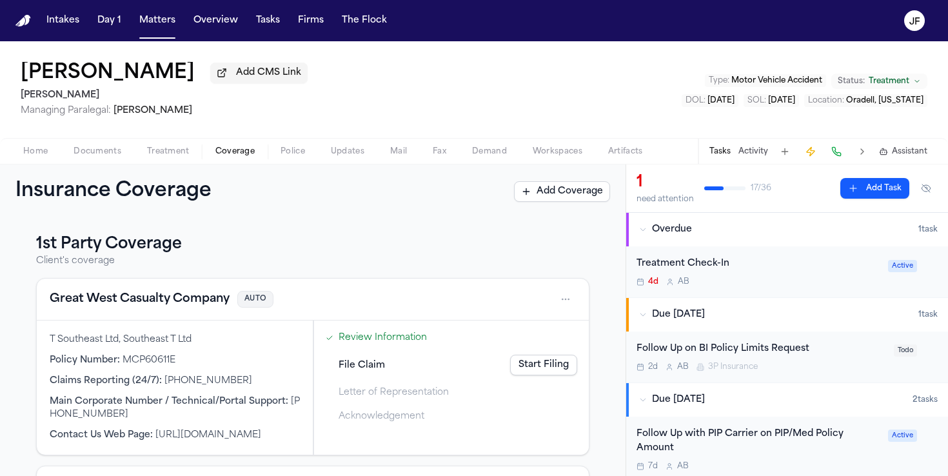
click at [153, 26] on button "Matters" at bounding box center [157, 20] width 46 height 23
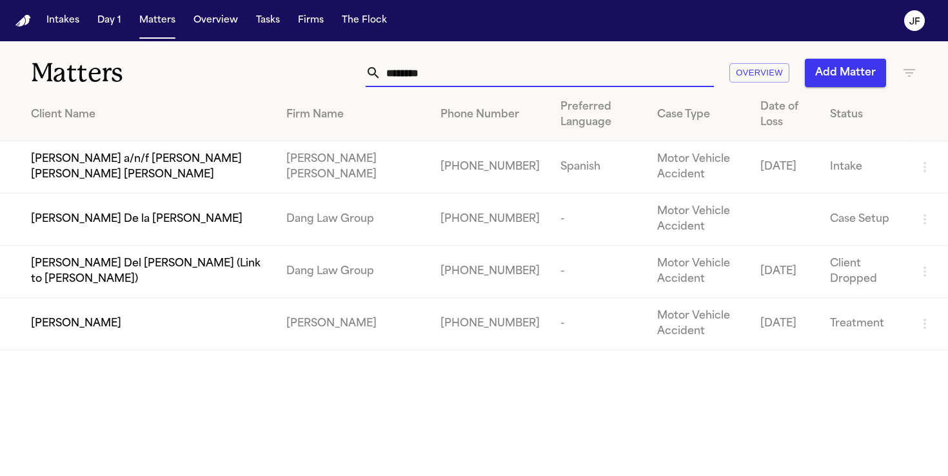
drag, startPoint x: 449, startPoint y: 75, endPoint x: 243, endPoint y: 30, distance: 211.4
click at [243, 46] on div "Matters ******** Overview Add Matter" at bounding box center [474, 65] width 948 height 48
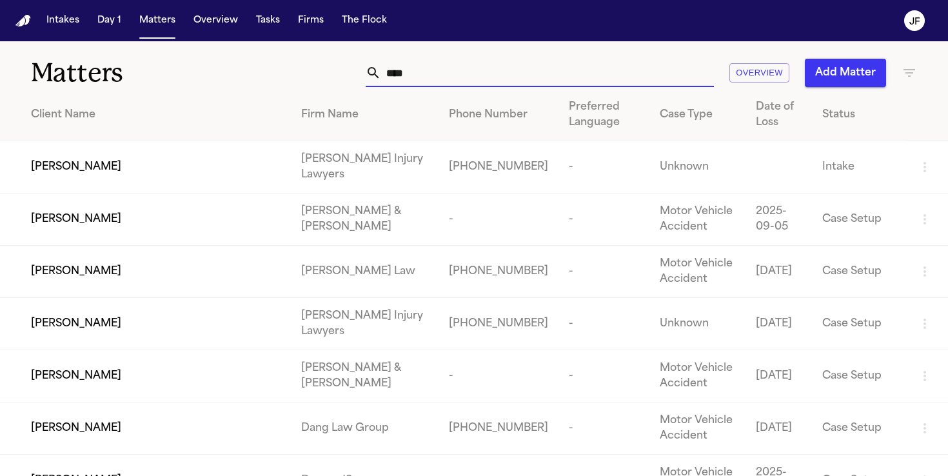
click at [82, 271] on span "[PERSON_NAME]" at bounding box center [76, 271] width 90 height 15
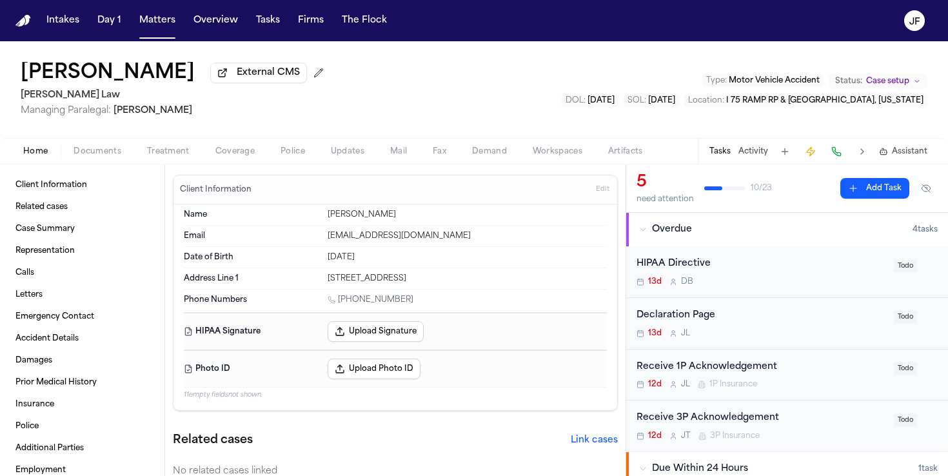
click at [92, 157] on span "Documents" at bounding box center [98, 151] width 48 height 10
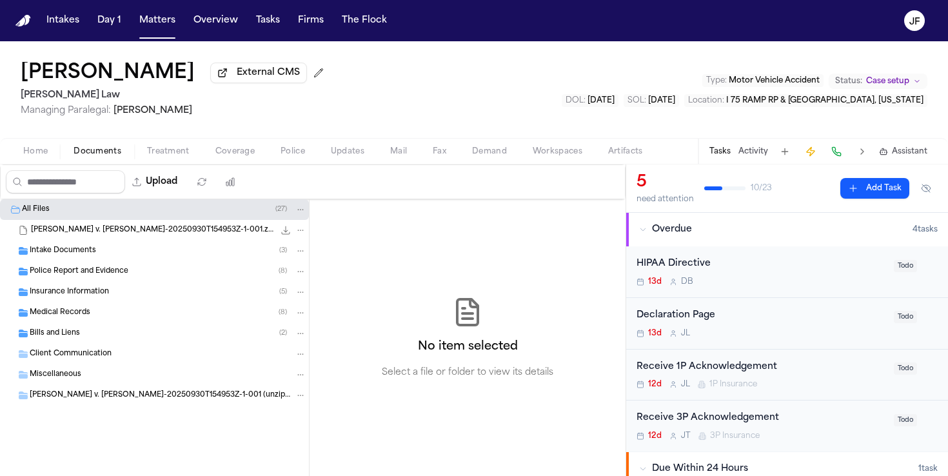
click at [71, 302] on div "Insurance Information ( 5 )" at bounding box center [154, 292] width 309 height 21
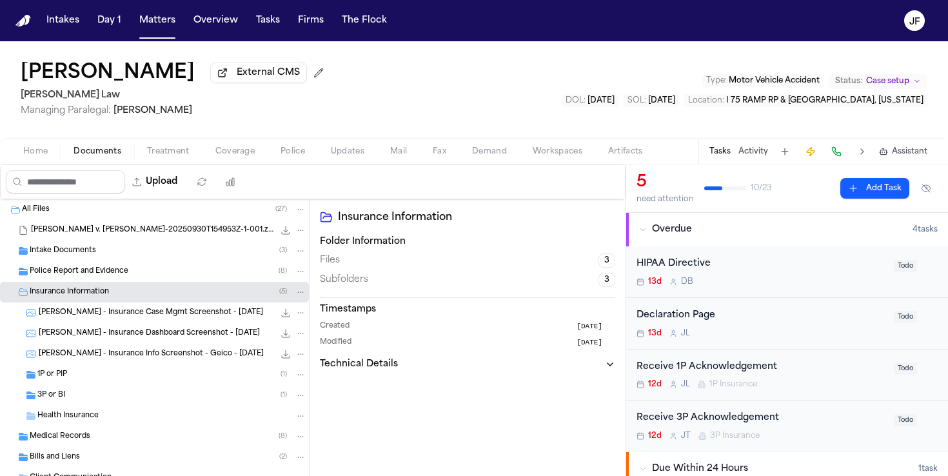
click at [70, 393] on div "3P or BI ( 1 )" at bounding box center [171, 395] width 269 height 12
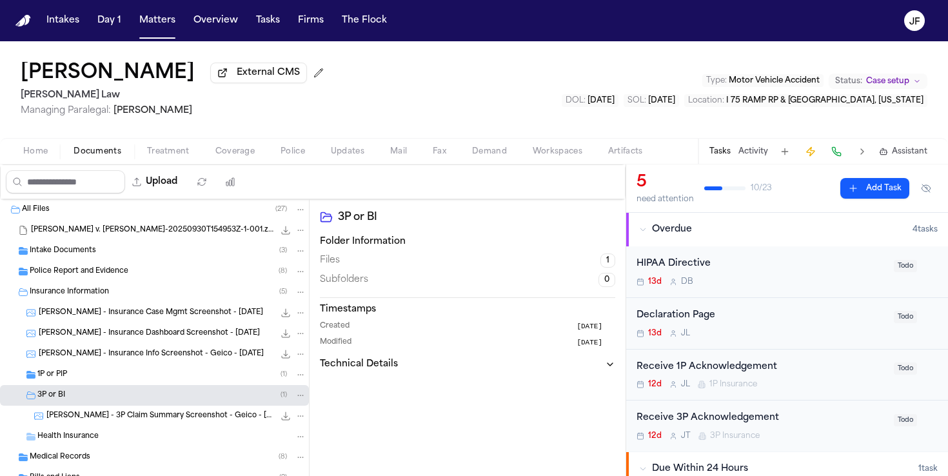
click at [70, 378] on div "1P or PIP ( 1 )" at bounding box center [171, 375] width 269 height 12
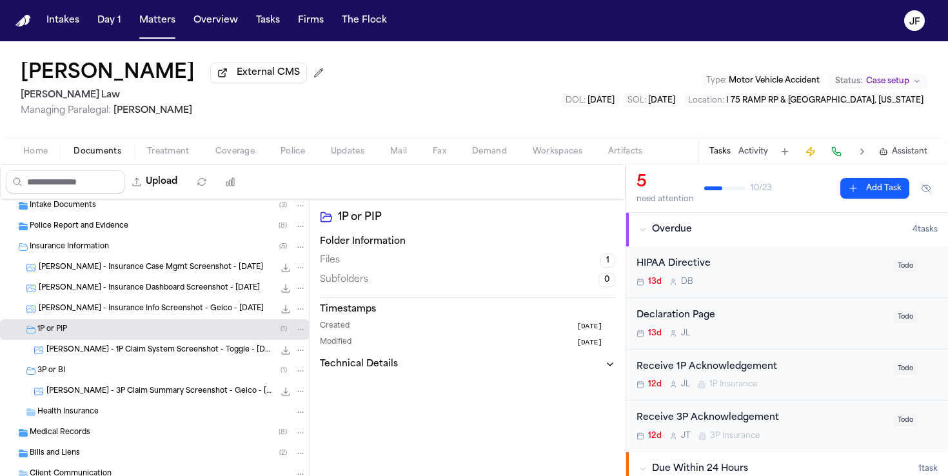
scroll to position [47, 0]
click at [110, 395] on span "E. Bada - 3P Claim Summary Screenshot - Geico - 9.29.25" at bounding box center [160, 389] width 228 height 11
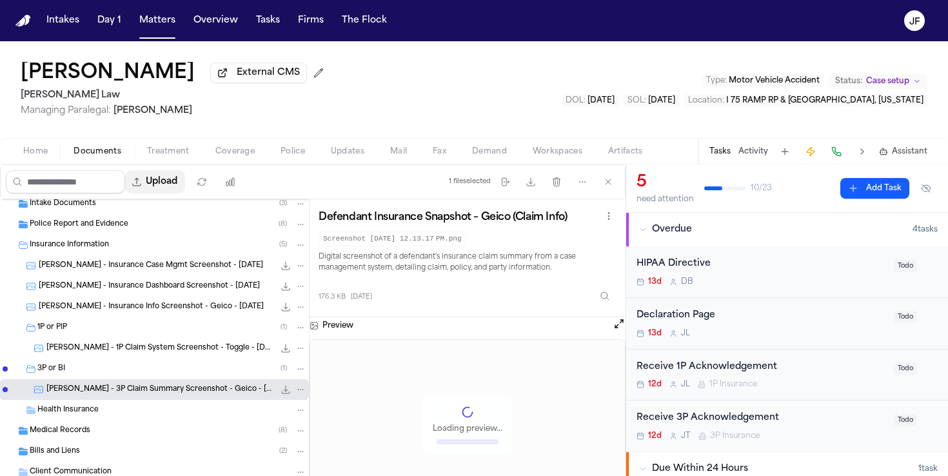
click at [172, 181] on button "Upload" at bounding box center [155, 181] width 60 height 23
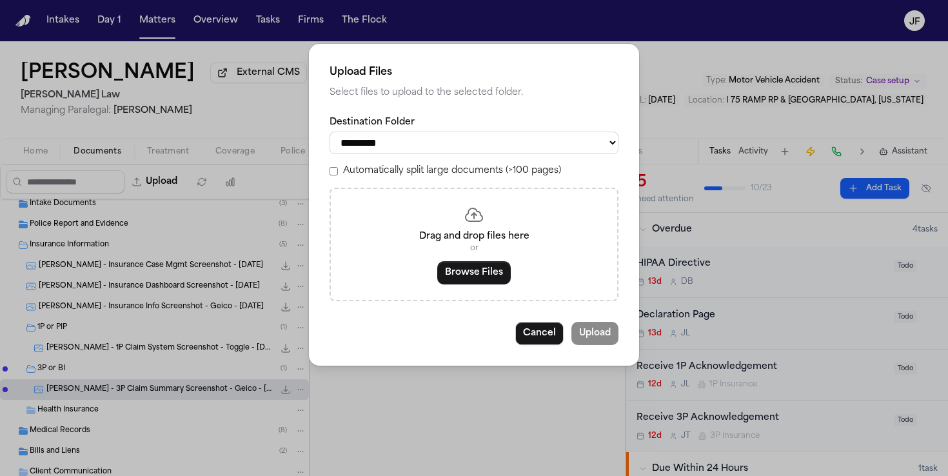
click at [457, 150] on select "**********" at bounding box center [473, 143] width 289 height 23
click at [329, 132] on select "**********" at bounding box center [473, 143] width 289 height 23
click at [468, 283] on button "Browse Files" at bounding box center [474, 272] width 74 height 23
click at [471, 277] on button "Browse Files" at bounding box center [474, 272] width 74 height 23
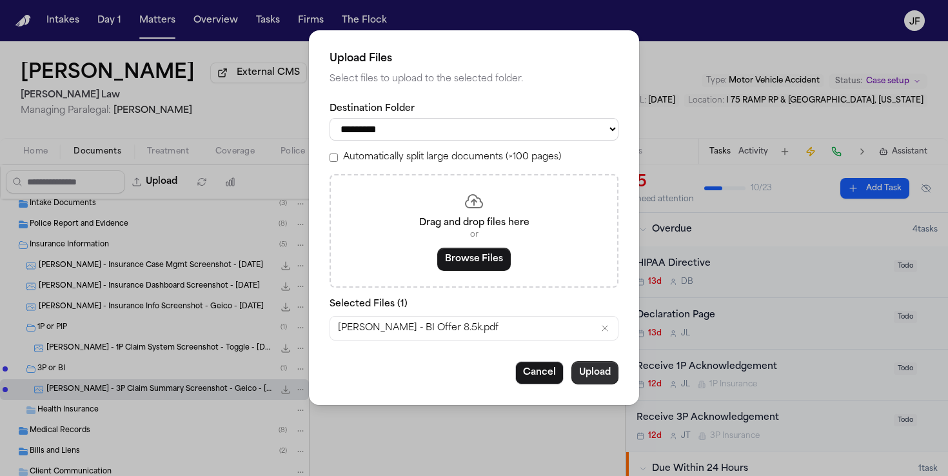
click at [602, 377] on button "Upload" at bounding box center [594, 372] width 47 height 23
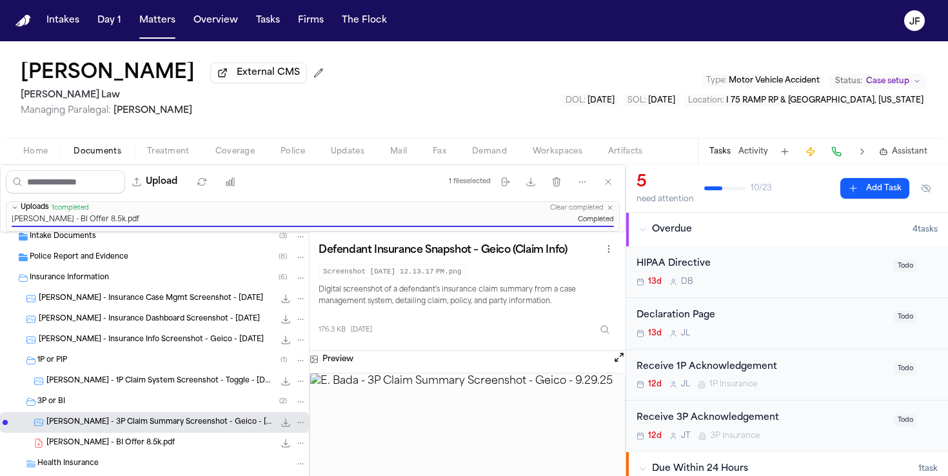
click at [727, 408] on div "Receive 3P Acknowledgement 12d J T 3P Insurance Todo" at bounding box center [787, 425] width 322 height 51
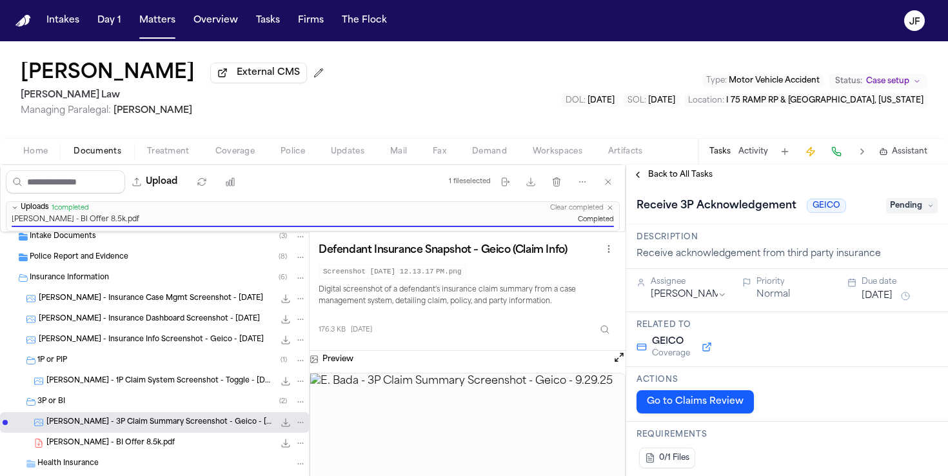
click at [914, 203] on span "Pending" at bounding box center [912, 205] width 52 height 15
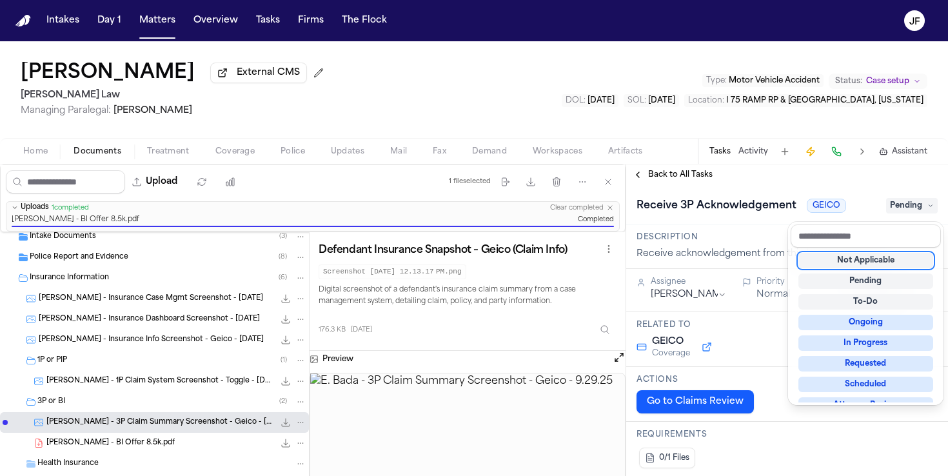
click at [733, 186] on div "**********" at bounding box center [787, 319] width 322 height 311
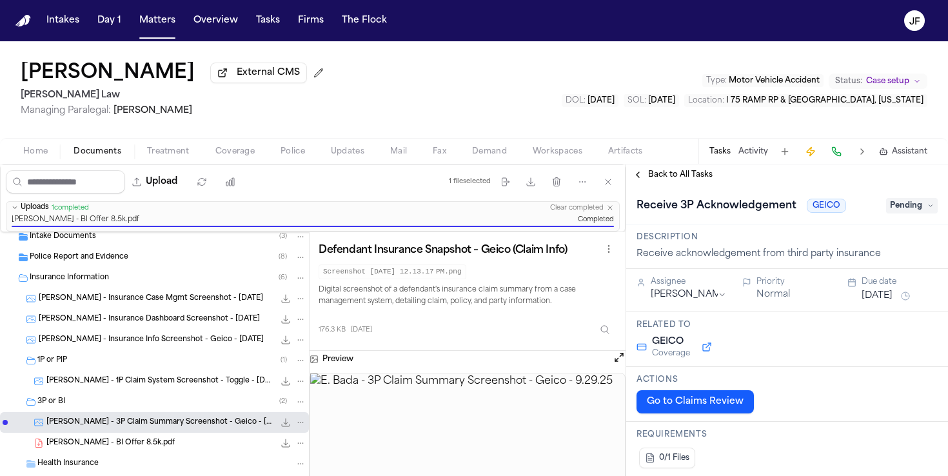
click at [195, 446] on div "E. Bada - BI Offer 8.5k.pdf 78.2 KB • PDF" at bounding box center [176, 443] width 260 height 13
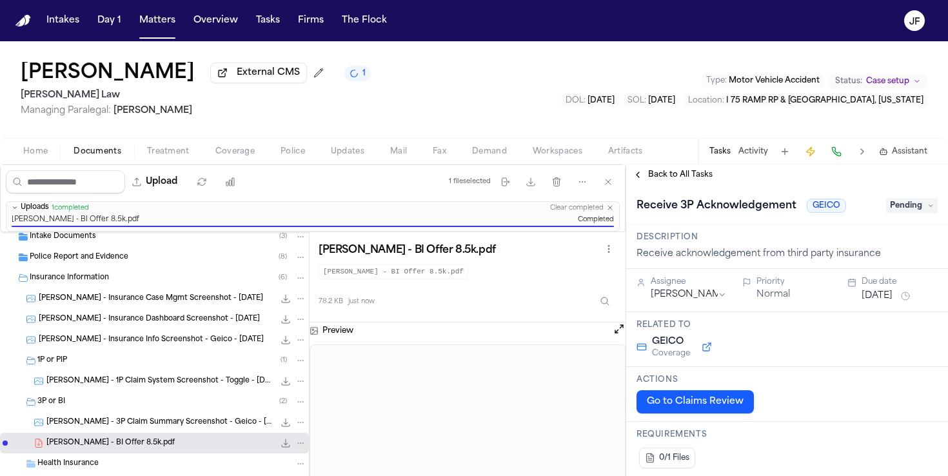
click at [907, 216] on div "Receive 3P Acknowledgement GEICO Pending" at bounding box center [786, 205] width 301 height 21
click at [907, 213] on span "Pending" at bounding box center [912, 205] width 52 height 15
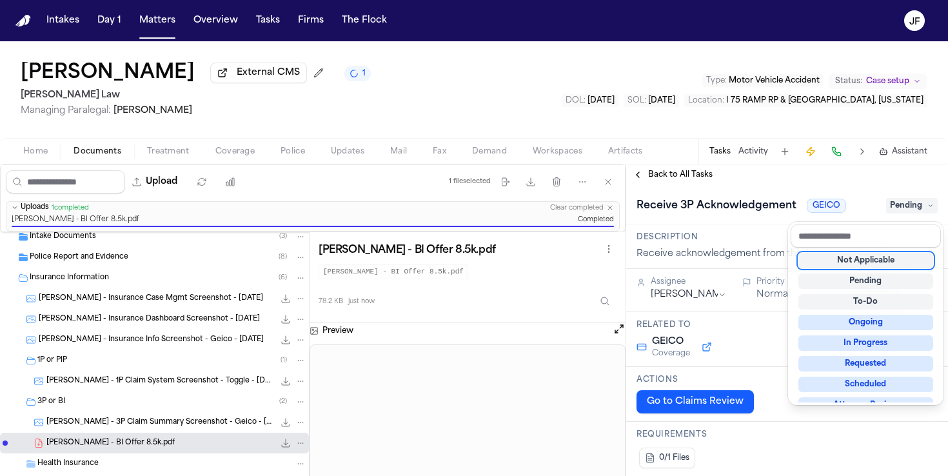
click at [909, 208] on span "Pending" at bounding box center [912, 205] width 52 height 15
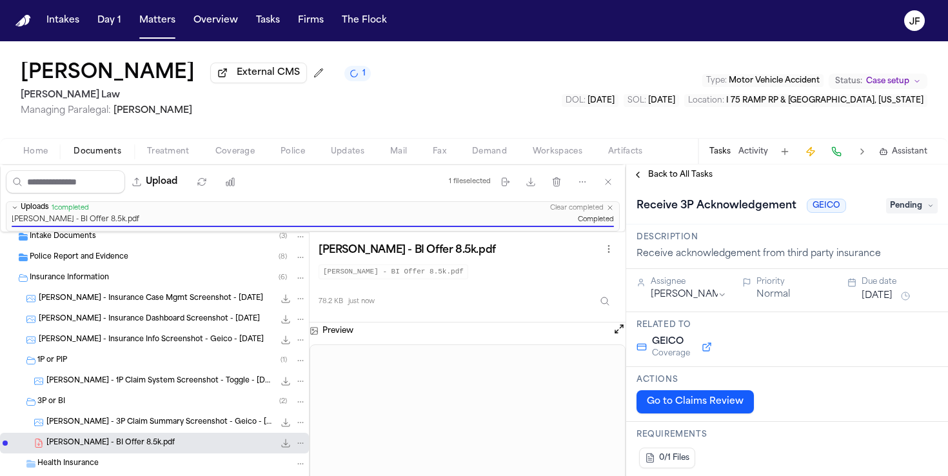
click at [909, 207] on span "Pending" at bounding box center [912, 205] width 52 height 15
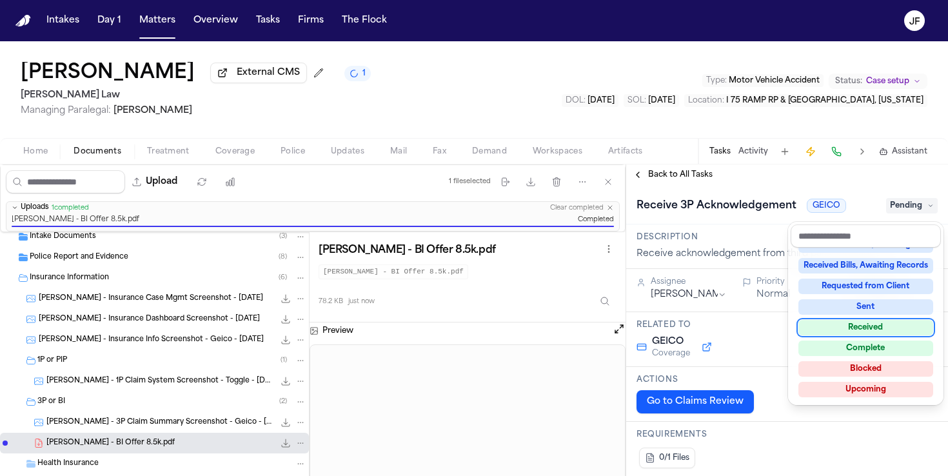
click at [877, 329] on div "Received" at bounding box center [865, 327] width 135 height 15
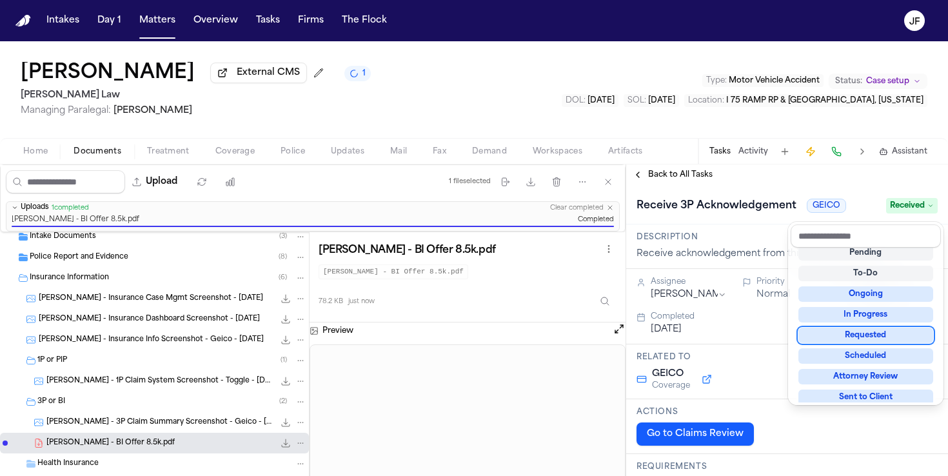
click at [751, 164] on div "Emmanuel Bada External CMS 1 Angell Law Managing Paralegal: Thea Feeney Type : …" at bounding box center [474, 258] width 948 height 435
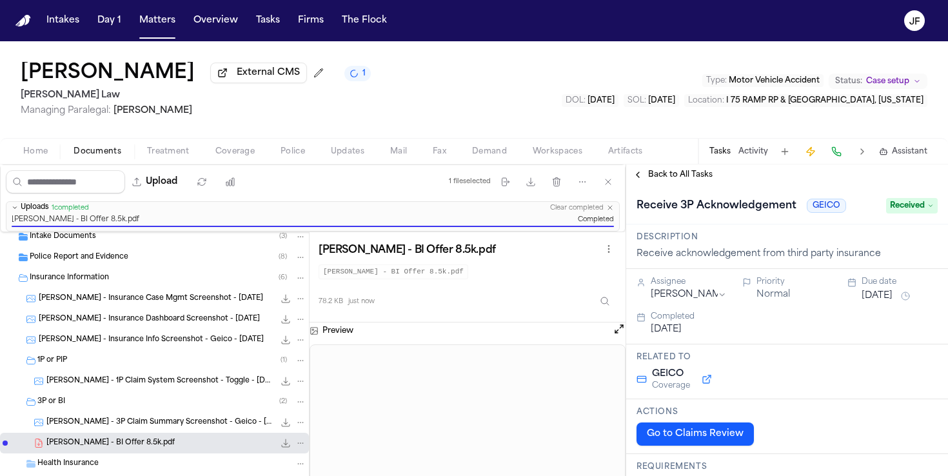
click at [754, 155] on button "Activity" at bounding box center [753, 151] width 30 height 10
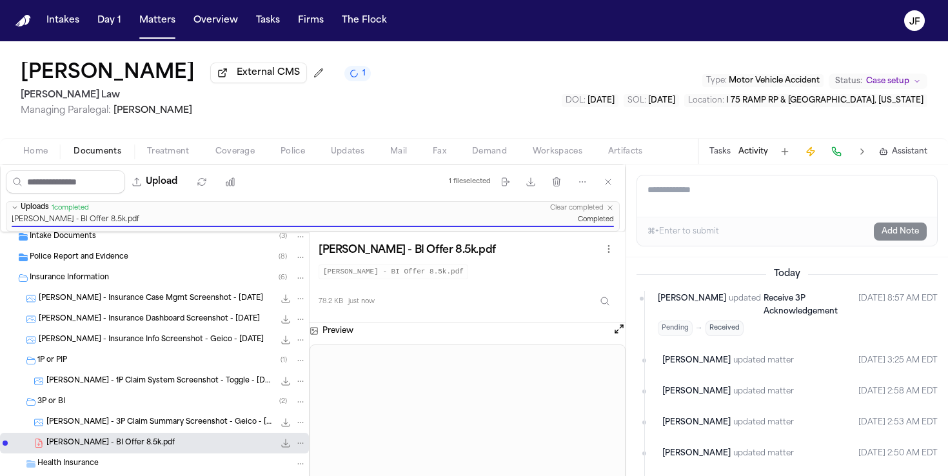
click at [720, 208] on textarea "Add a note to this matter" at bounding box center [787, 195] width 300 height 41
click at [890, 230] on button "Add Note" at bounding box center [900, 231] width 53 height 18
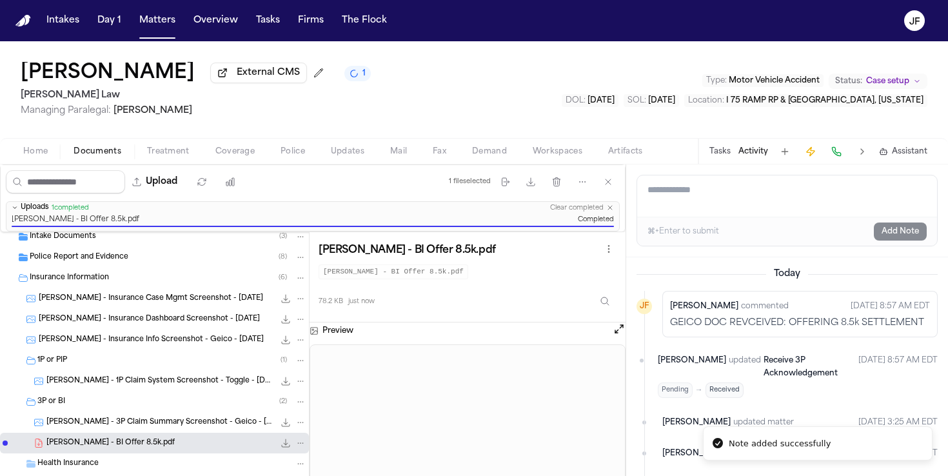
click at [270, 72] on span "External CMS" at bounding box center [268, 72] width 63 height 13
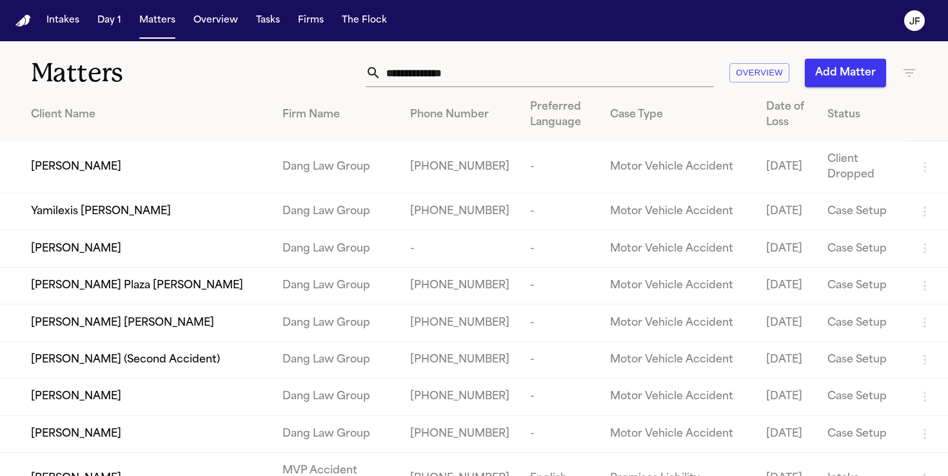
click at [435, 73] on input "text" at bounding box center [547, 73] width 333 height 28
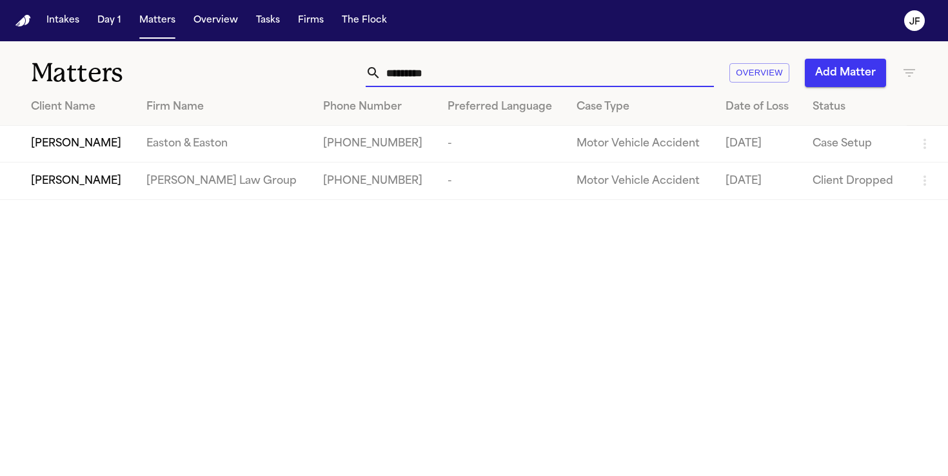
type input "*********"
click at [92, 150] on span "[PERSON_NAME]" at bounding box center [76, 143] width 90 height 15
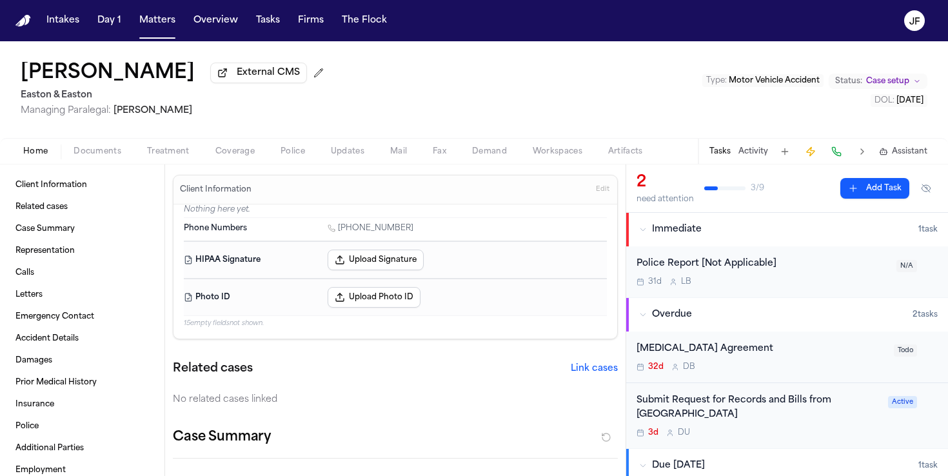
click at [101, 159] on span "button" at bounding box center [97, 158] width 63 height 1
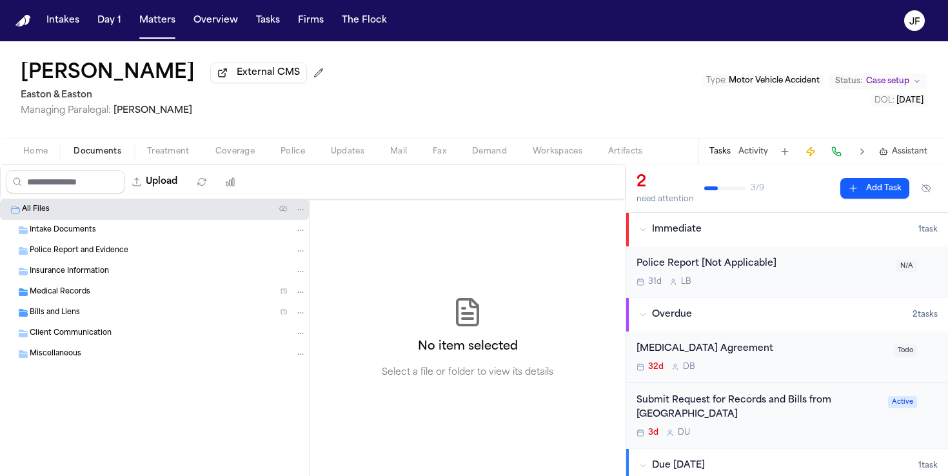
click at [75, 275] on span "Insurance Information" at bounding box center [69, 271] width 79 height 11
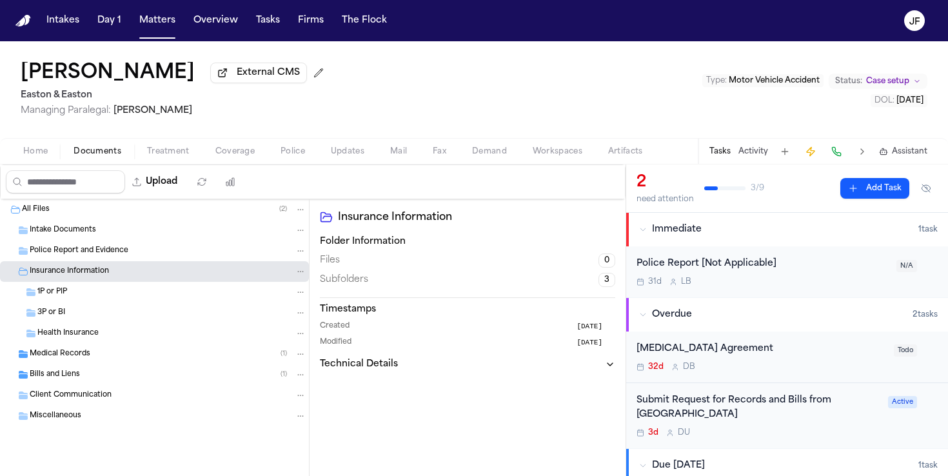
drag, startPoint x: 313, startPoint y: 28, endPoint x: 420, endPoint y: 6, distance: 108.8
click at [0, 0] on nav "Intakes Day 1 Matters Overview Tasks Firms The Flock JF" at bounding box center [474, 20] width 948 height 41
click at [86, 350] on div "Medical Records ( 1 )" at bounding box center [154, 354] width 309 height 21
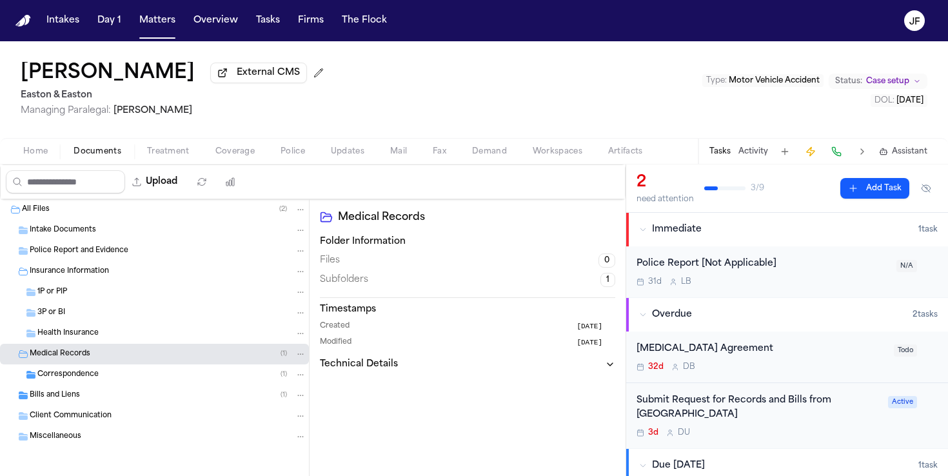
click at [86, 350] on div "Medical Records ( 1 )" at bounding box center [154, 354] width 309 height 21
click at [110, 326] on div "Health Insurance" at bounding box center [154, 333] width 309 height 21
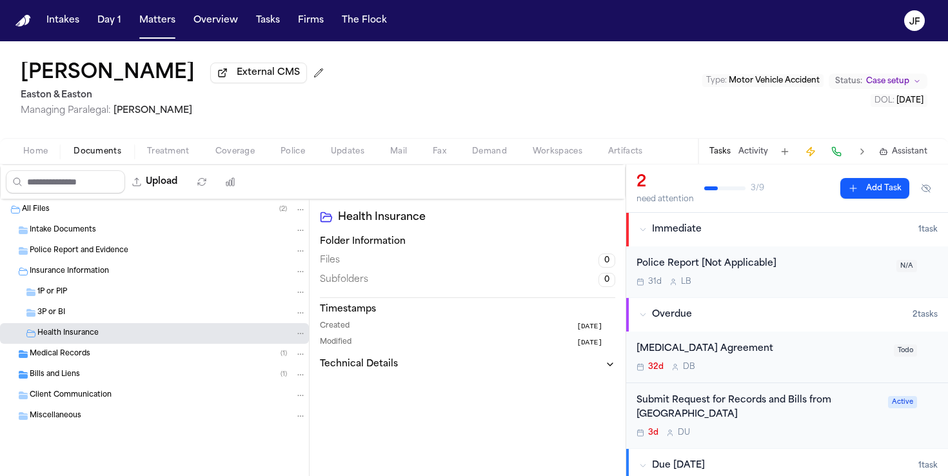
click at [113, 319] on div "3P or BI" at bounding box center [171, 313] width 269 height 12
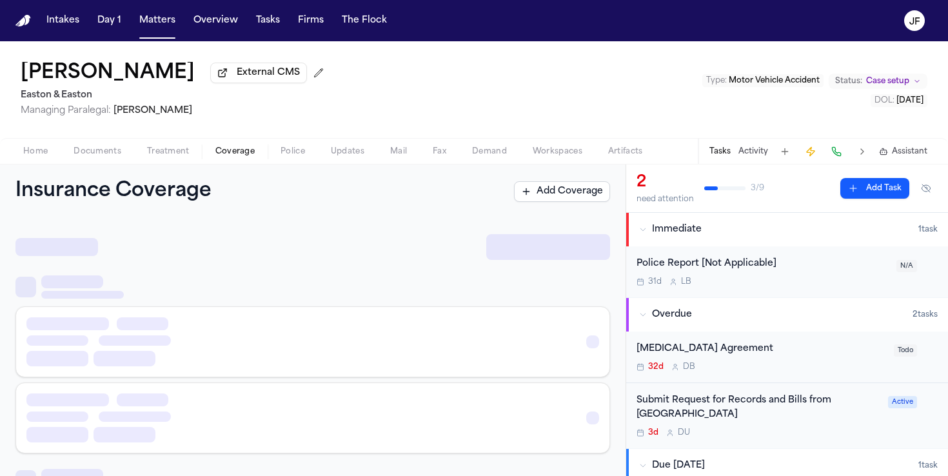
click at [228, 157] on span "Coverage" at bounding box center [234, 151] width 39 height 10
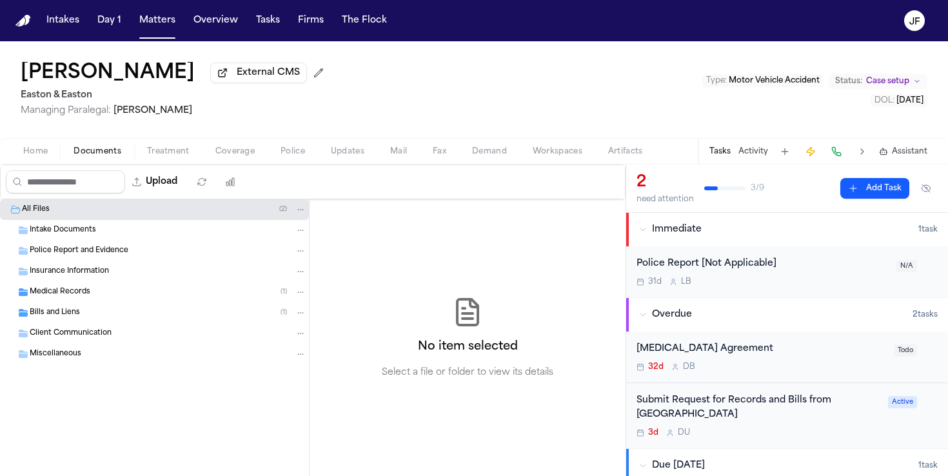
click at [90, 157] on span "Documents" at bounding box center [98, 151] width 48 height 10
click at [117, 273] on div "Insurance Information" at bounding box center [168, 272] width 277 height 12
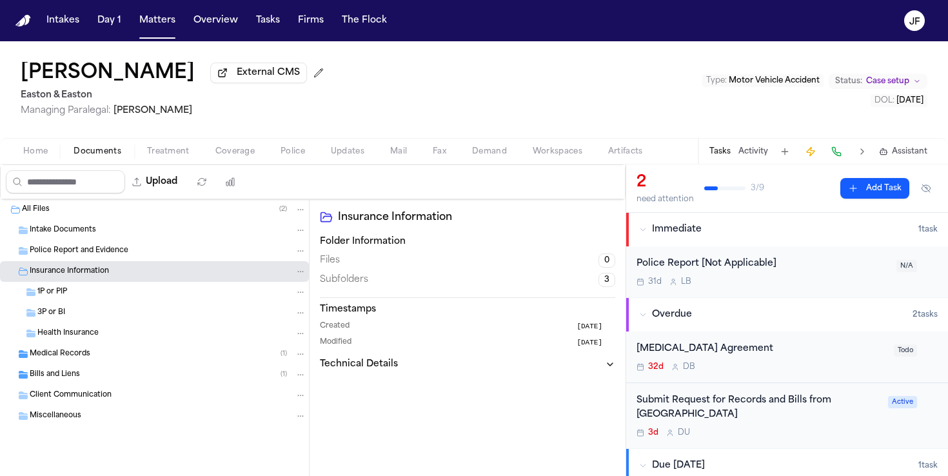
click at [64, 319] on div "3P or BI" at bounding box center [171, 313] width 269 height 12
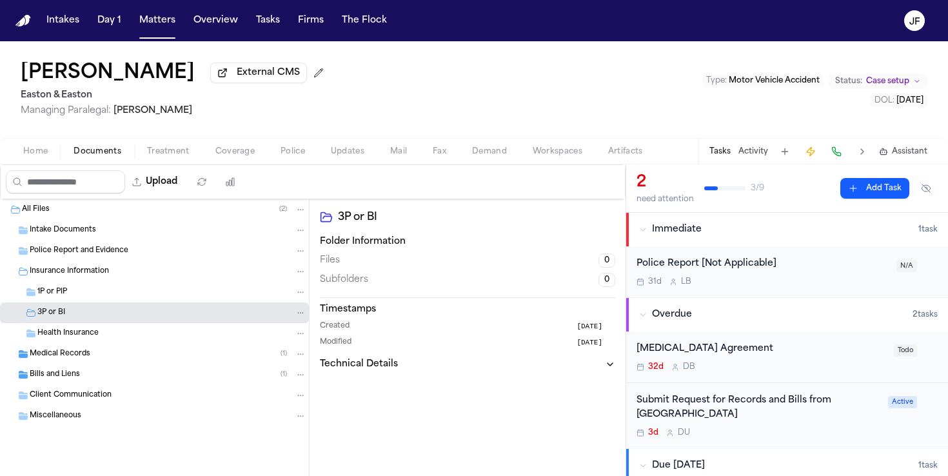
click at [174, 188] on button "Upload" at bounding box center [155, 181] width 60 height 23
select select "**********"
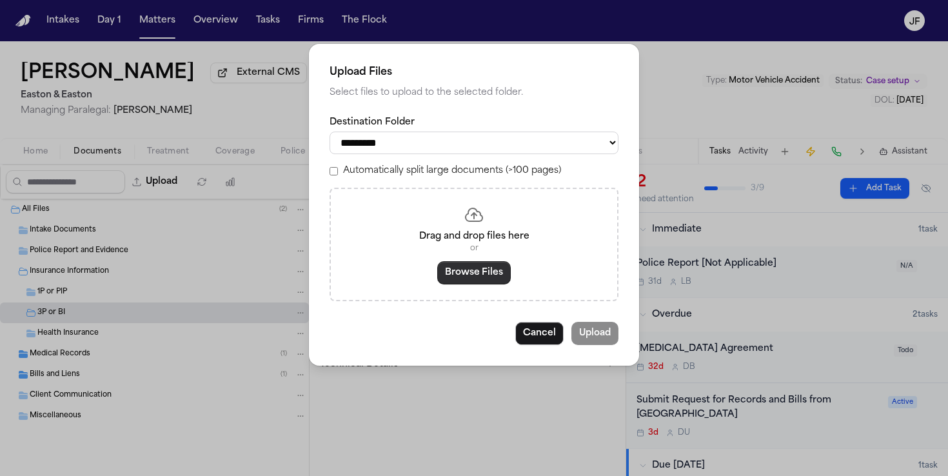
click at [462, 284] on button "Browse Files" at bounding box center [474, 272] width 74 height 23
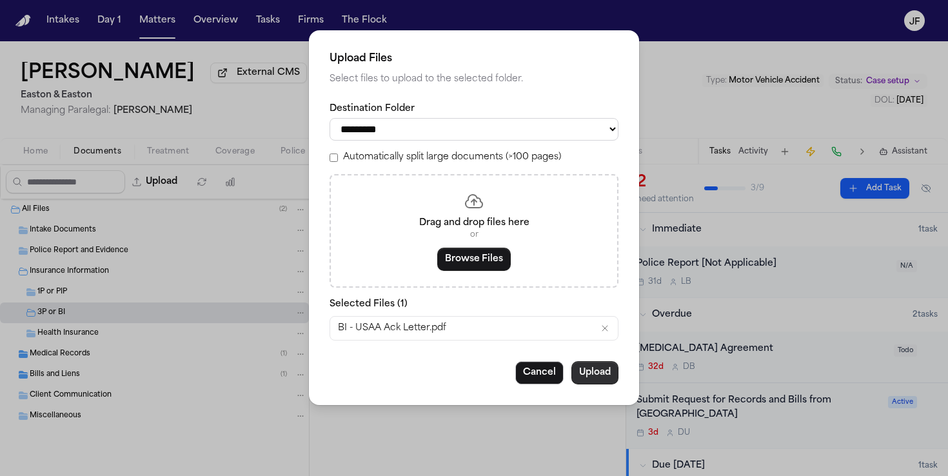
click at [591, 374] on button "Upload" at bounding box center [594, 372] width 47 height 23
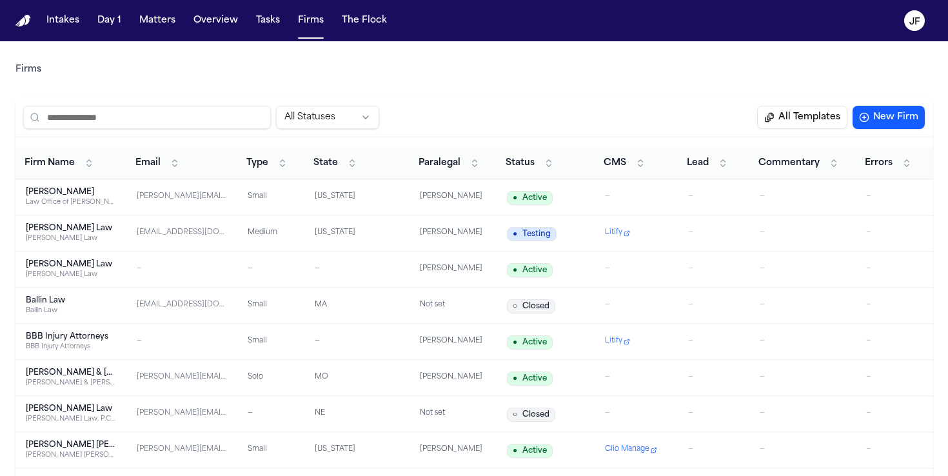
click at [146, 119] on input "search" at bounding box center [147, 117] width 248 height 23
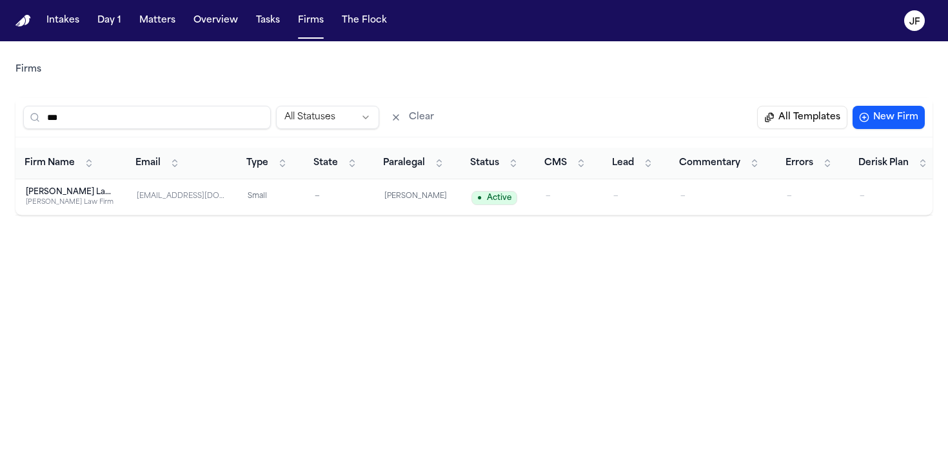
type input "***"
click at [91, 199] on div "[PERSON_NAME] Law Firm" at bounding box center [71, 202] width 90 height 10
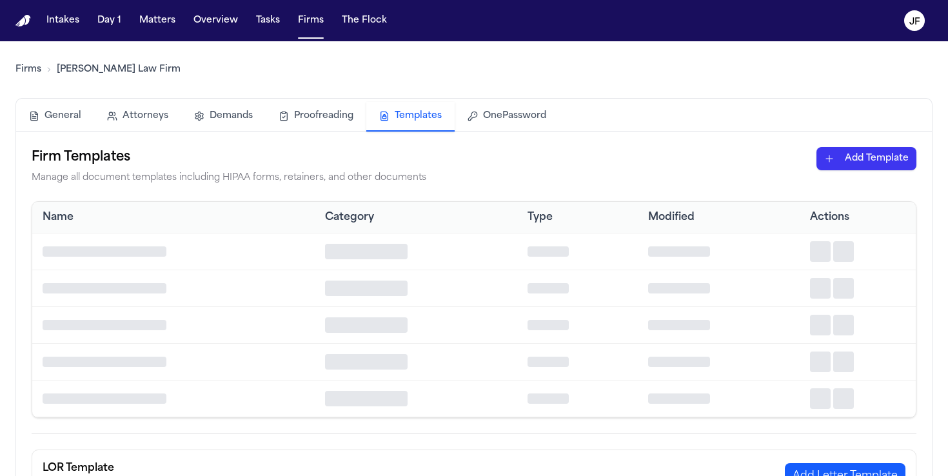
click at [417, 121] on button "Templates" at bounding box center [410, 117] width 88 height 30
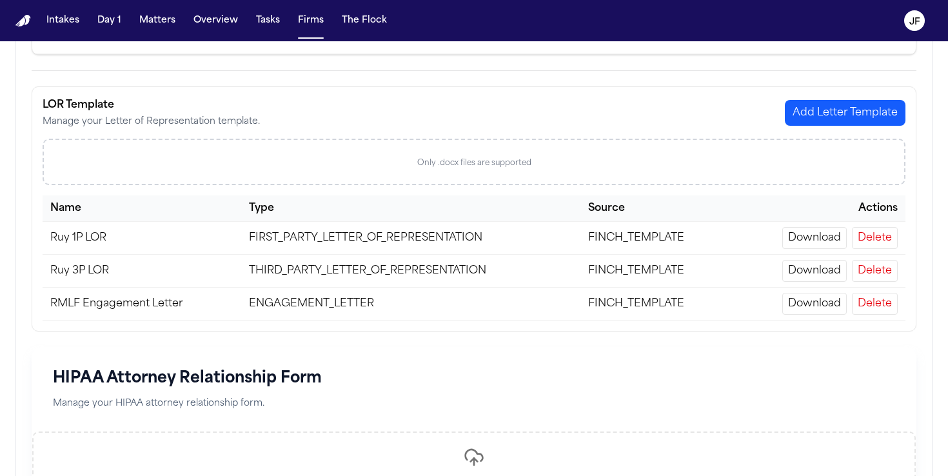
scroll to position [222, 0]
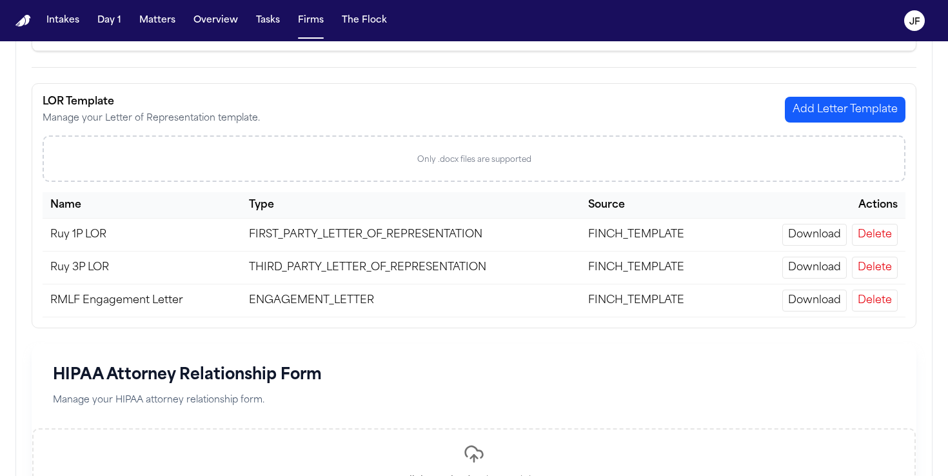
click at [898, 232] on td "Download Delete" at bounding box center [817, 234] width 175 height 33
click at [875, 235] on button "Delete" at bounding box center [875, 235] width 46 height 22
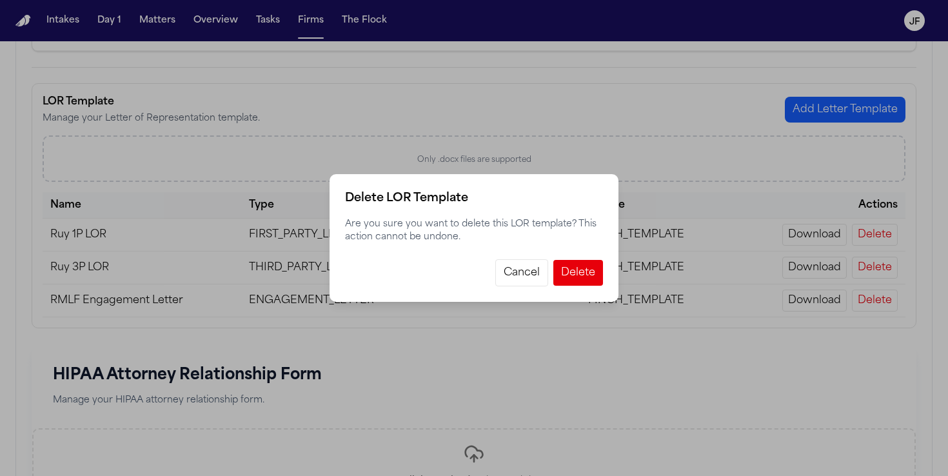
click at [576, 280] on button "Delete" at bounding box center [578, 273] width 50 height 26
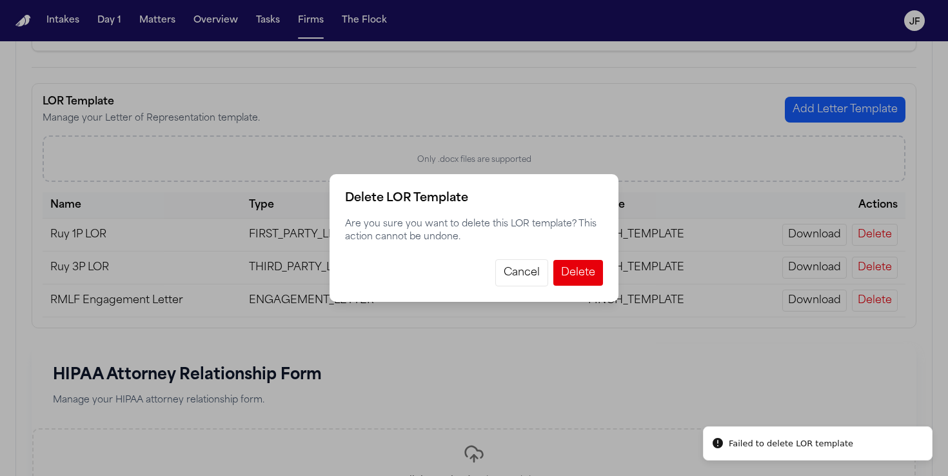
click at [518, 271] on button "Cancel" at bounding box center [521, 272] width 53 height 27
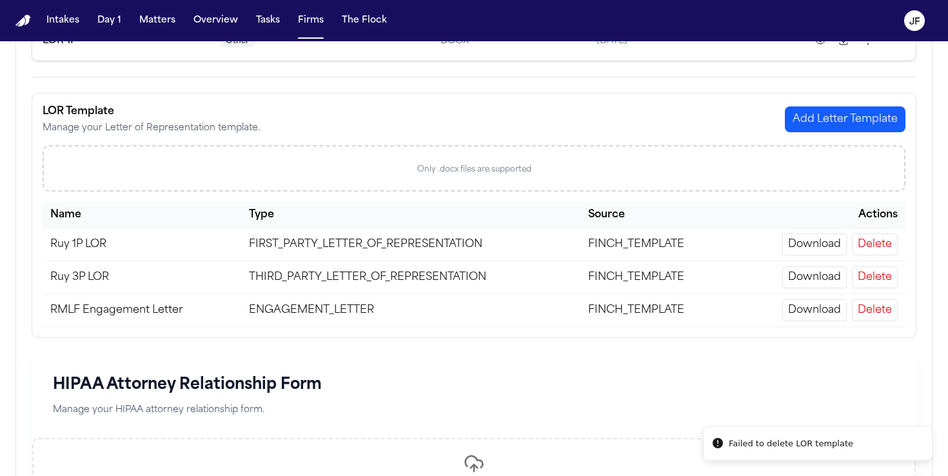
scroll to position [209, 0]
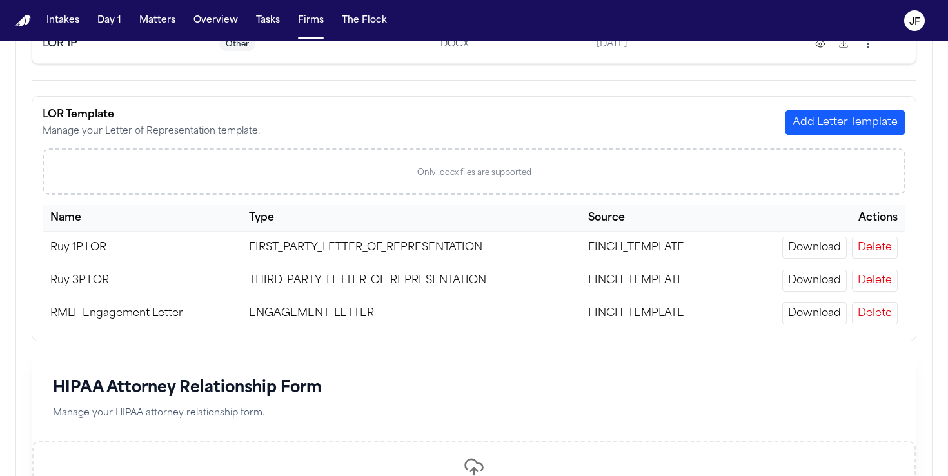
click at [814, 146] on div "LOR Template Manage your Letter of Representation template. Add Letter Template…" at bounding box center [474, 218] width 885 height 245
click at [844, 112] on button "Add Letter Template" at bounding box center [845, 123] width 121 height 26
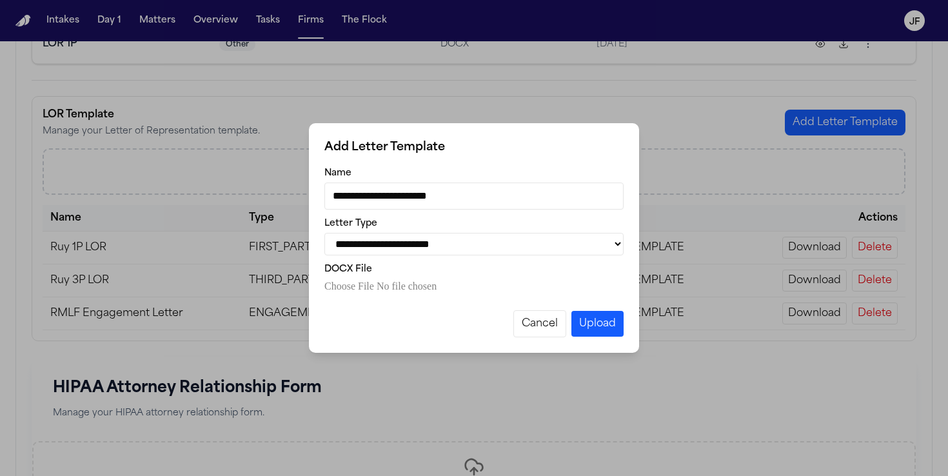
click at [380, 193] on input "**********" at bounding box center [473, 195] width 299 height 27
click at [429, 246] on select "**********" at bounding box center [473, 244] width 299 height 23
select select "**********"
click at [324, 233] on select "**********" at bounding box center [473, 244] width 299 height 23
click at [389, 310] on div "Cancel Upload" at bounding box center [473, 321] width 299 height 32
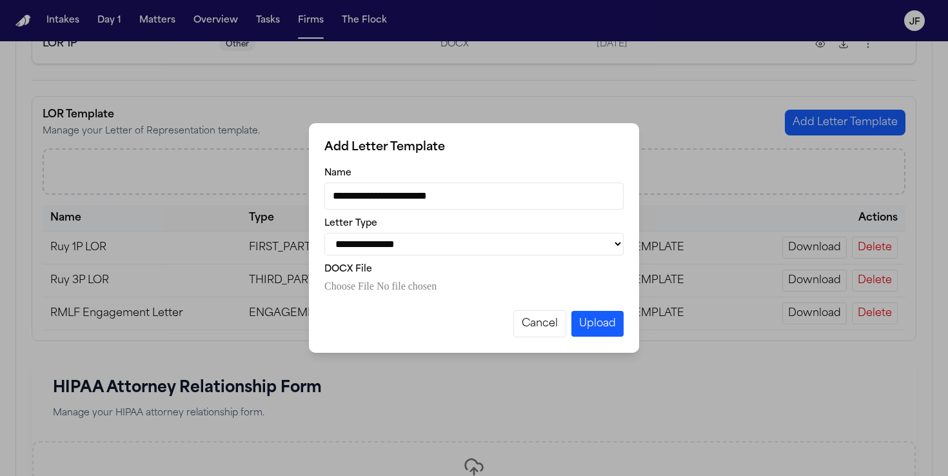
click at [406, 286] on input "DOCX file" at bounding box center [473, 286] width 299 height 15
click at [382, 302] on div "**********" at bounding box center [474, 238] width 330 height 230
click at [385, 291] on input "DOCX file" at bounding box center [473, 286] width 299 height 15
type input "**********"
drag, startPoint x: 480, startPoint y: 192, endPoint x: 186, endPoint y: 202, distance: 294.9
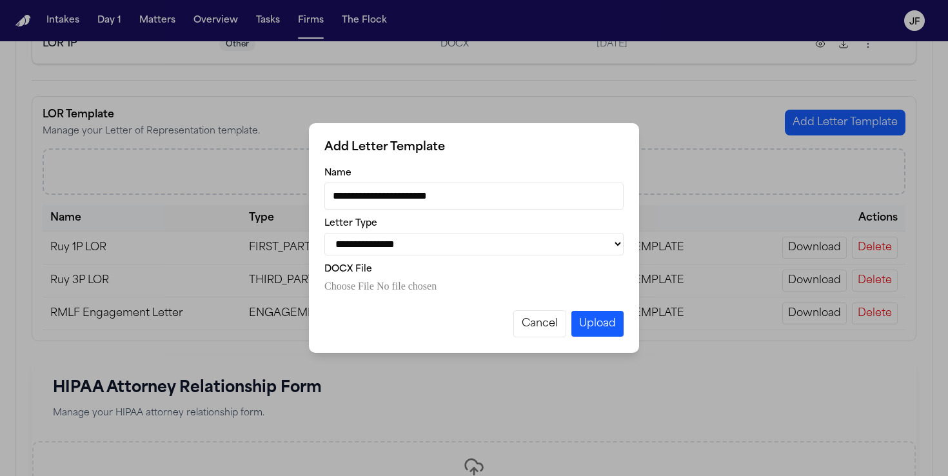
click at [186, 202] on div "**********" at bounding box center [474, 238] width 948 height 476
type input "*"
type input "**********"
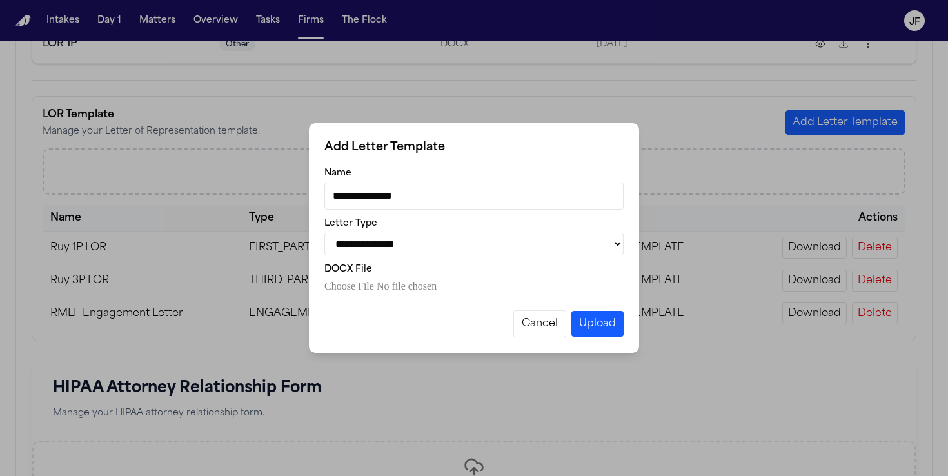
click at [612, 331] on button "Upload" at bounding box center [597, 324] width 52 height 26
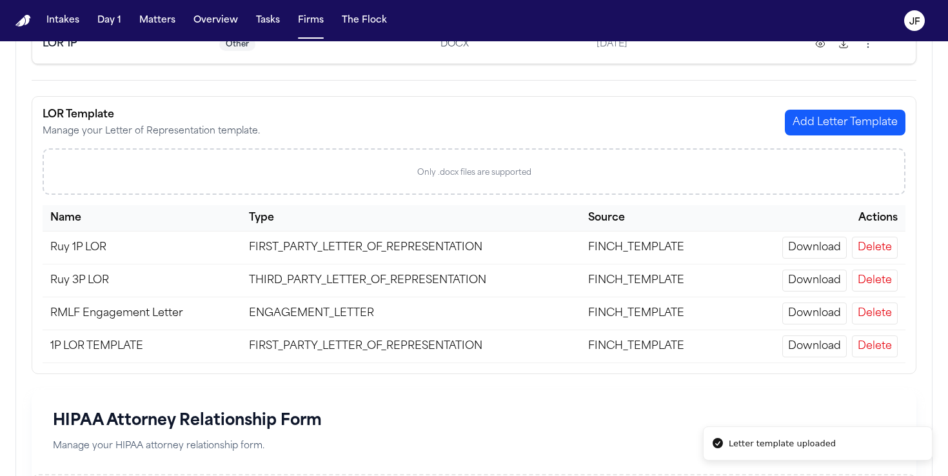
click at [866, 122] on button "Add Letter Template" at bounding box center [845, 123] width 121 height 26
select select "**********"
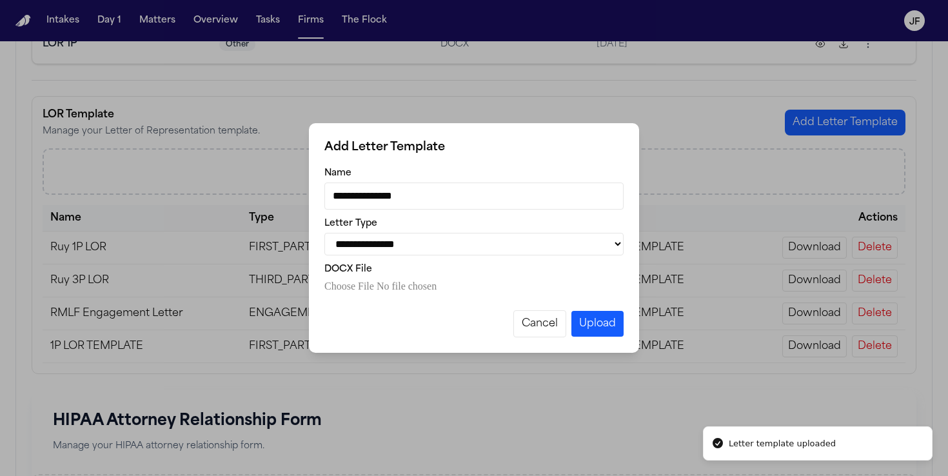
click at [476, 198] on input "**********" at bounding box center [473, 195] width 299 height 27
click at [337, 189] on input "**********" at bounding box center [473, 195] width 299 height 27
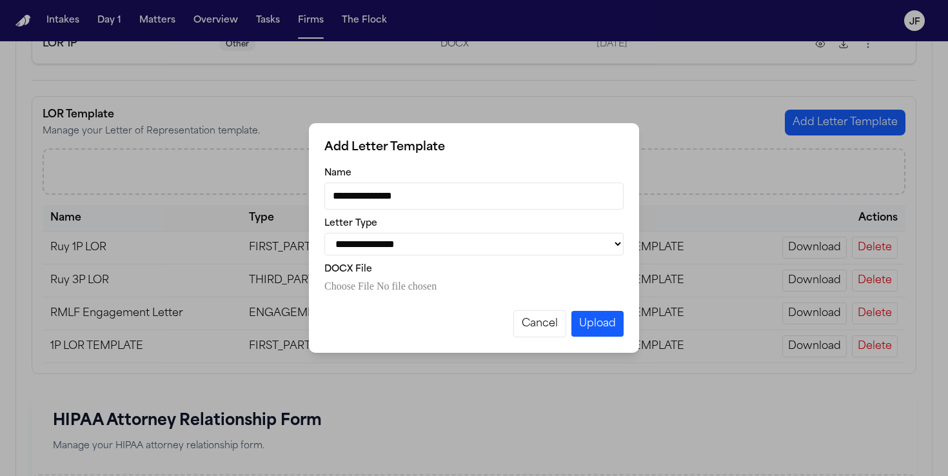
type input "**********"
click at [356, 240] on select "**********" at bounding box center [473, 244] width 299 height 23
select select "**********"
click at [324, 233] on select "**********" at bounding box center [473, 244] width 299 height 23
click at [362, 294] on input "DOCX file" at bounding box center [473, 286] width 299 height 15
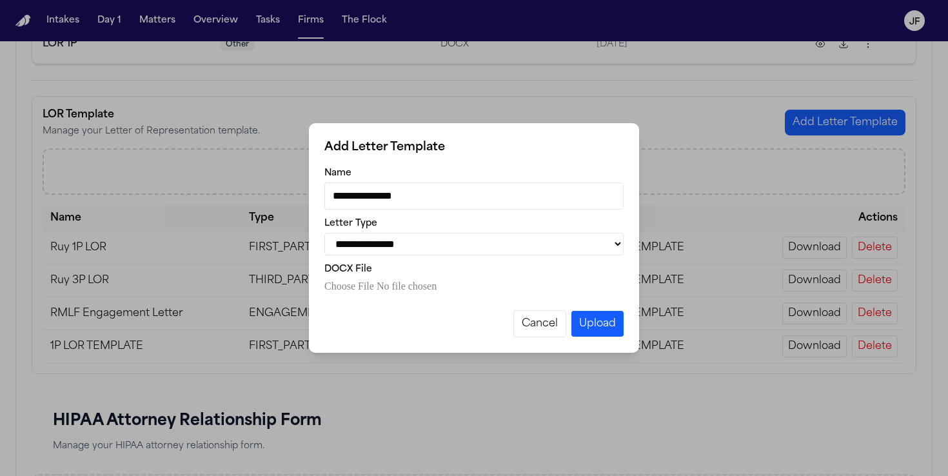
type input "**********"
click at [609, 328] on button "Upload" at bounding box center [597, 324] width 52 height 26
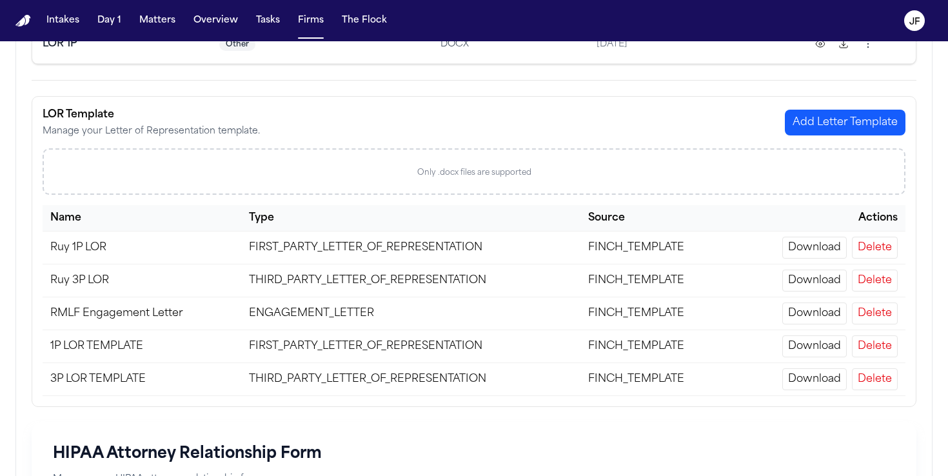
click at [867, 255] on button "Delete" at bounding box center [875, 248] width 46 height 22
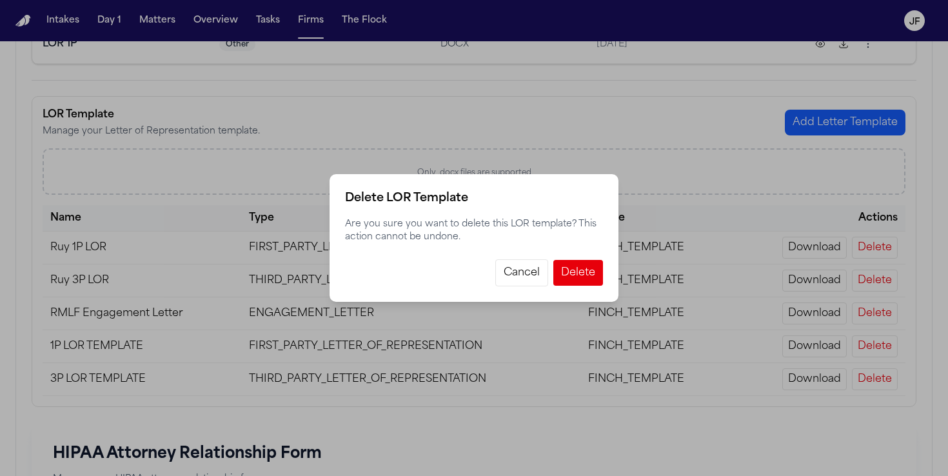
click at [515, 266] on button "Cancel" at bounding box center [521, 272] width 53 height 27
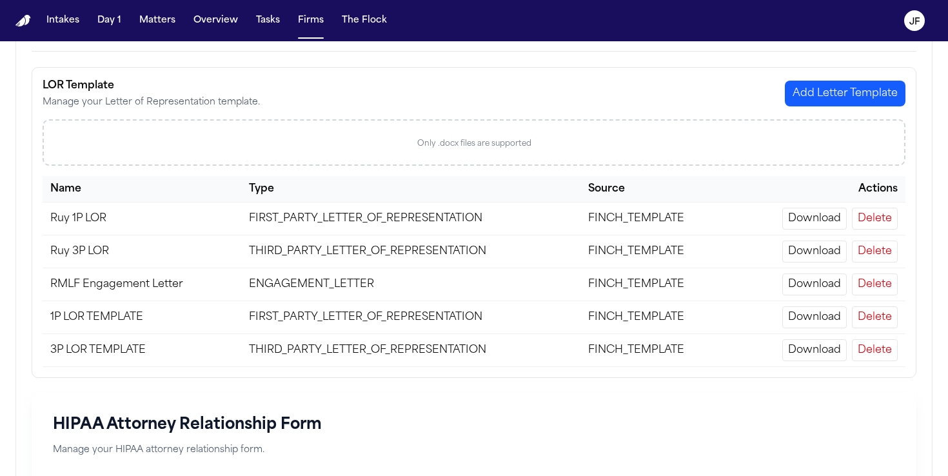
scroll to position [237, 0]
click at [879, 225] on button "Delete" at bounding box center [875, 219] width 46 height 22
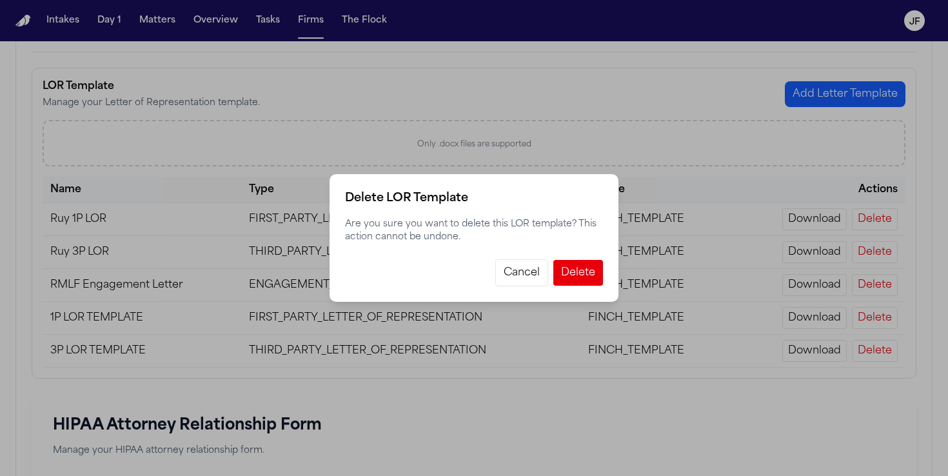
click at [590, 271] on button "Delete" at bounding box center [578, 273] width 50 height 26
click at [592, 271] on button "Delete" at bounding box center [578, 273] width 50 height 26
click at [546, 275] on button "Cancel" at bounding box center [521, 272] width 53 height 27
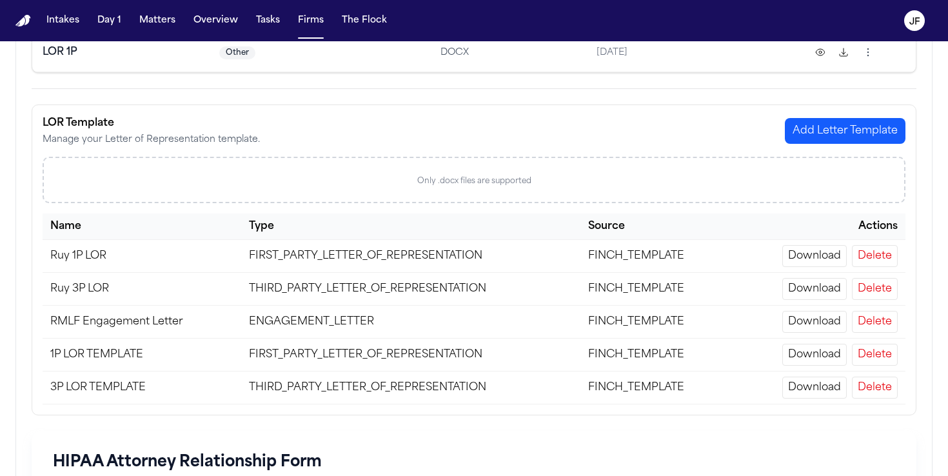
scroll to position [0, 0]
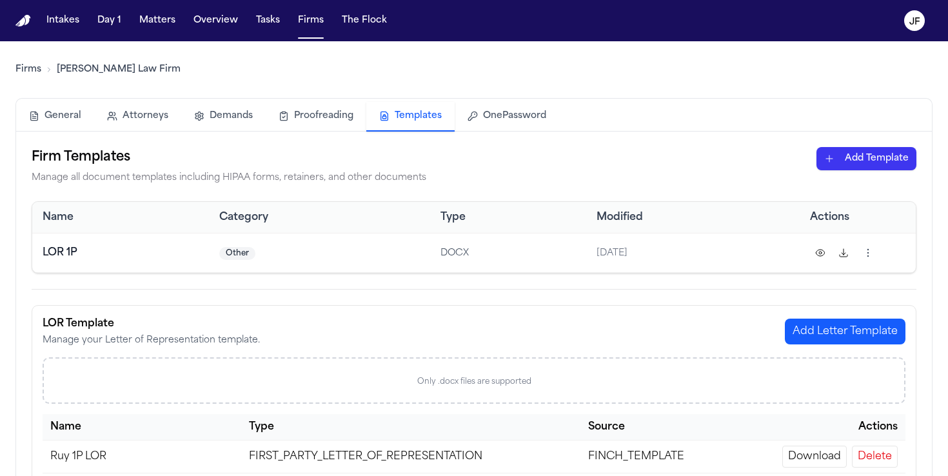
click at [20, 72] on link "Firms" at bounding box center [28, 69] width 26 height 13
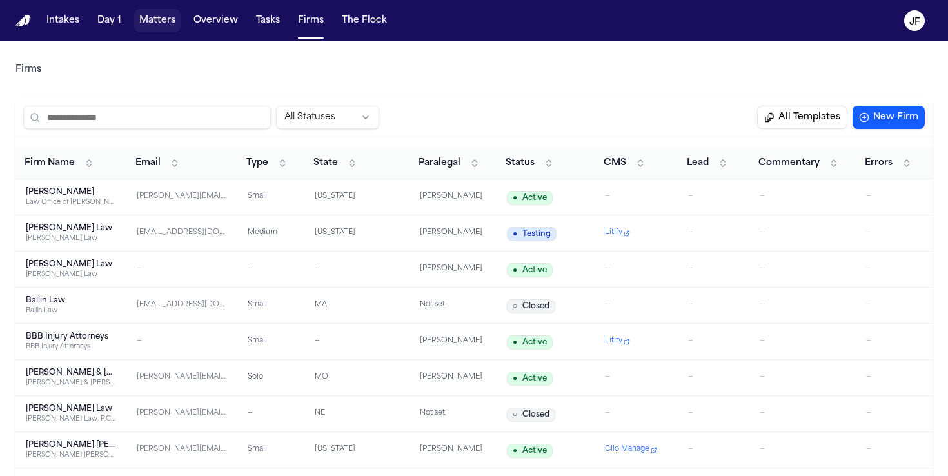
click at [167, 17] on button "Matters" at bounding box center [157, 20] width 46 height 23
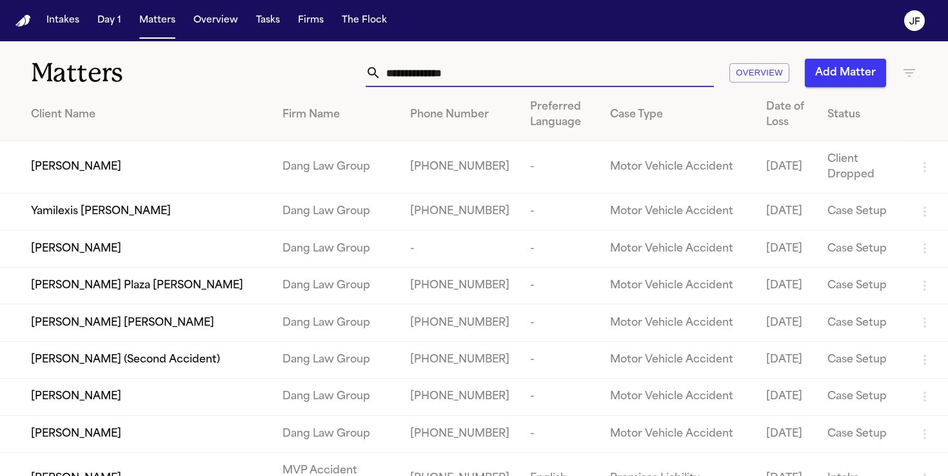
click at [481, 76] on input "text" at bounding box center [547, 73] width 333 height 28
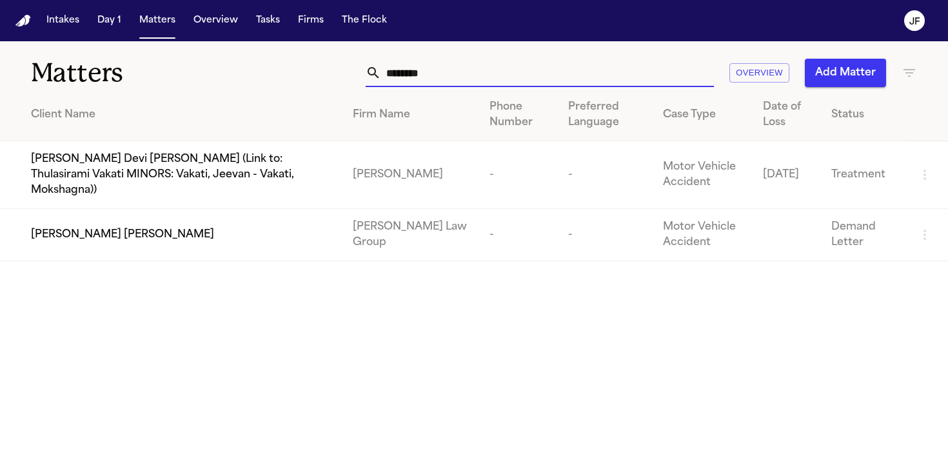
type input "********"
click at [105, 227] on span "[PERSON_NAME] [PERSON_NAME]" at bounding box center [122, 234] width 183 height 15
